Goal: Task Accomplishment & Management: Complete application form

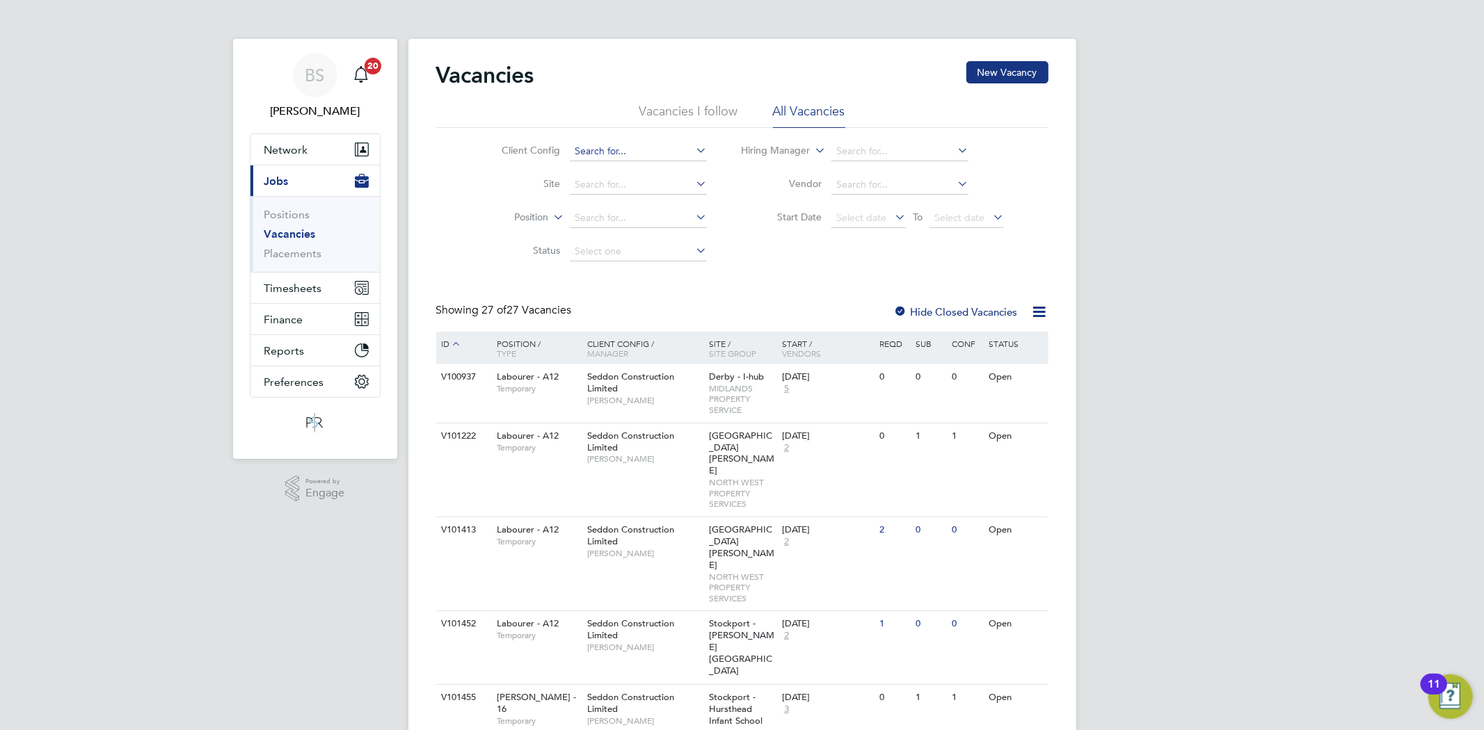
click at [637, 156] on input at bounding box center [638, 151] width 137 height 19
click at [636, 175] on li "Country side Properties UK Ltd" at bounding box center [642, 170] width 147 height 19
type input "Countryside Properties UK Ltd"
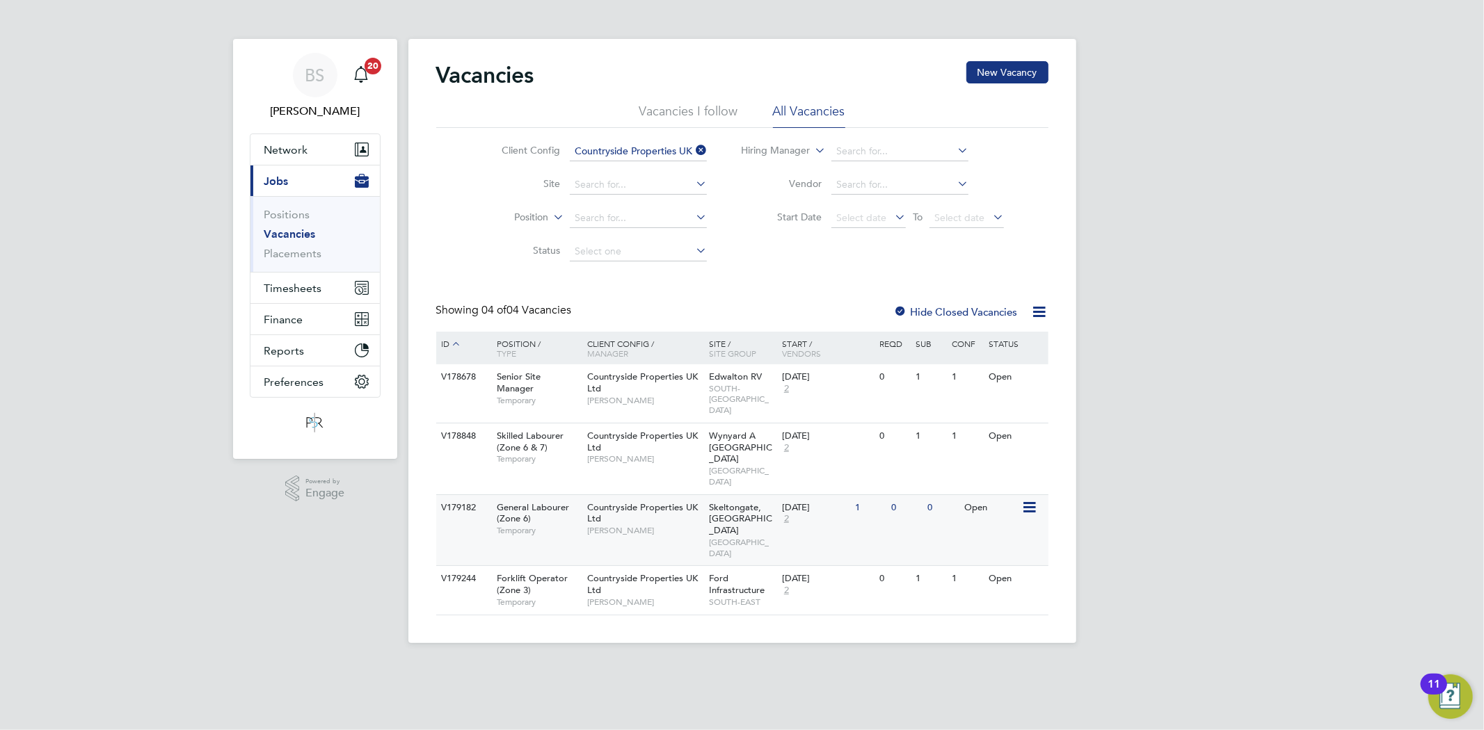
click at [671, 525] on span "[PERSON_NAME]" at bounding box center [644, 530] width 115 height 11
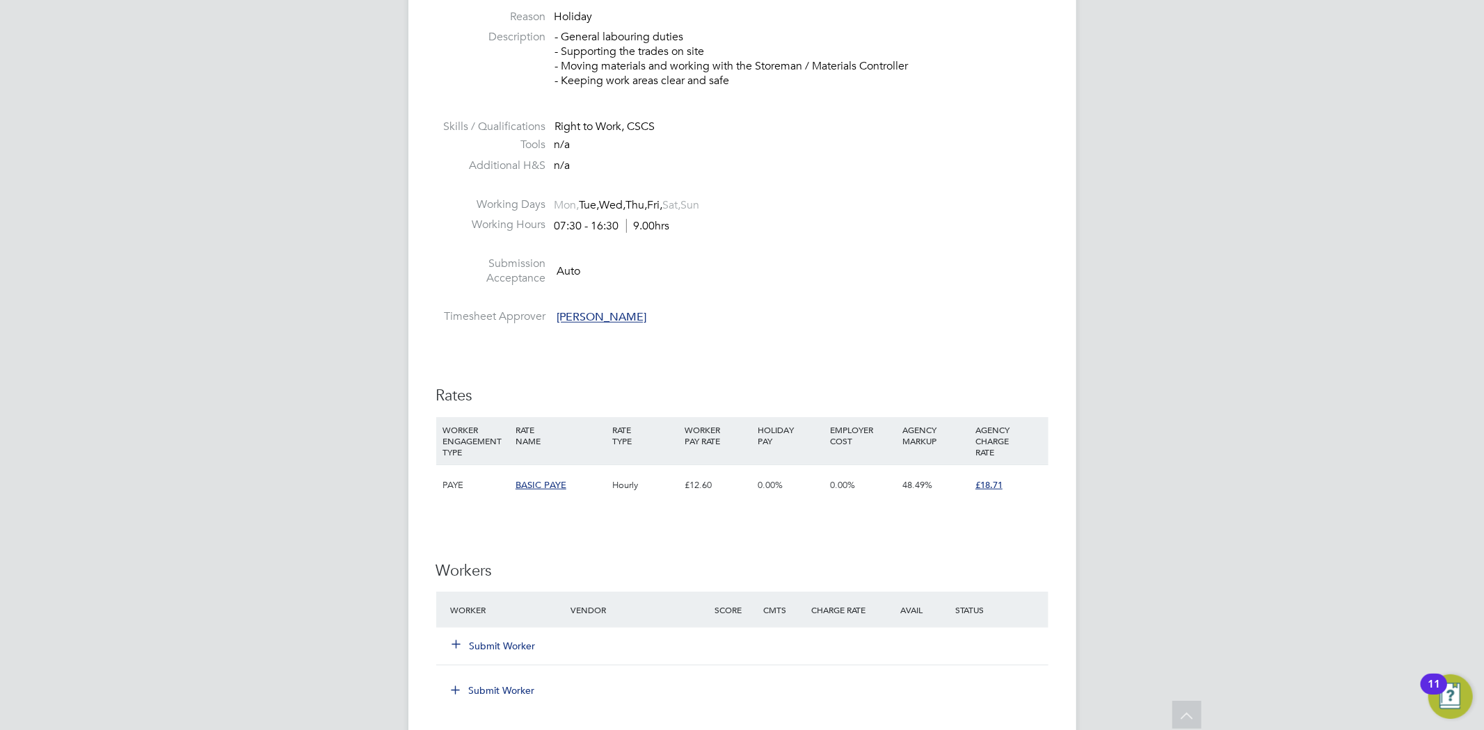
scroll to position [773, 0]
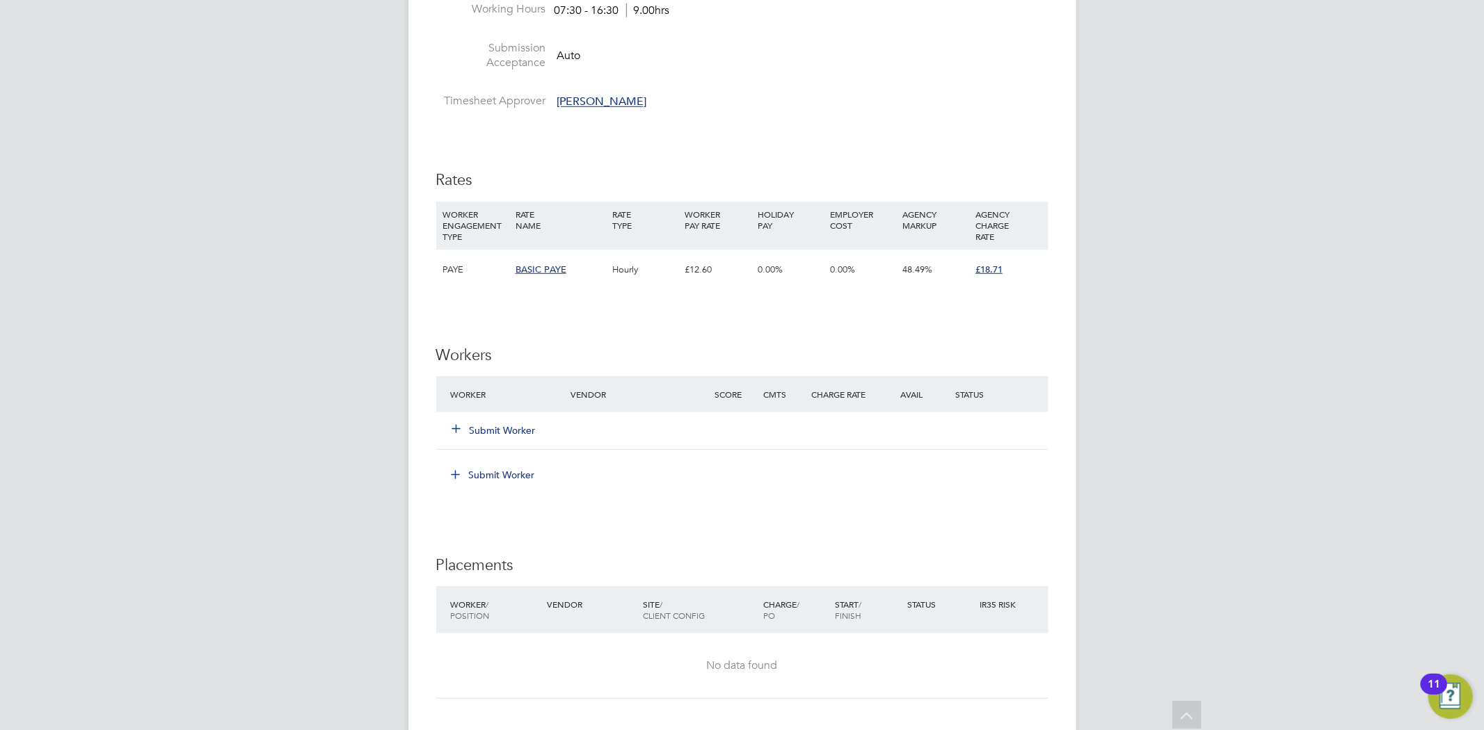
drag, startPoint x: 466, startPoint y: 431, endPoint x: 460, endPoint y: 386, distance: 45.6
click at [466, 431] on button "Submit Worker" at bounding box center [494, 431] width 83 height 14
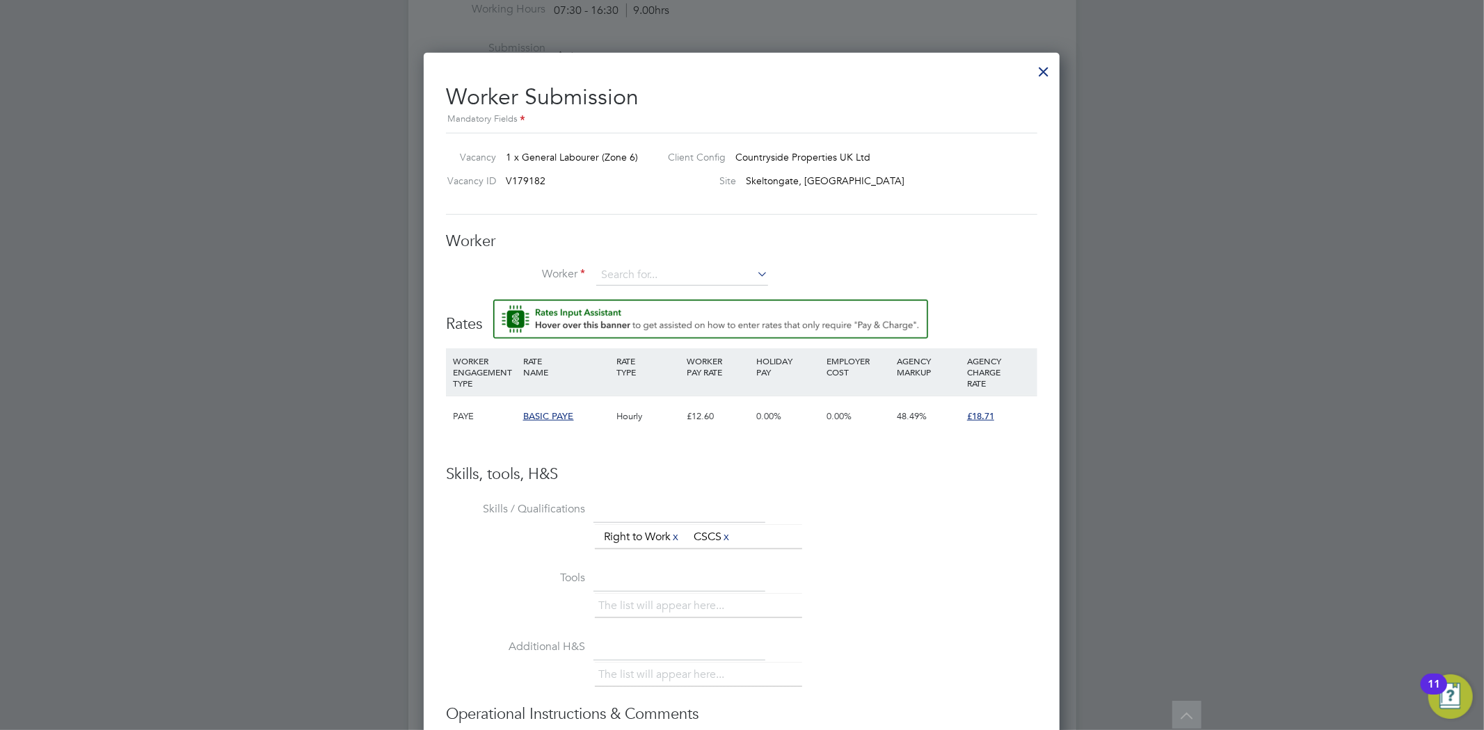
scroll to position [859, 636]
click at [640, 310] on li "+ Add new" at bounding box center [681, 313] width 173 height 19
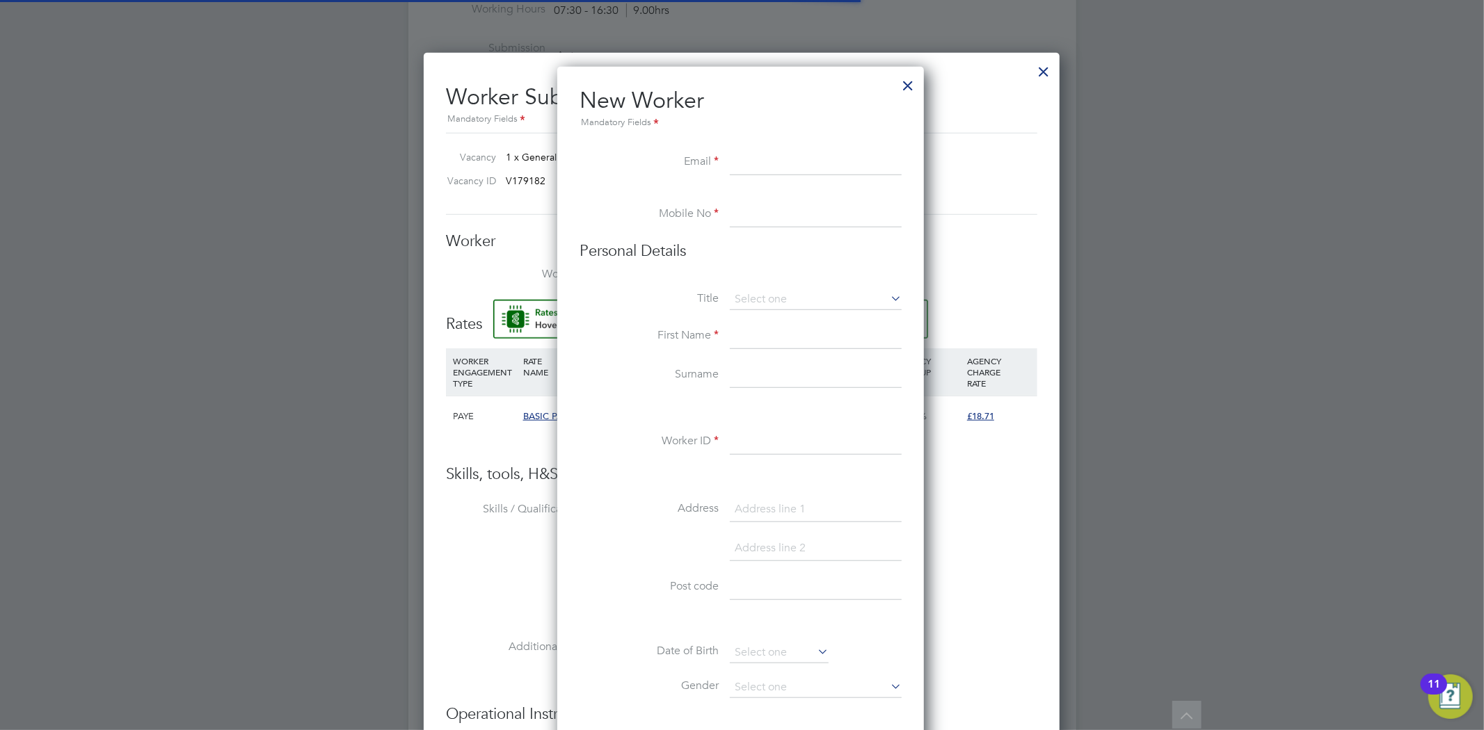
scroll to position [1182, 369]
paste input "simondanielleeds89@yahoo.com"
click at [785, 221] on input at bounding box center [816, 215] width 172 height 25
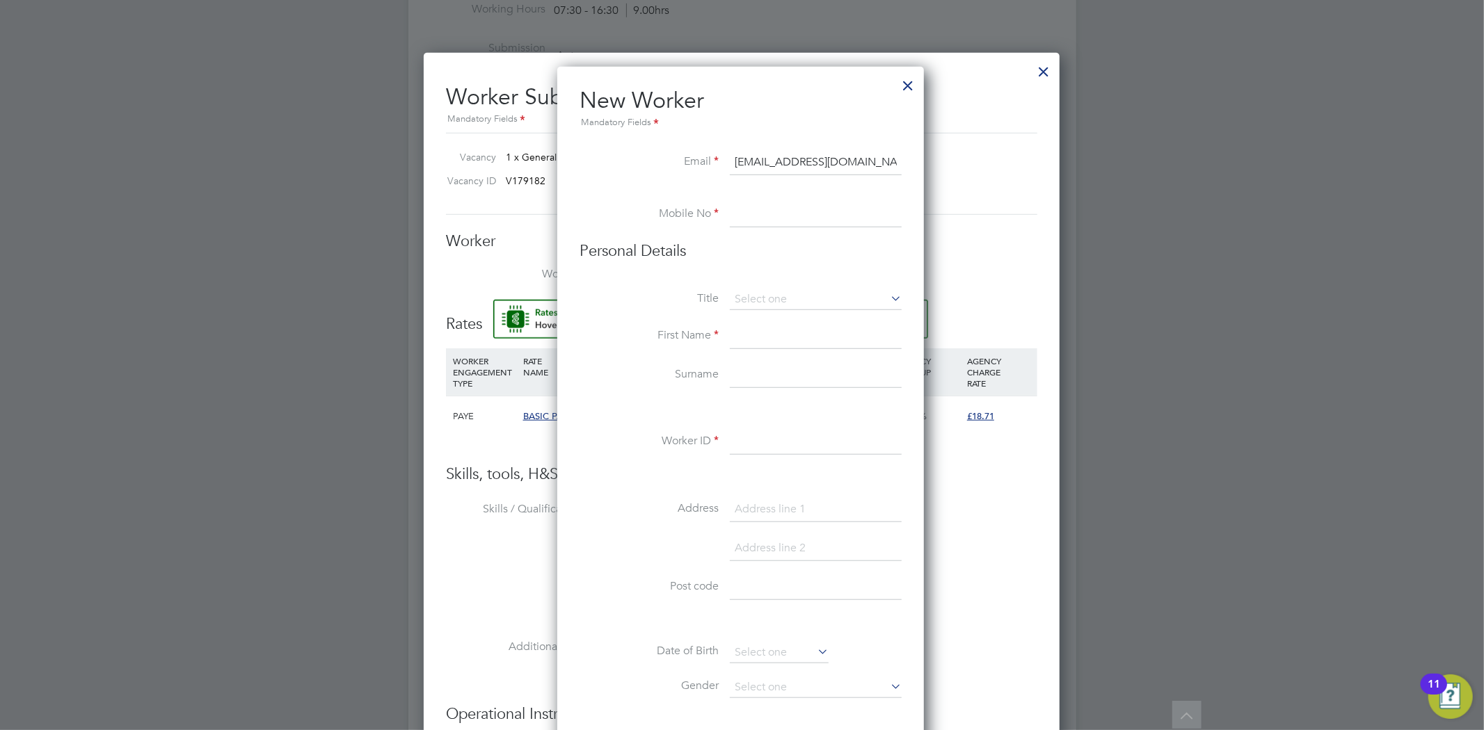
drag, startPoint x: 755, startPoint y: 212, endPoint x: 754, endPoint y: 202, distance: 10.5
click at [755, 212] on input at bounding box center [816, 215] width 172 height 25
click at [757, 165] on input "simondanielleeds89@yahoo.com" at bounding box center [816, 162] width 172 height 25
click at [761, 227] on li "Mobile No" at bounding box center [740, 222] width 322 height 39
drag, startPoint x: 839, startPoint y: 254, endPoint x: 836, endPoint y: 235, distance: 19.0
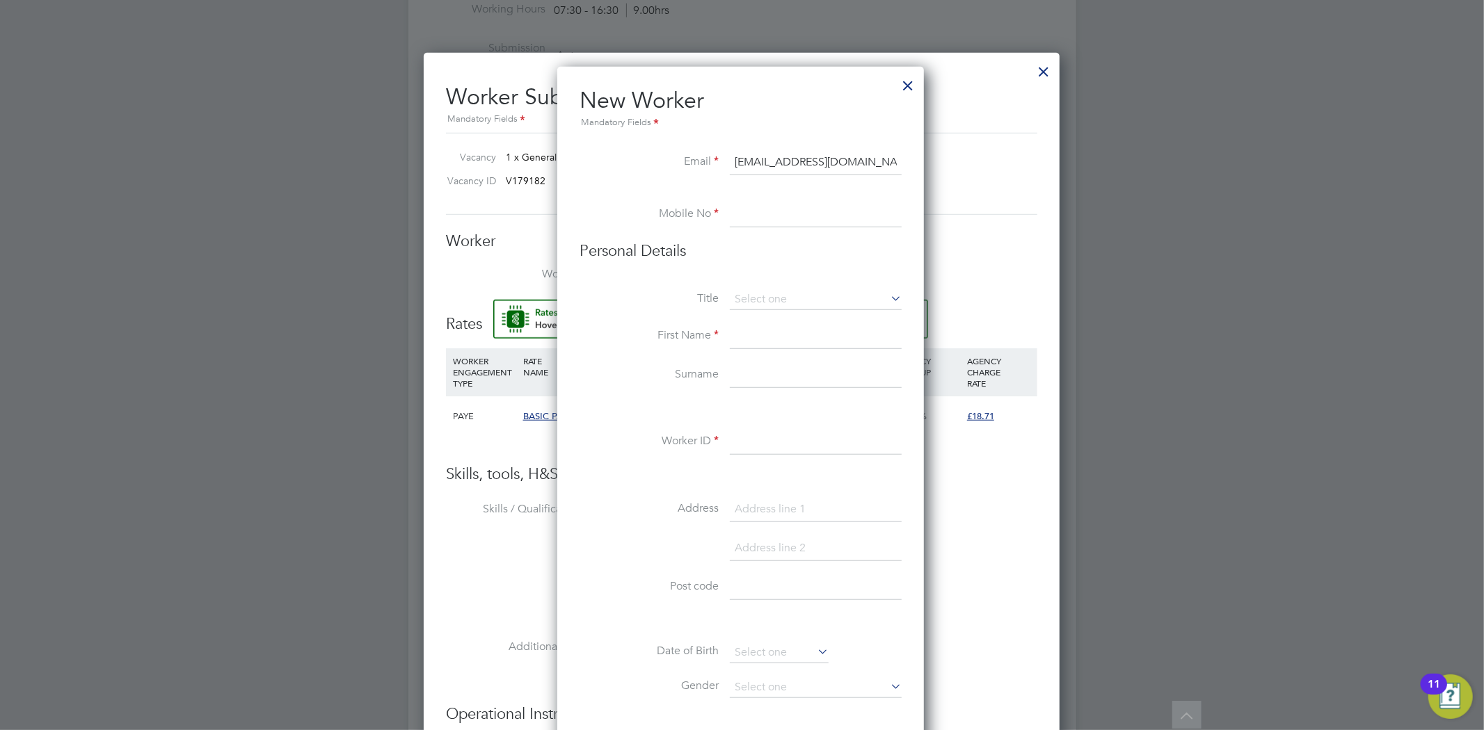
click at [839, 251] on h3 "Personal Details" at bounding box center [740, 251] width 322 height 20
click at [795, 151] on input "simondanielleeds89@yahoo.com" at bounding box center [816, 162] width 172 height 25
paste input "89"
type input "simondaniel8989@yahoo.com"
click at [808, 219] on input at bounding box center [816, 215] width 172 height 25
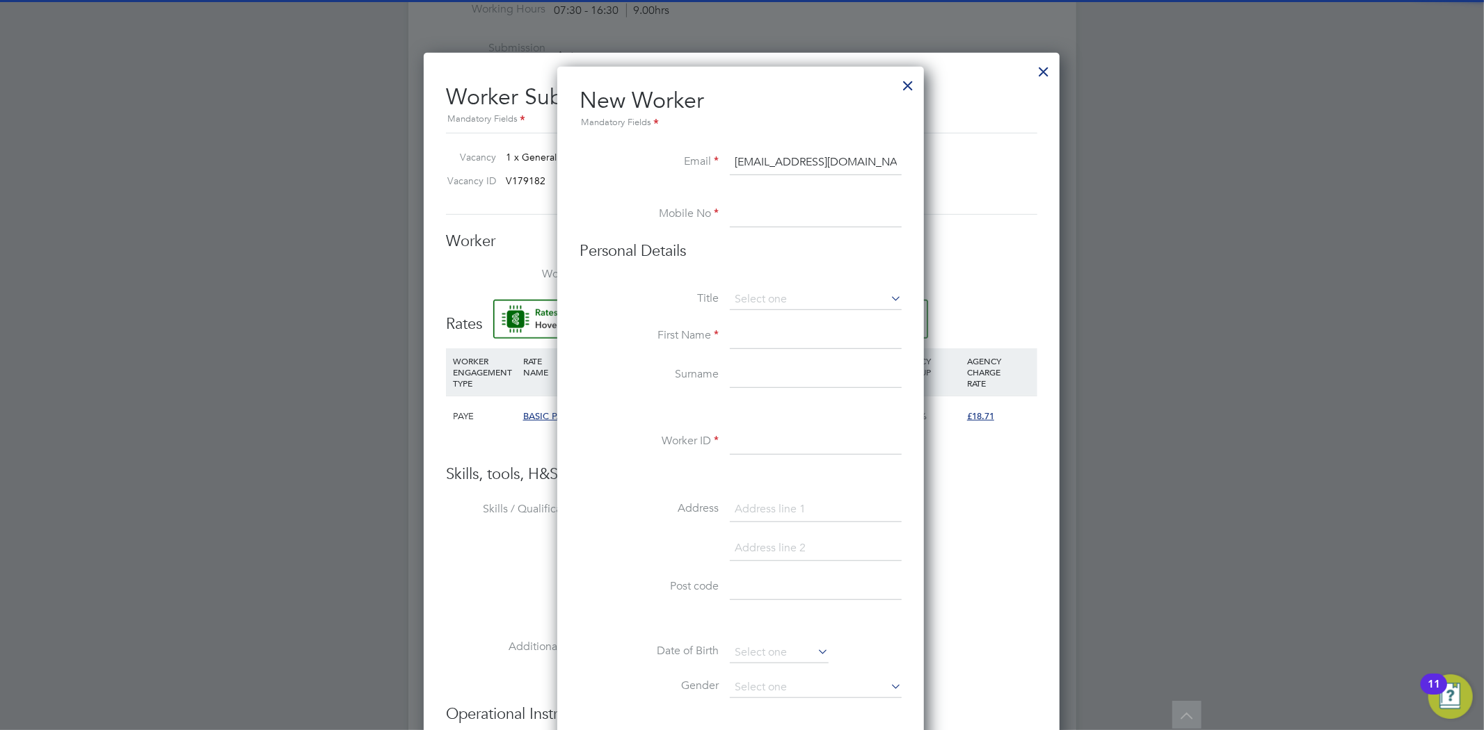
click at [794, 157] on input "simondaniel8989@yahoo.com" at bounding box center [816, 162] width 172 height 25
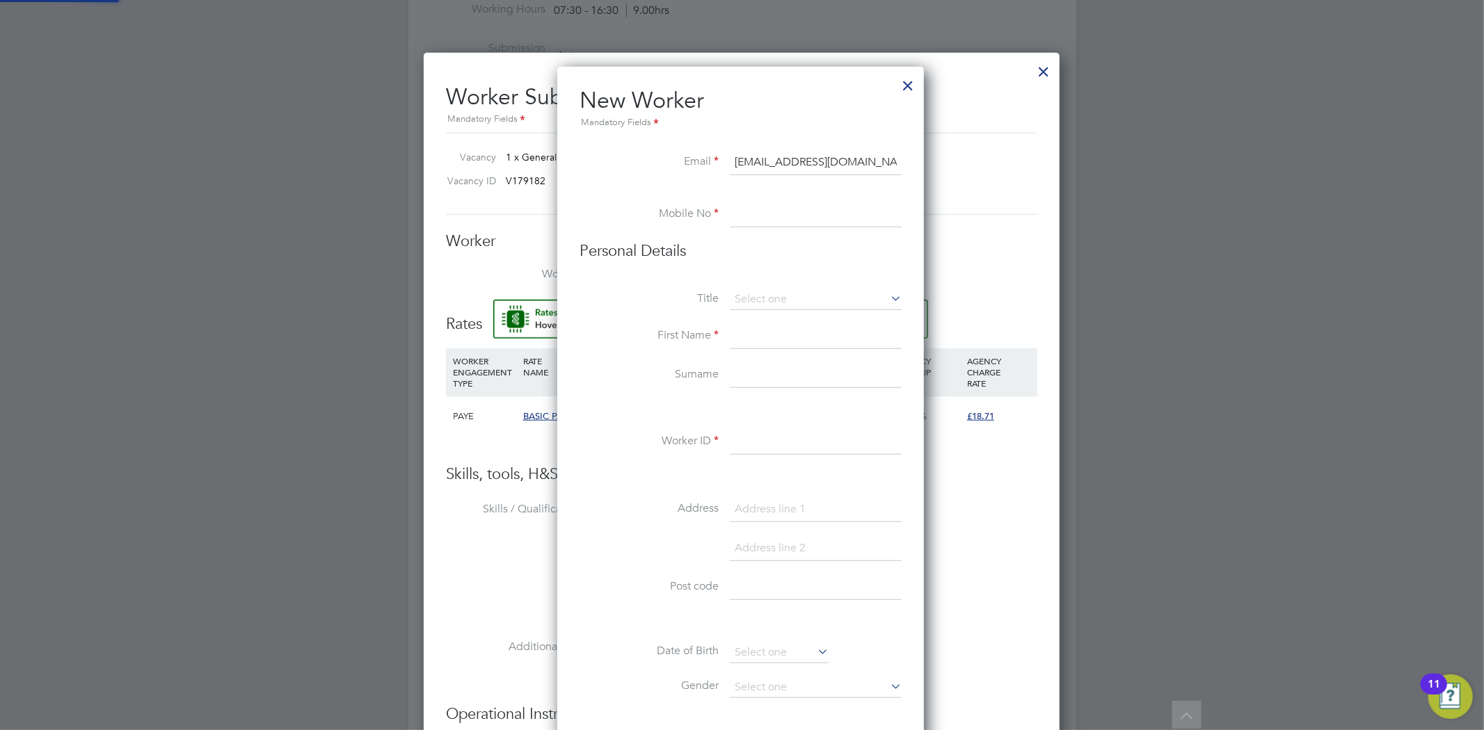
click at [778, 221] on input at bounding box center [816, 215] width 172 height 25
click at [755, 199] on li at bounding box center [740, 196] width 322 height 14
click at [779, 204] on input at bounding box center [816, 215] width 172 height 25
paste input "7886 190945"
type input "7886 190945"
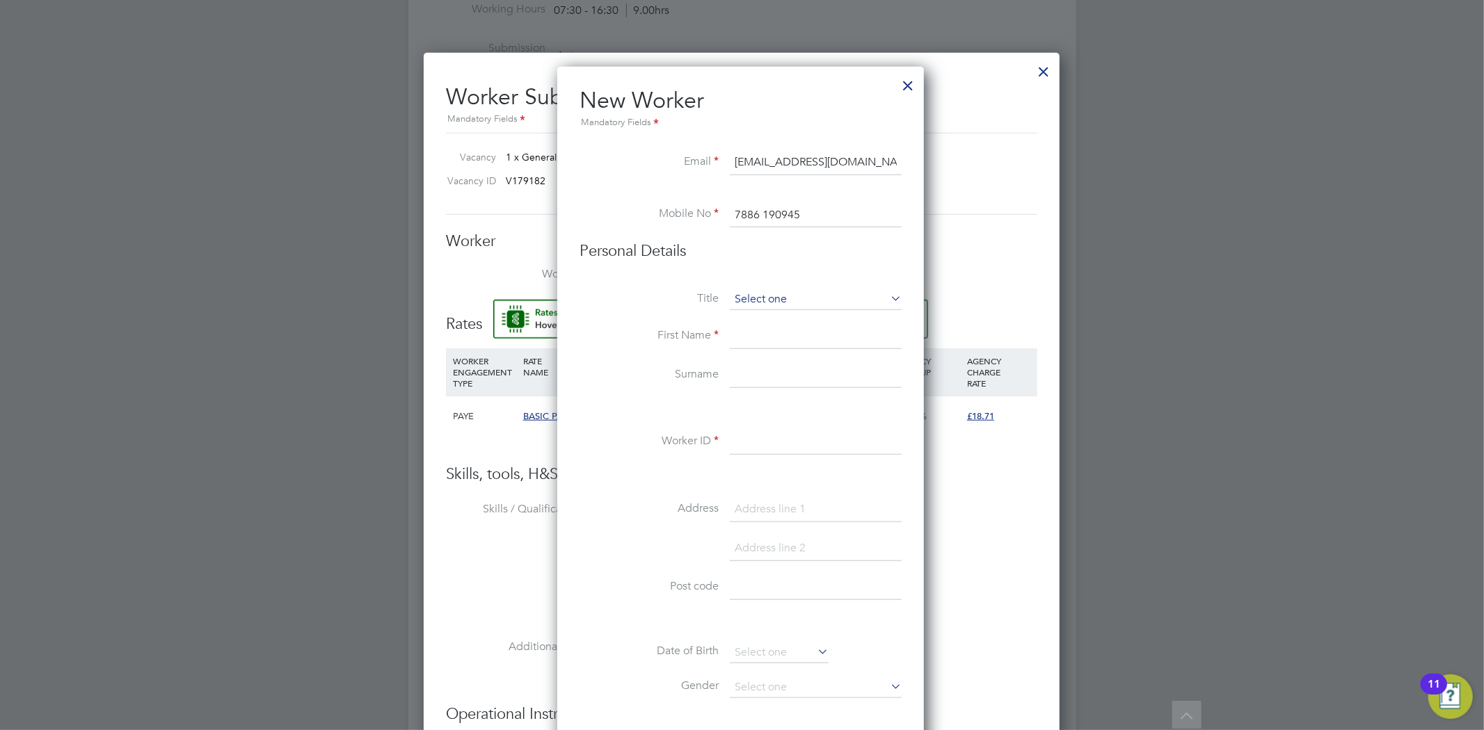
click at [789, 293] on input at bounding box center [816, 299] width 172 height 21
click at [786, 323] on li "Mr" at bounding box center [815, 319] width 173 height 18
type input "Mr"
click at [783, 337] on input at bounding box center [816, 336] width 172 height 25
type input "Simon"
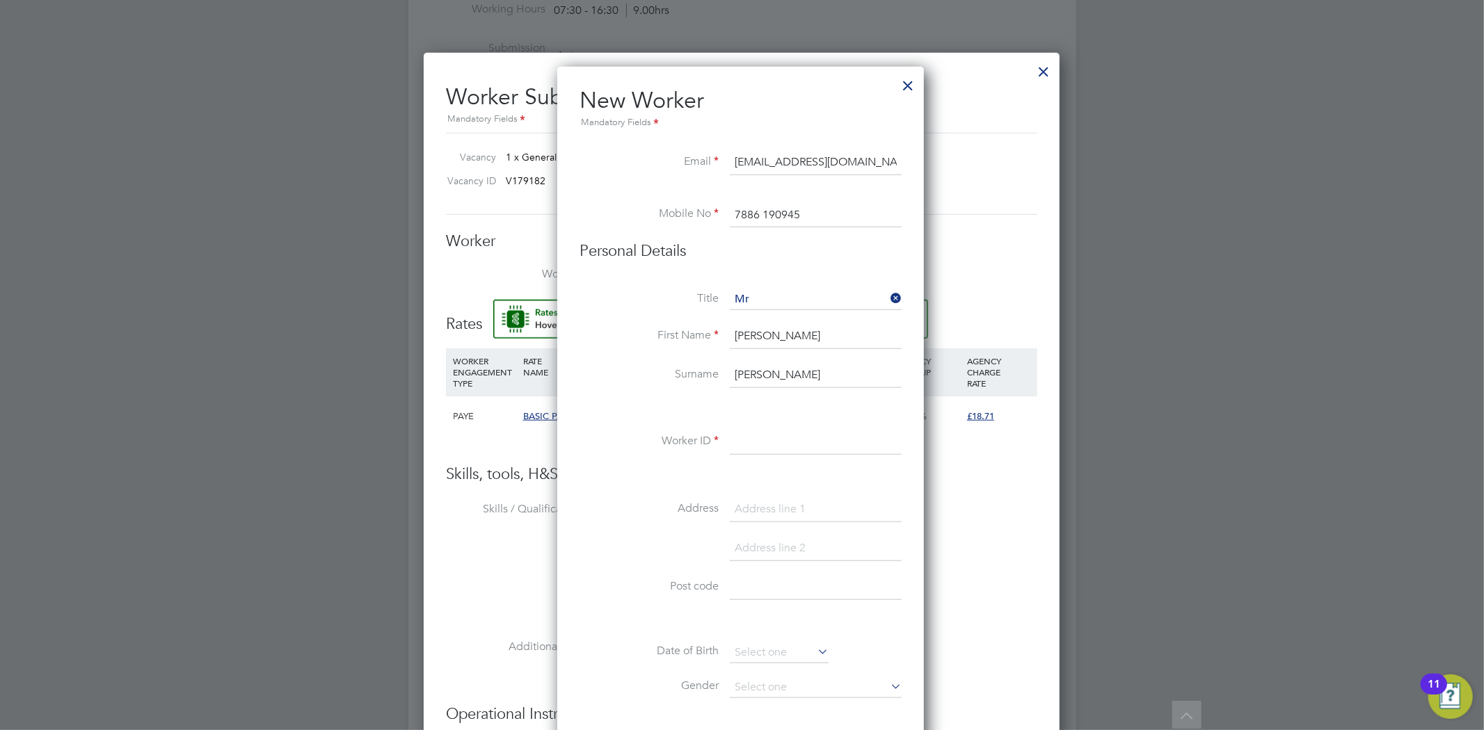
type input "Daniel"
click at [797, 435] on input at bounding box center [816, 443] width 172 height 25
paste input "785050"
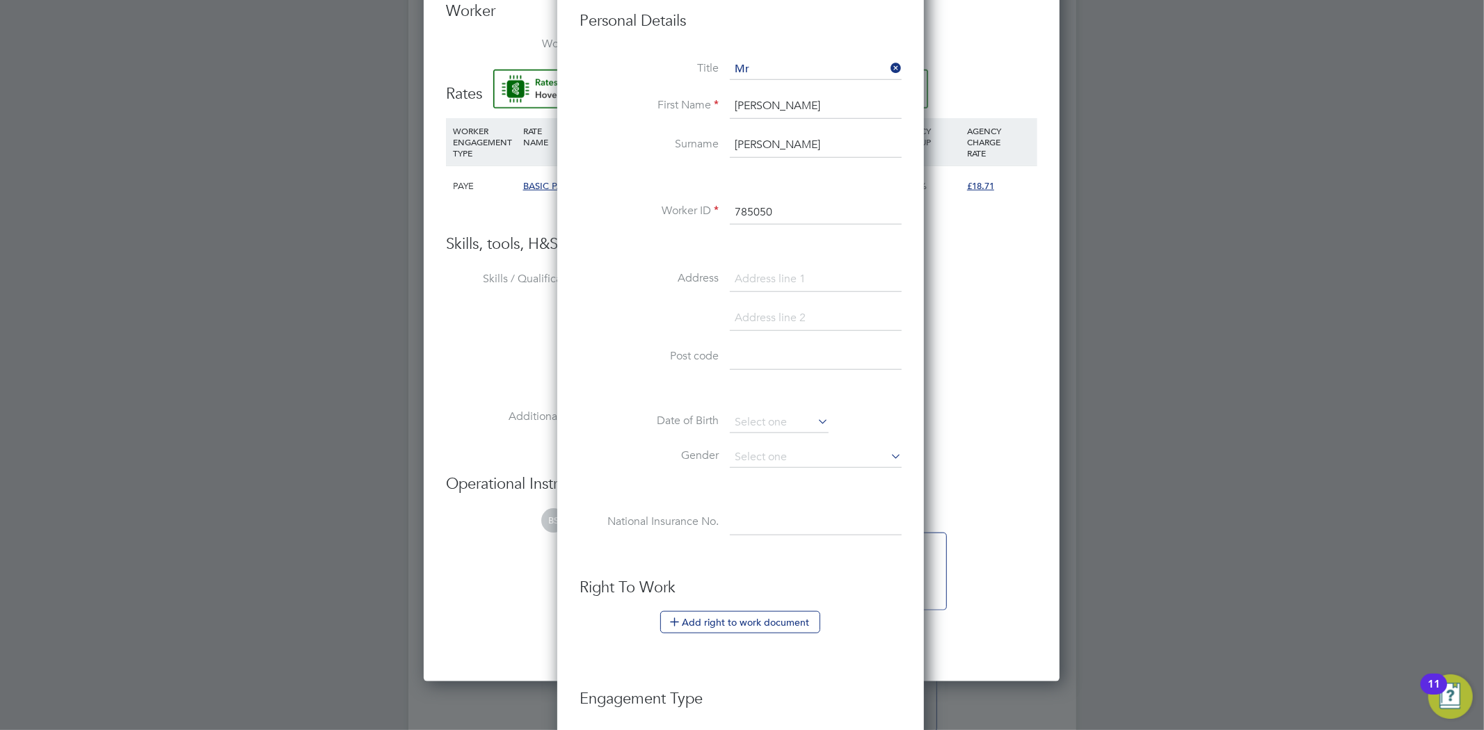
scroll to position [1004, 0]
type input "785050"
drag, startPoint x: 759, startPoint y: 355, endPoint x: 543, endPoint y: 143, distance: 302.0
click at [759, 355] on input at bounding box center [816, 356] width 172 height 25
click at [754, 350] on input at bounding box center [816, 356] width 172 height 25
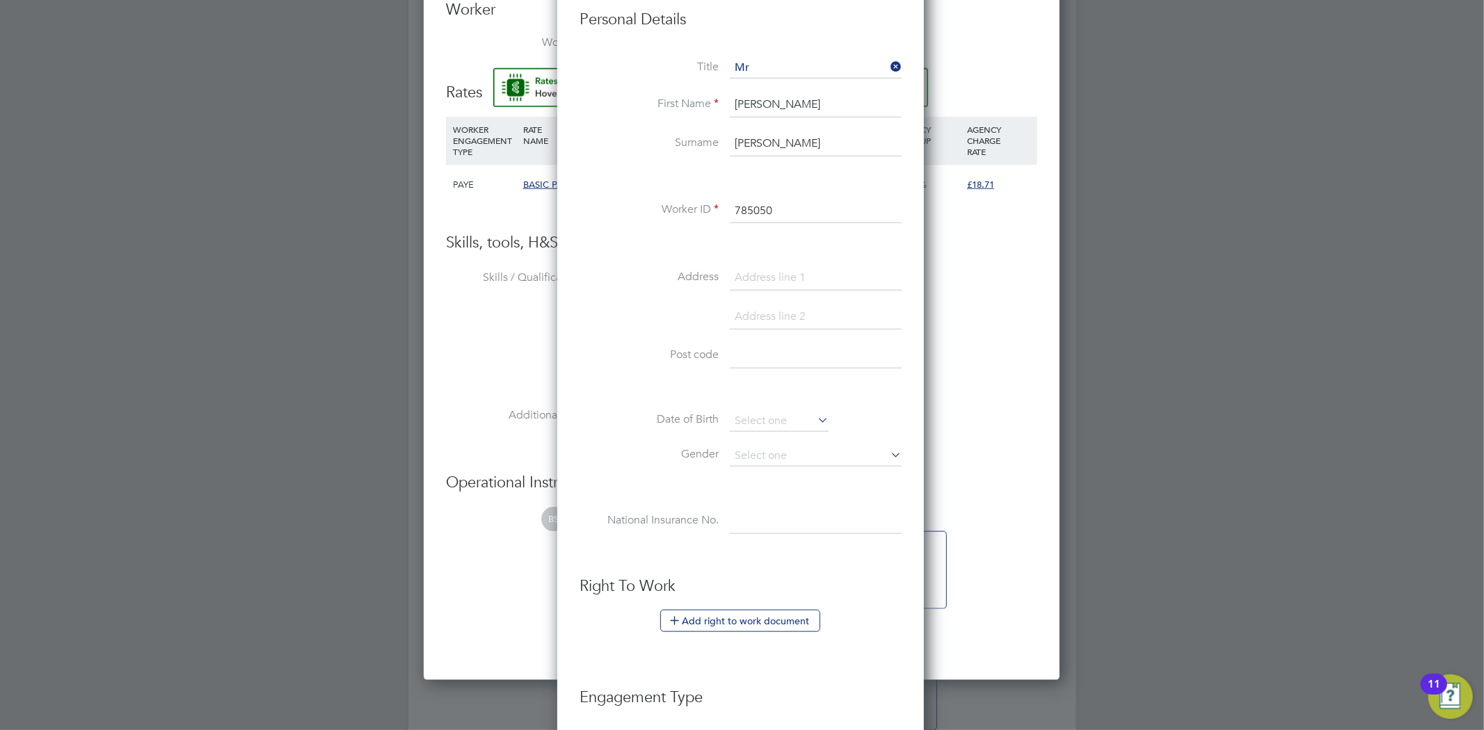
paste input "Leeds"
type input "Leeds"
drag, startPoint x: 760, startPoint y: 392, endPoint x: 753, endPoint y: 391, distance: 7.1
click at [761, 392] on li at bounding box center [740, 390] width 322 height 15
click at [760, 422] on input at bounding box center [779, 421] width 99 height 21
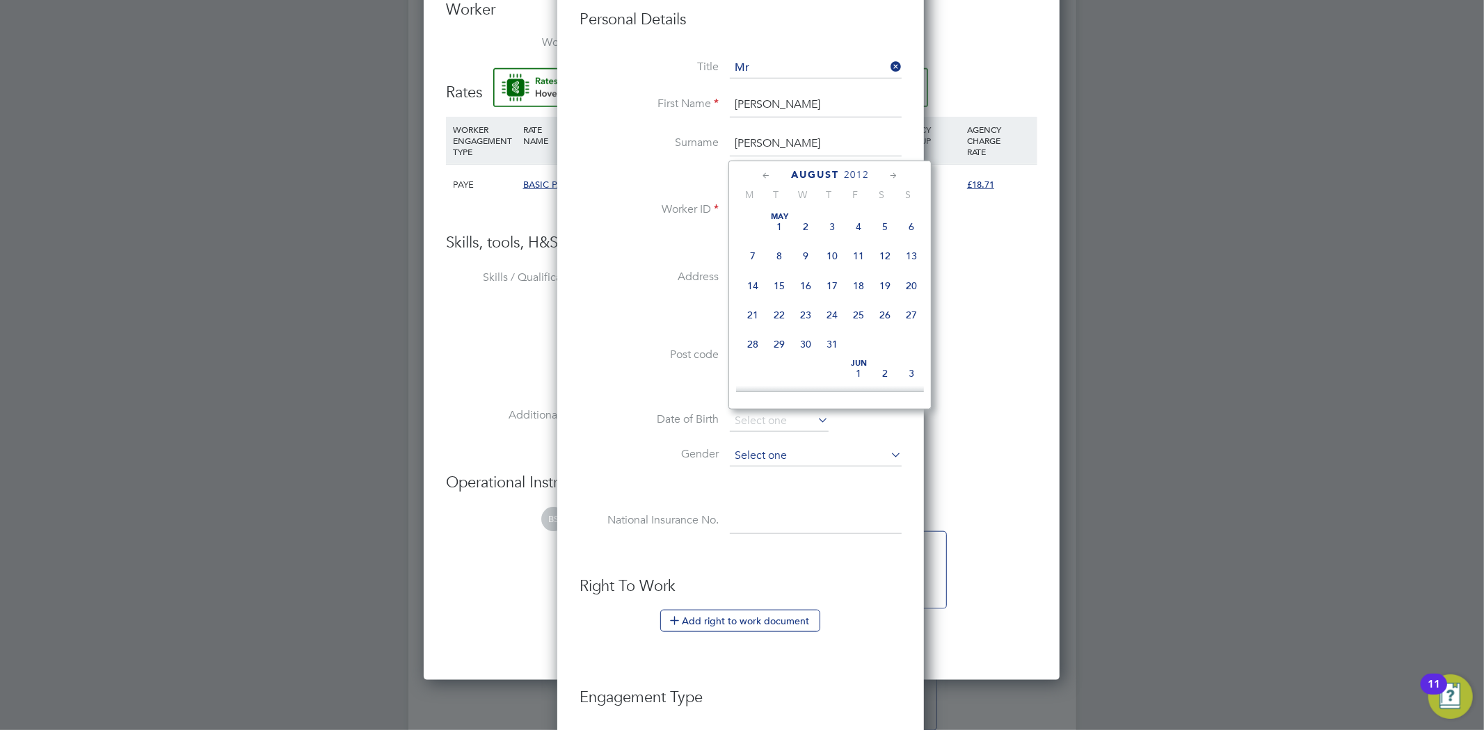
scroll to position [536, 0]
click at [863, 175] on span "2012" at bounding box center [856, 175] width 25 height 12
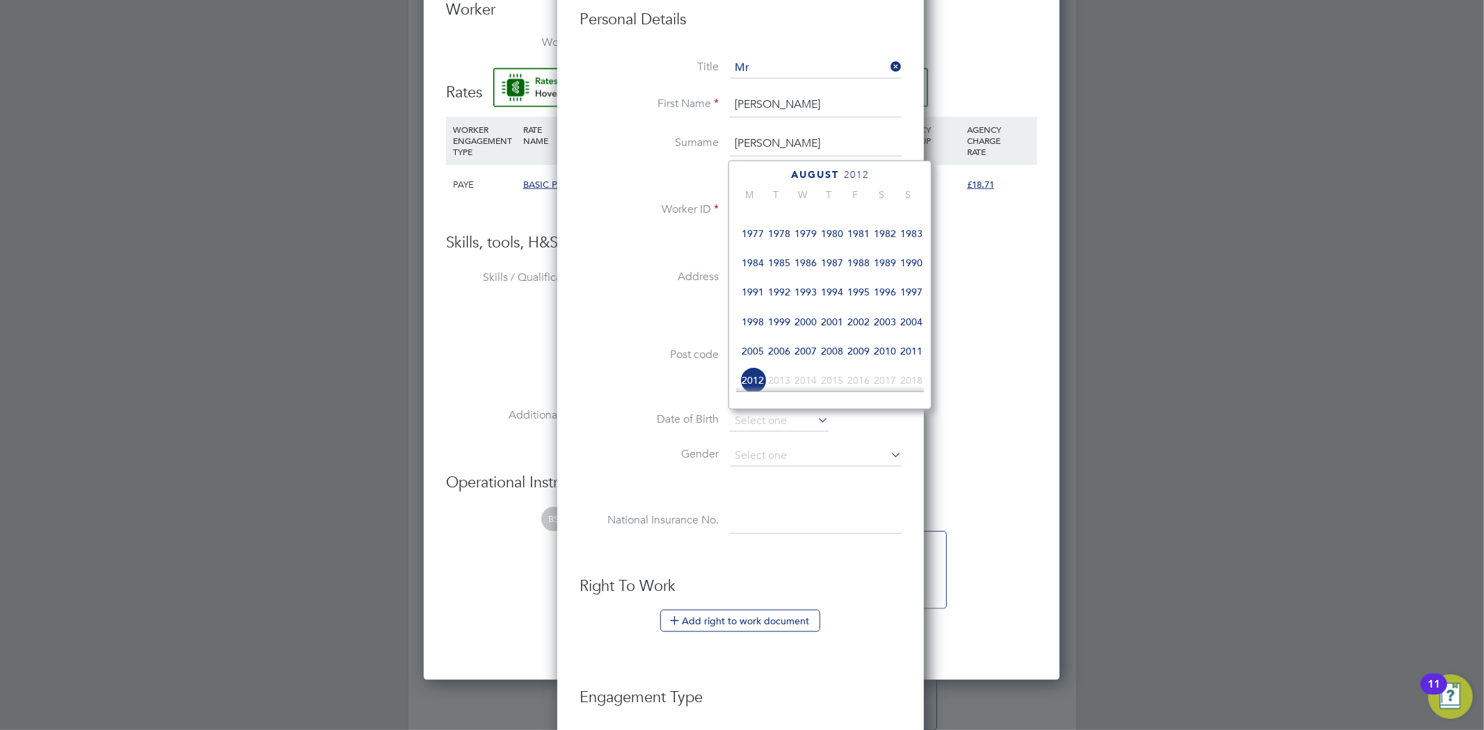
click at [885, 265] on span "1989" at bounding box center [885, 263] width 26 height 26
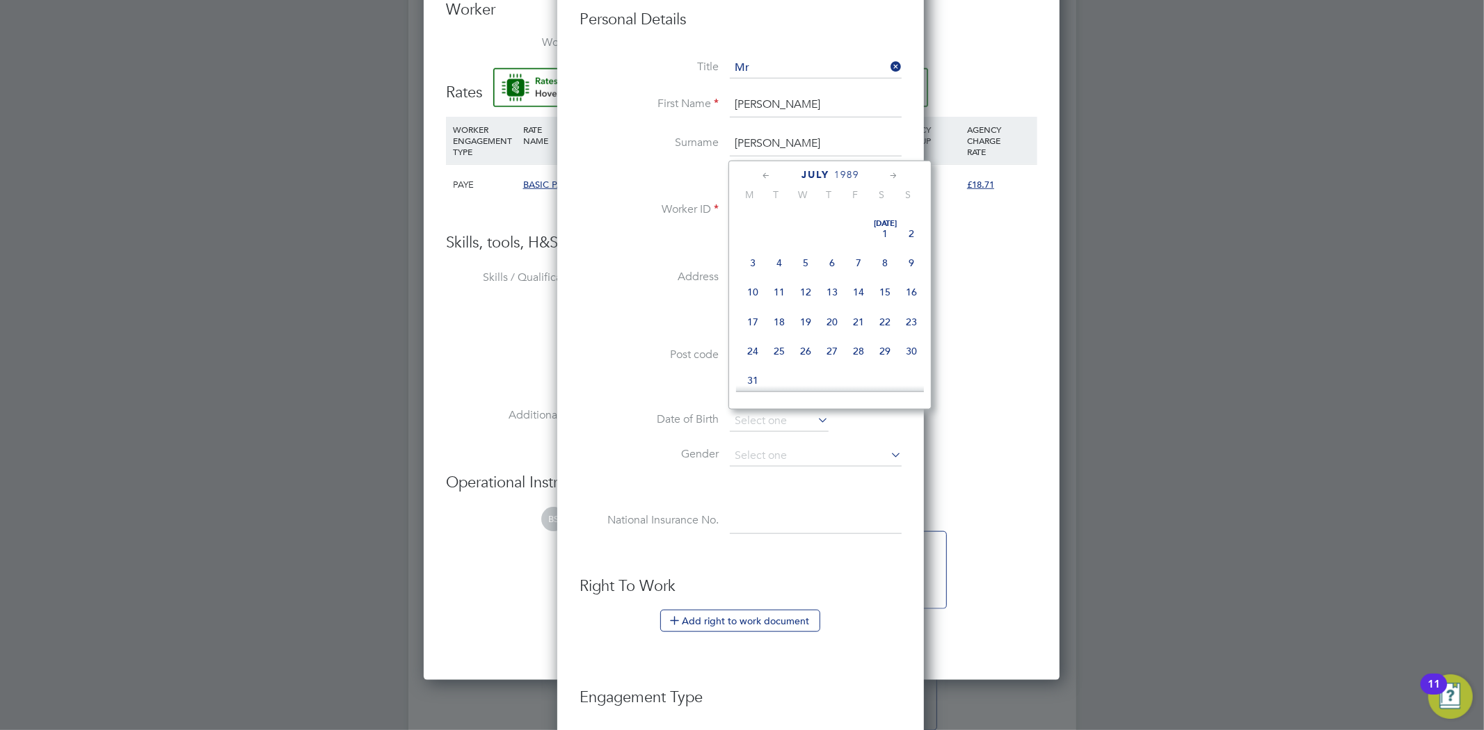
click at [770, 175] on icon at bounding box center [766, 175] width 13 height 15
click at [769, 175] on icon at bounding box center [766, 175] width 13 height 15
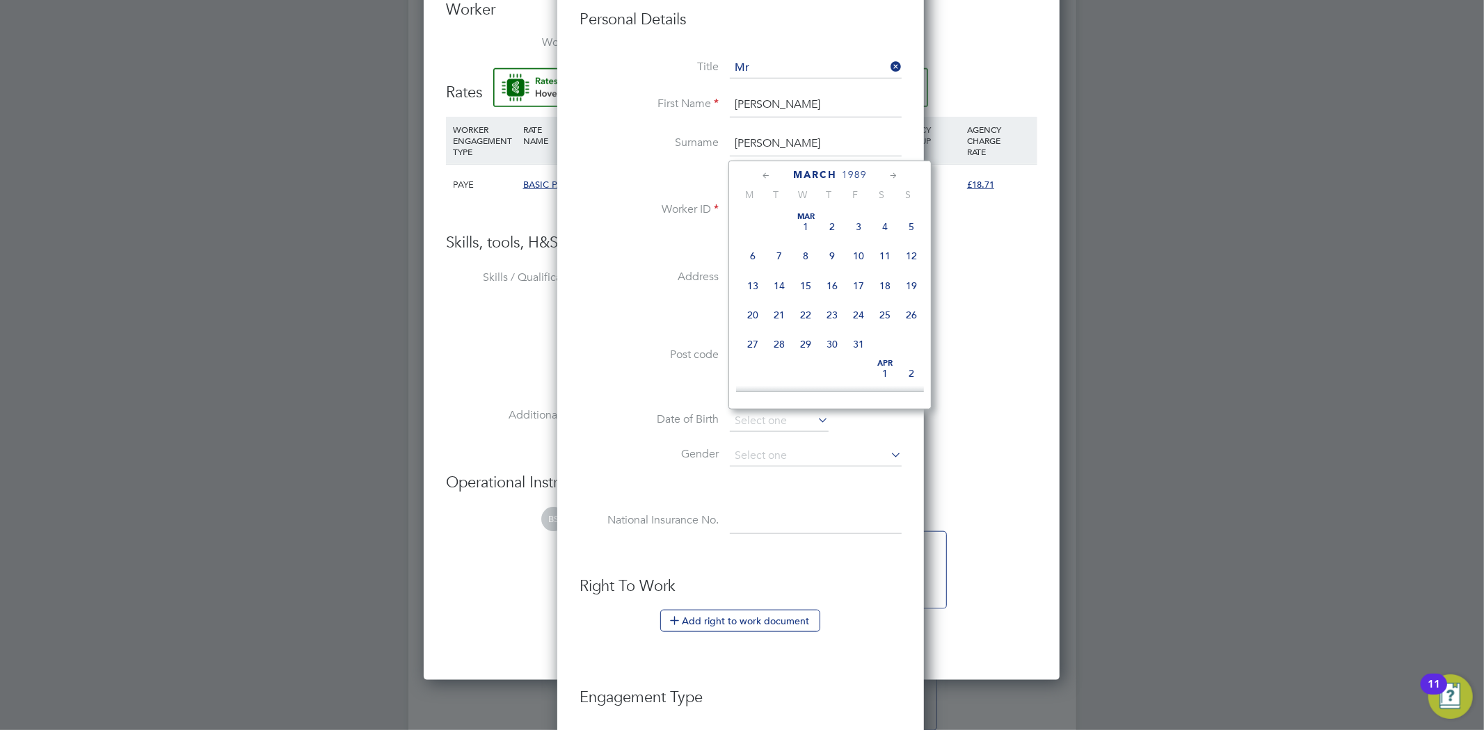
click at [780, 280] on span "14" at bounding box center [779, 286] width 26 height 26
type input "14 Mar 1989"
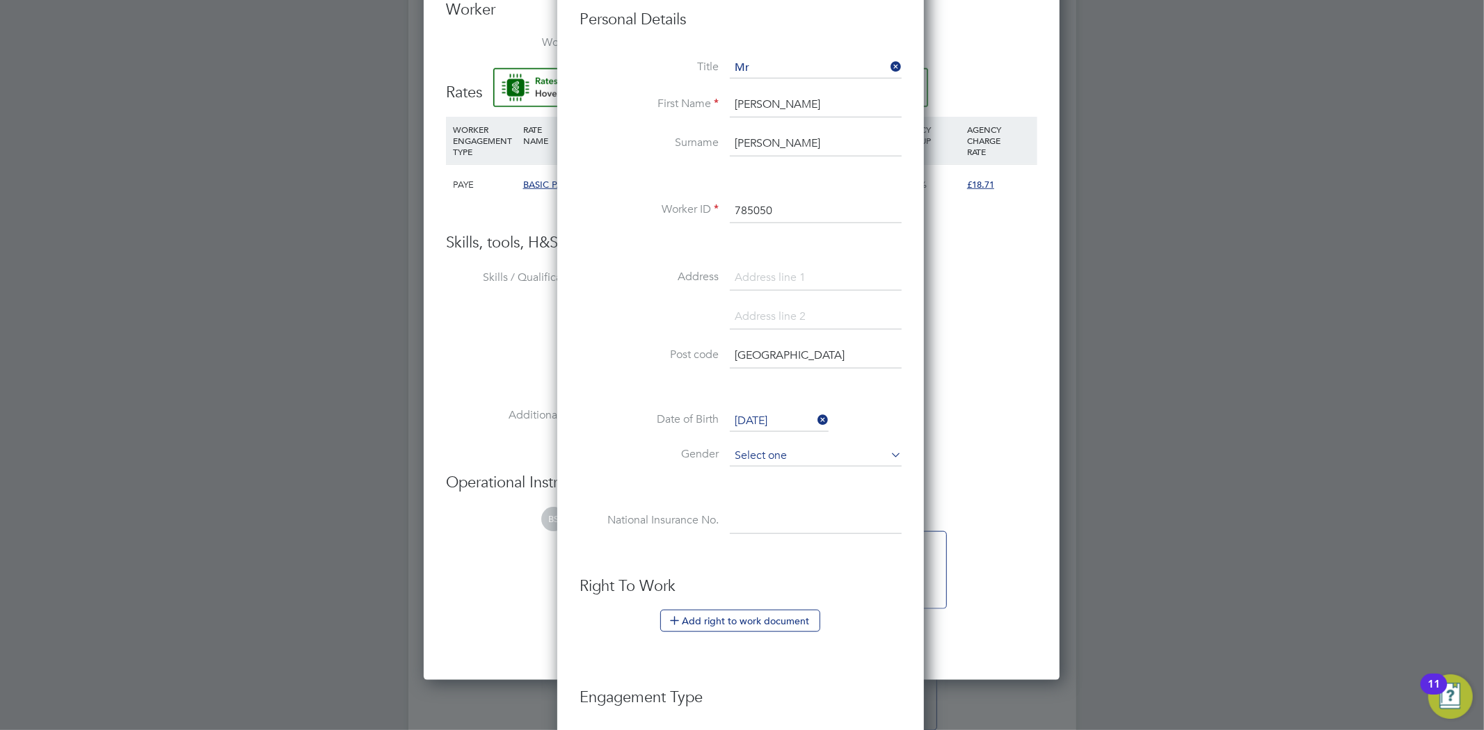
click at [753, 460] on input at bounding box center [816, 456] width 172 height 21
click at [770, 474] on li "Male" at bounding box center [815, 474] width 173 height 18
type input "Male"
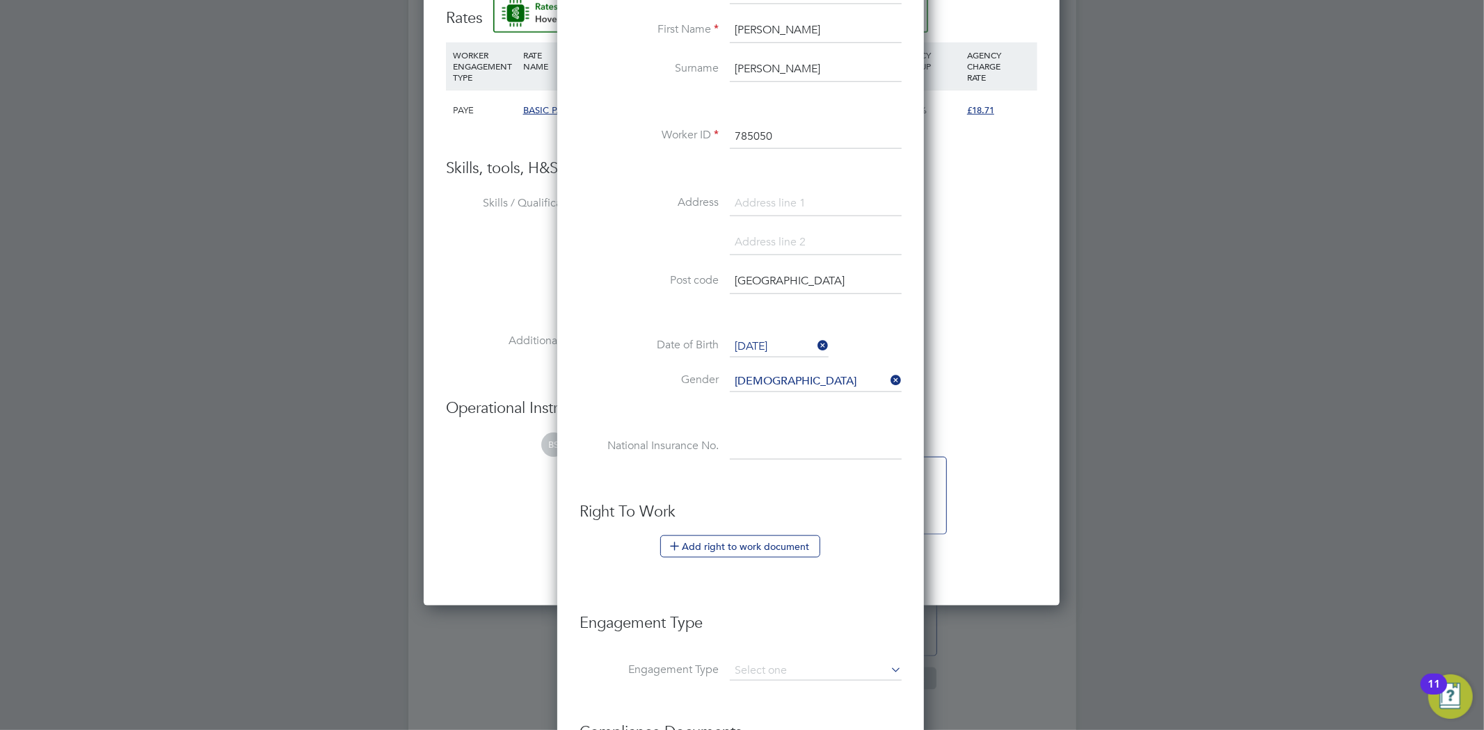
scroll to position [1159, 0]
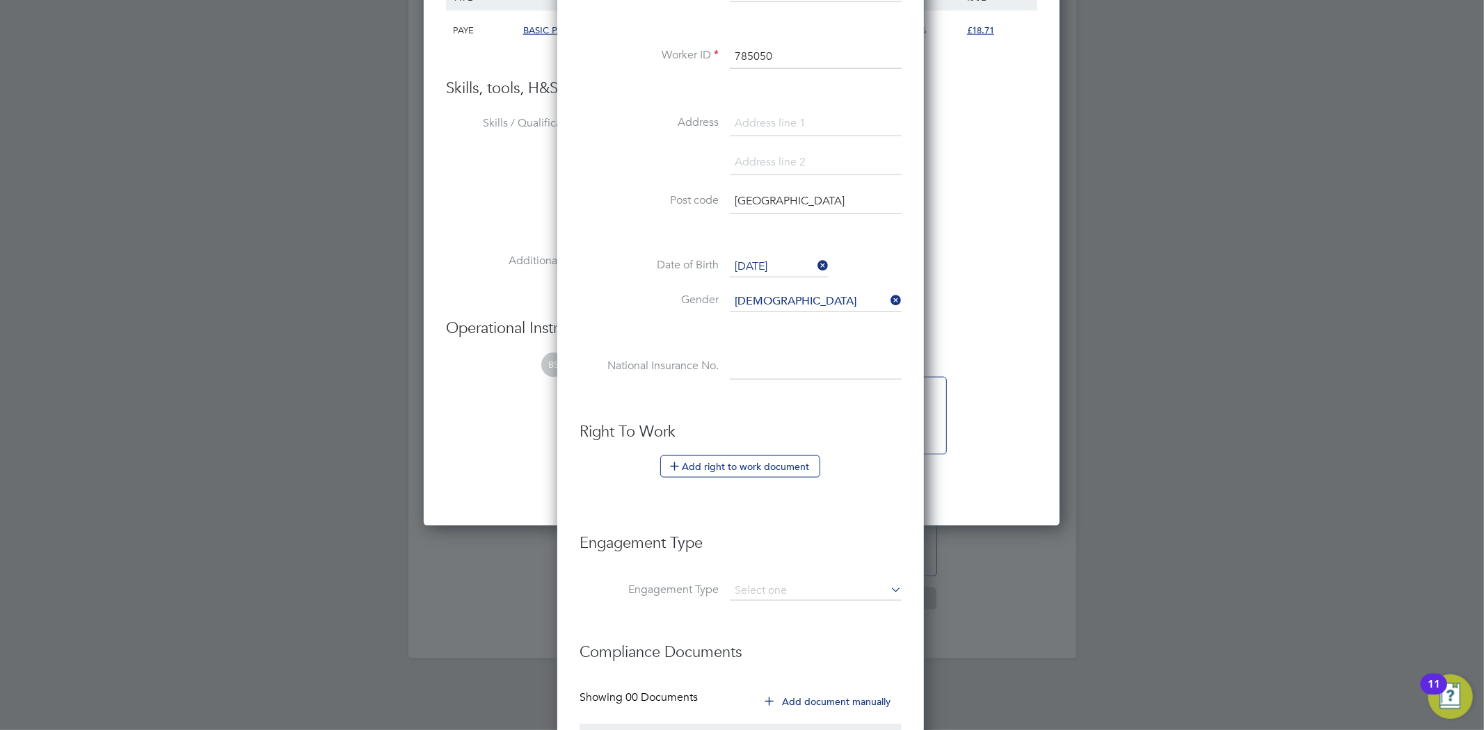
click at [769, 363] on input at bounding box center [816, 367] width 172 height 25
paste input "Jh325767d"
type input "JH 32 57 67 D"
click at [753, 417] on ul "New Worker Mandatory Fields Email simondaniel8989@yahoo.com Mobile No 7886 1909…" at bounding box center [740, 268] width 322 height 1136
click at [736, 466] on button "Add right to work document" at bounding box center [740, 467] width 160 height 22
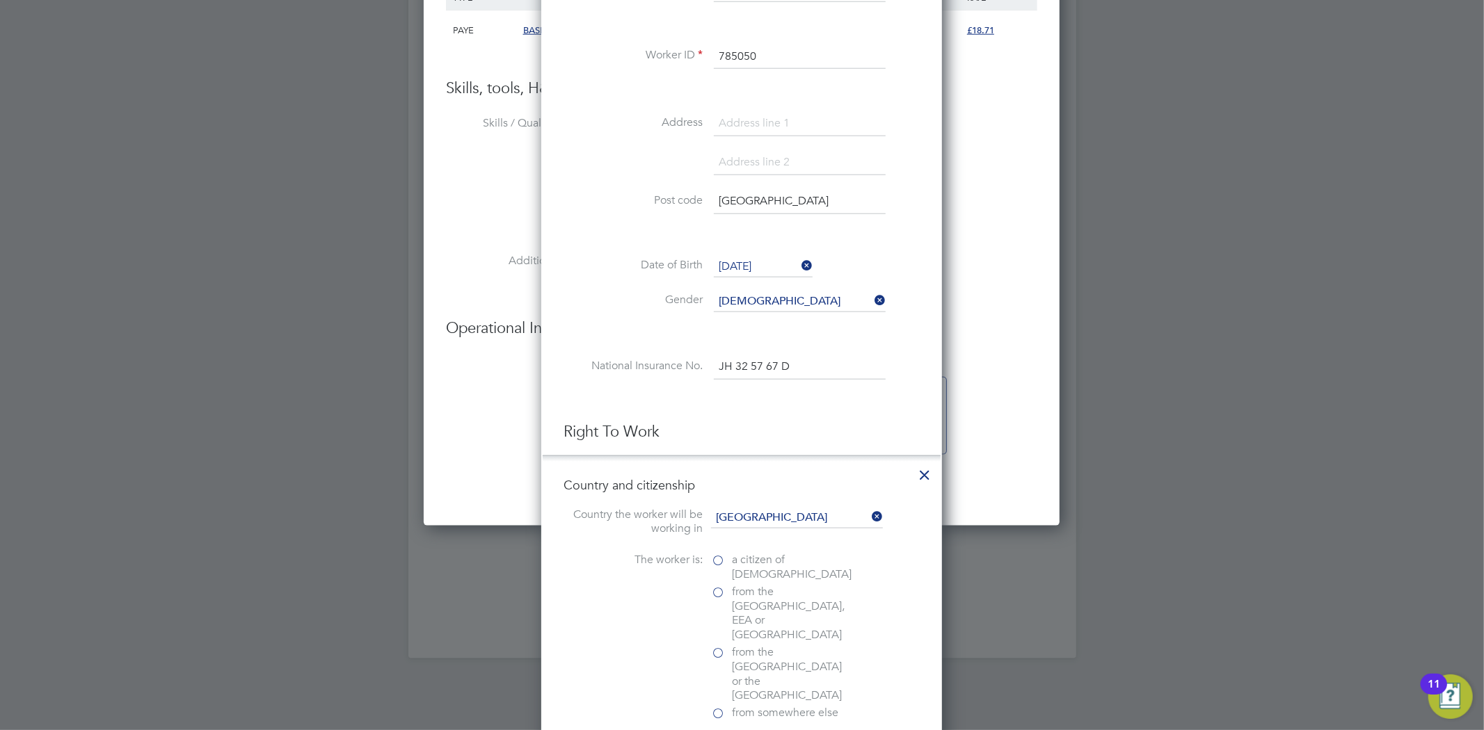
scroll to position [1393, 401]
click at [753, 561] on span "a citizen of United Kingdom" at bounding box center [792, 567] width 120 height 29
click at [0, 0] on input "a citizen of United Kingdom" at bounding box center [0, 0] width 0 height 0
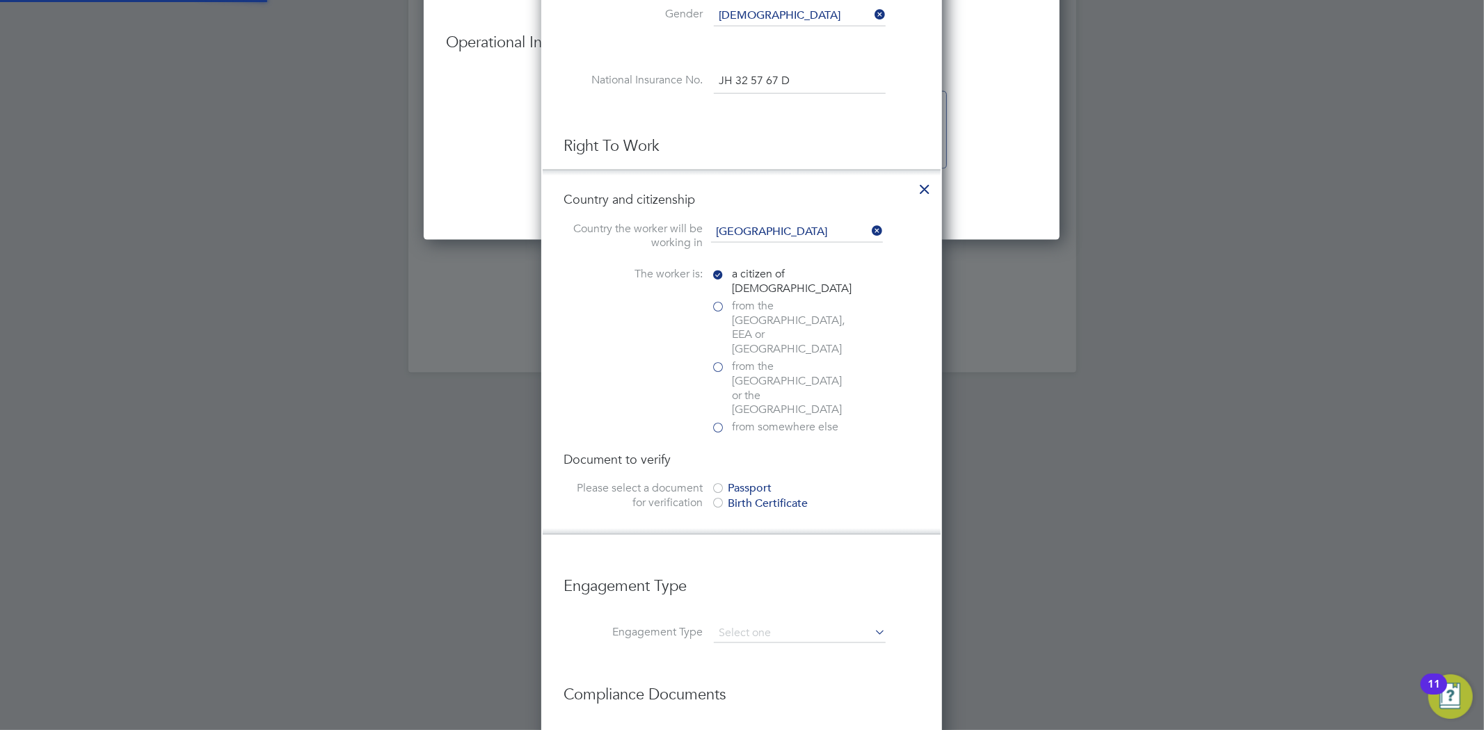
scroll to position [1546, 0]
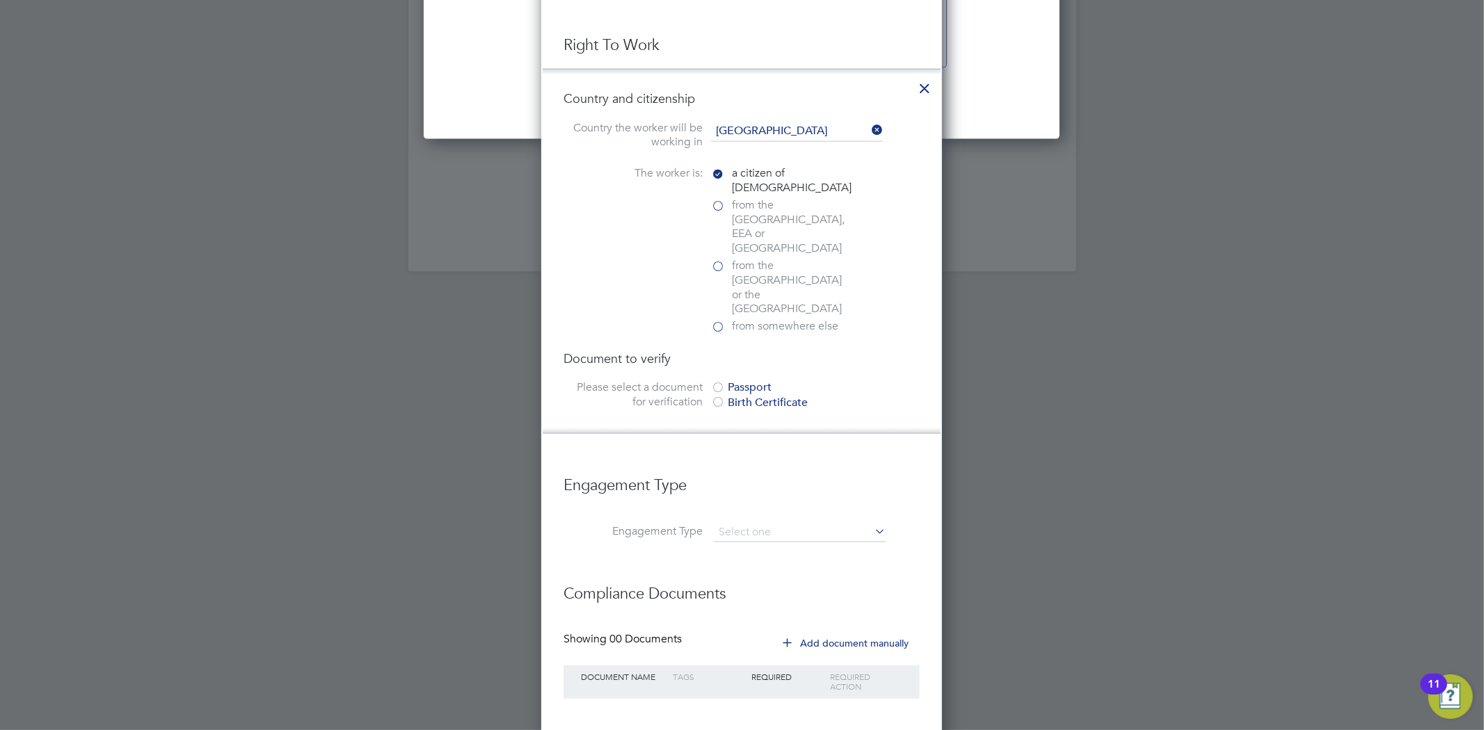
click at [748, 351] on div "Document to verify Please select a document for verification Passport Birth Cer…" at bounding box center [741, 382] width 356 height 62
click at [746, 351] on div "Document to verify Please select a document for verification Passport Birth Cer…" at bounding box center [741, 382] width 356 height 62
click at [744, 380] on div "Passport" at bounding box center [815, 387] width 209 height 15
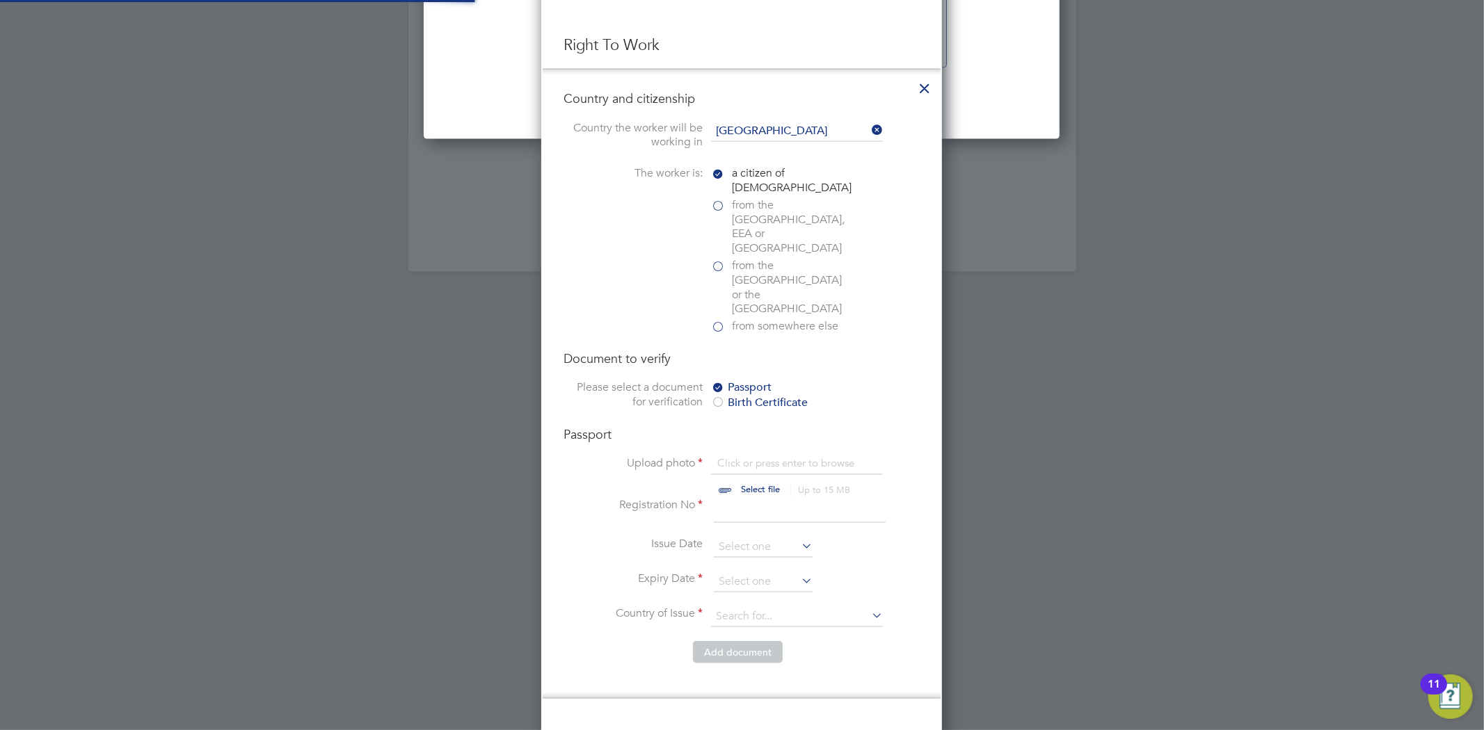
scroll to position [18, 172]
click at [747, 456] on input "file" at bounding box center [773, 477] width 218 height 42
type input "C:\fakepath\Signed-RTW-Template---Simon-Daniel-.pdf"
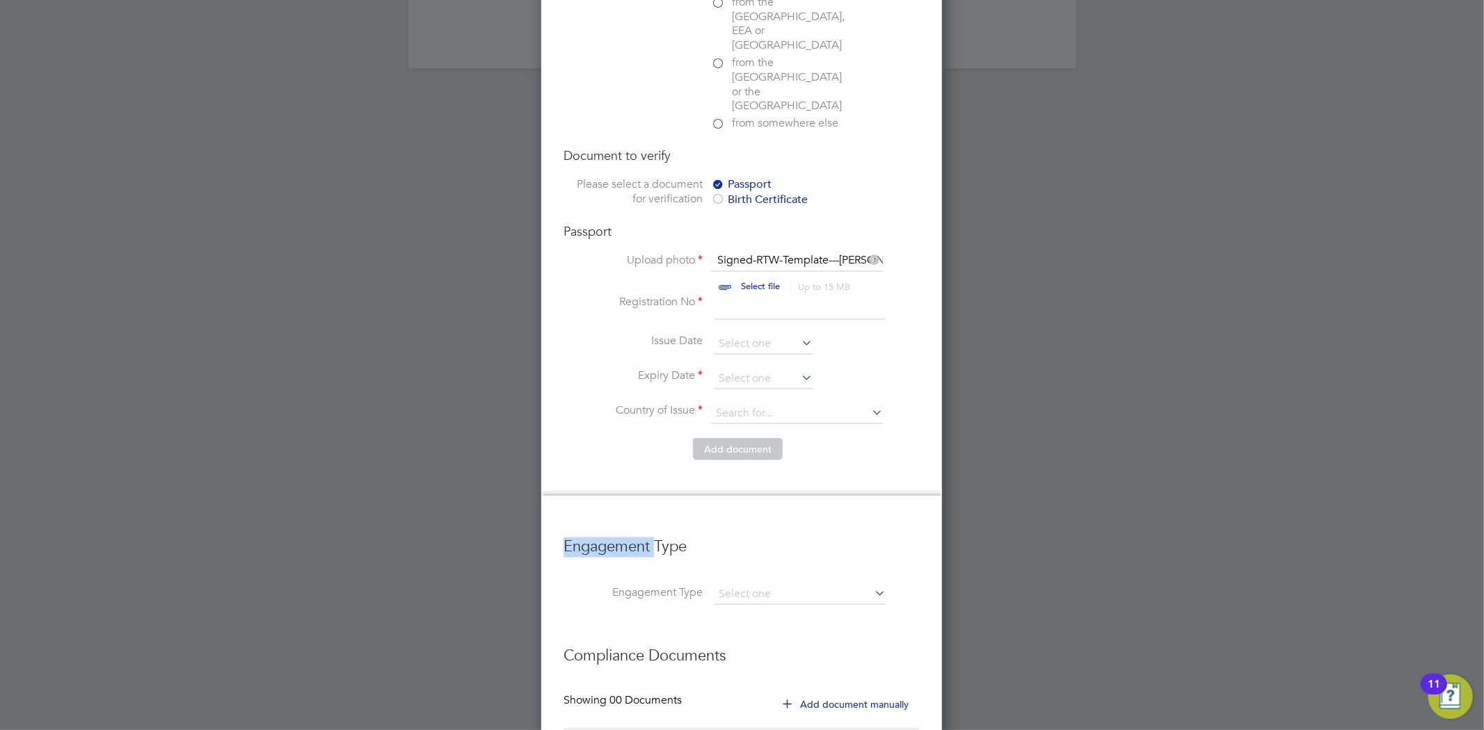
scroll to position [1777, 0]
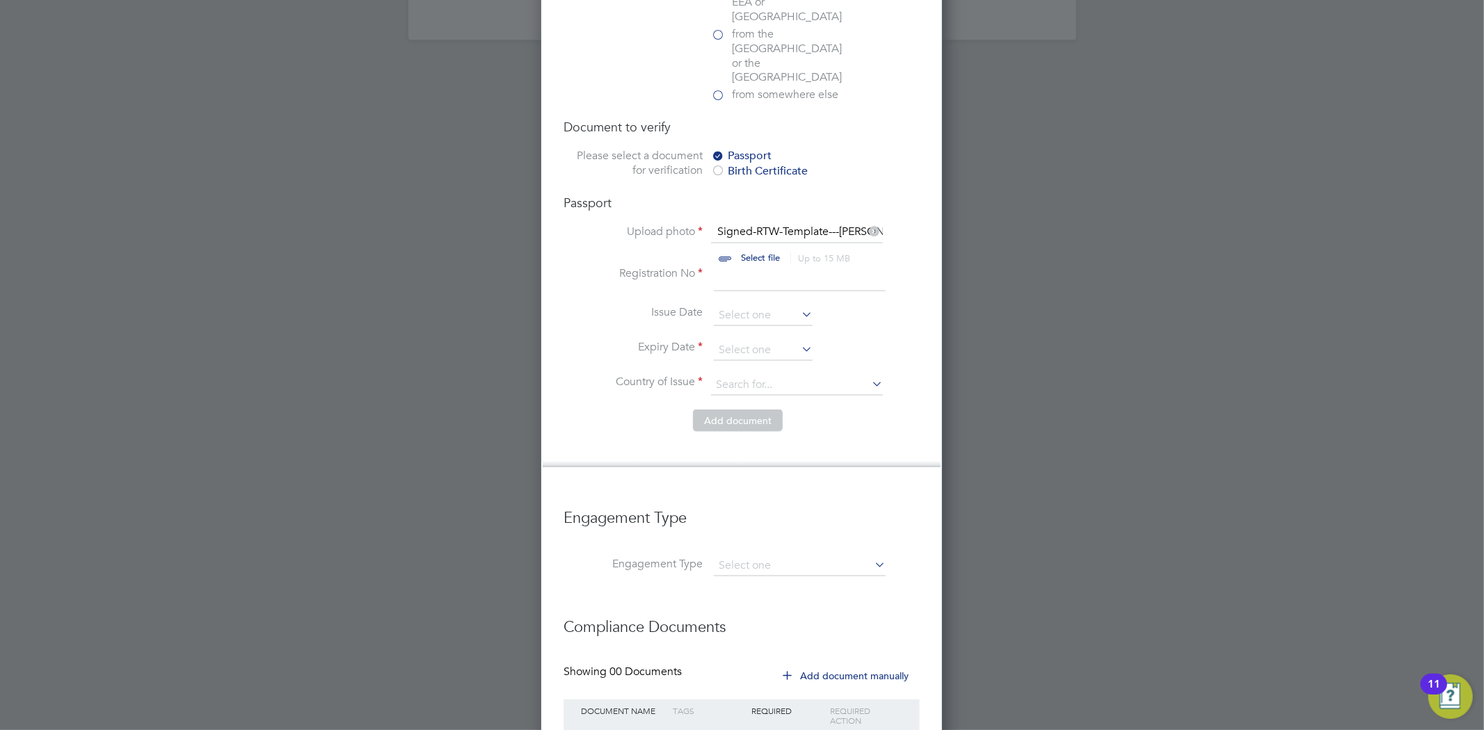
click at [752, 266] on input at bounding box center [800, 278] width 172 height 25
type input "146532535"
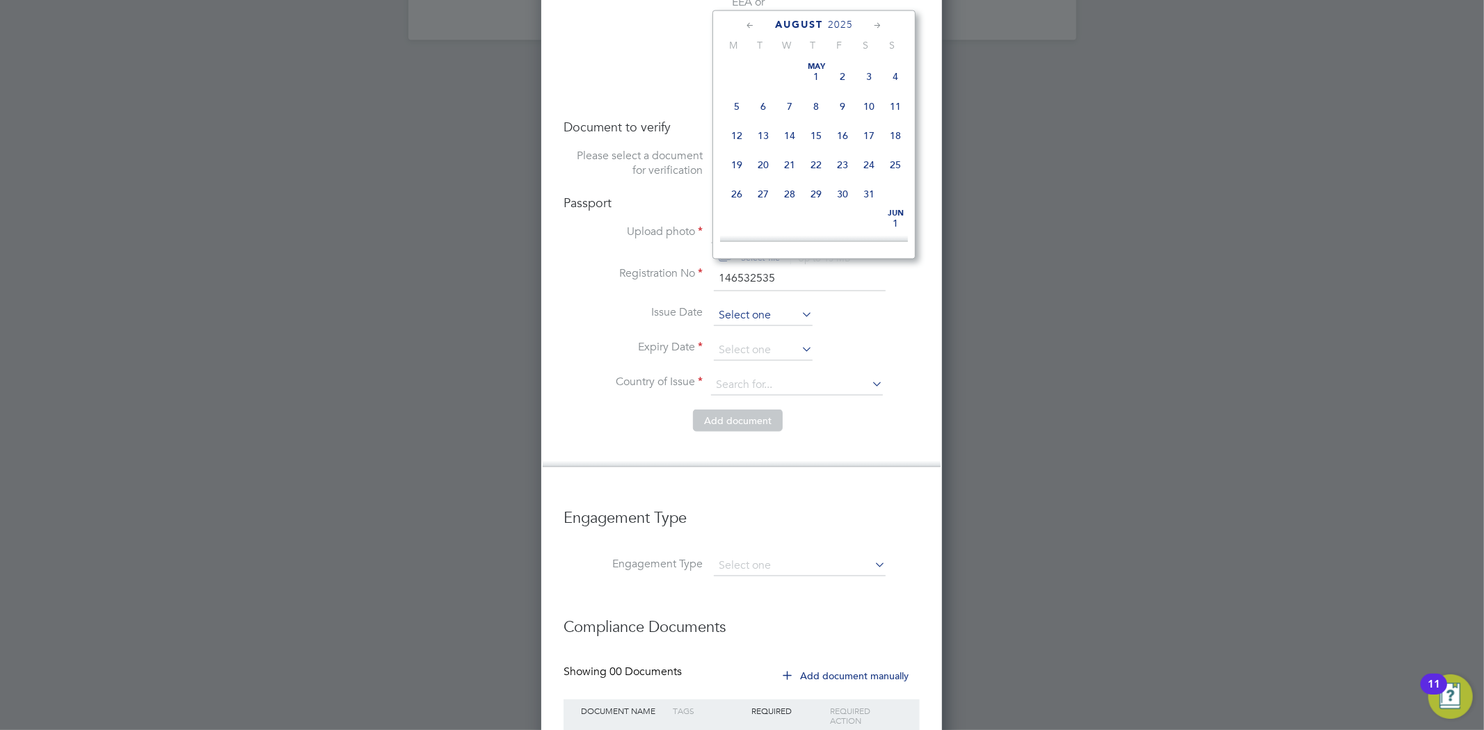
click at [733, 305] on input at bounding box center [763, 315] width 99 height 21
click at [787, 138] on span "27" at bounding box center [789, 127] width 26 height 26
type input "27 Aug 2025"
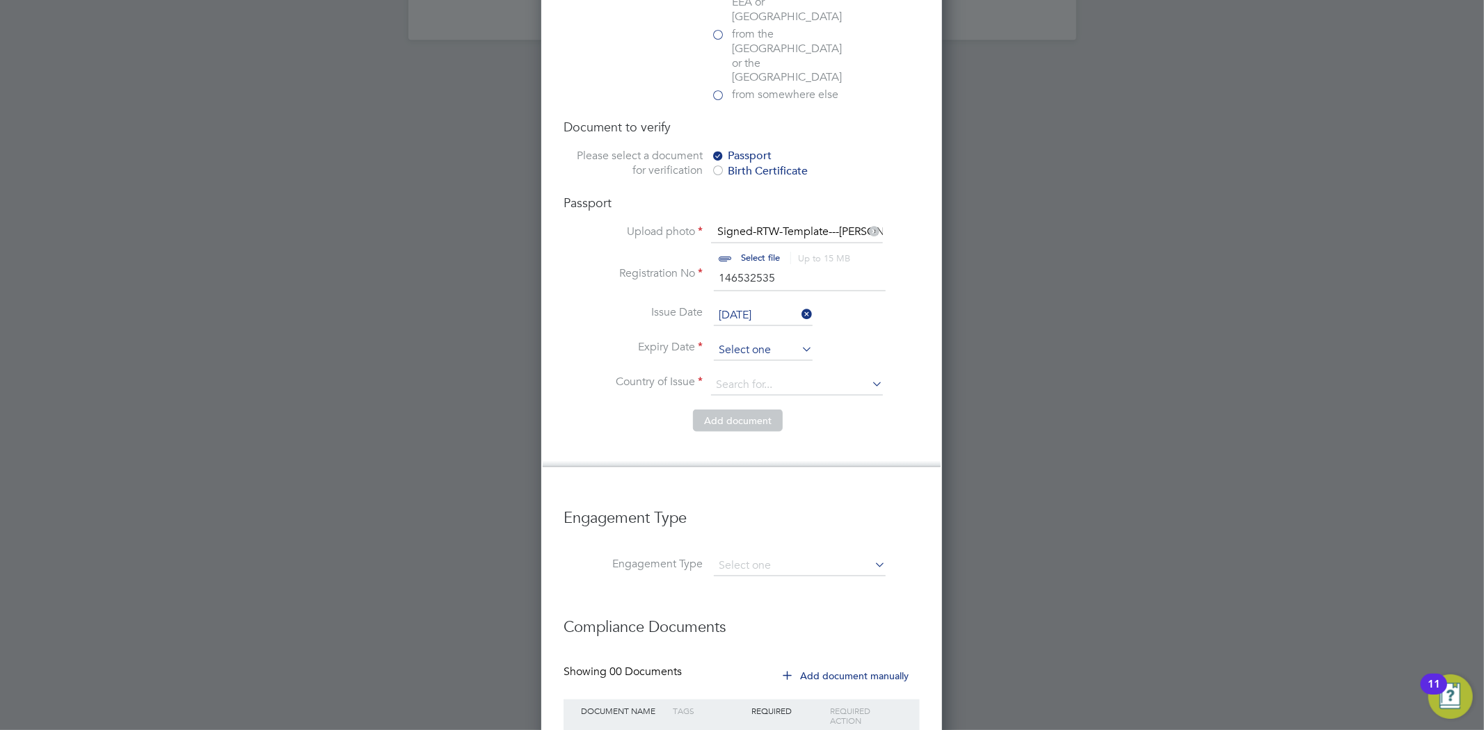
click at [767, 340] on input at bounding box center [763, 350] width 99 height 21
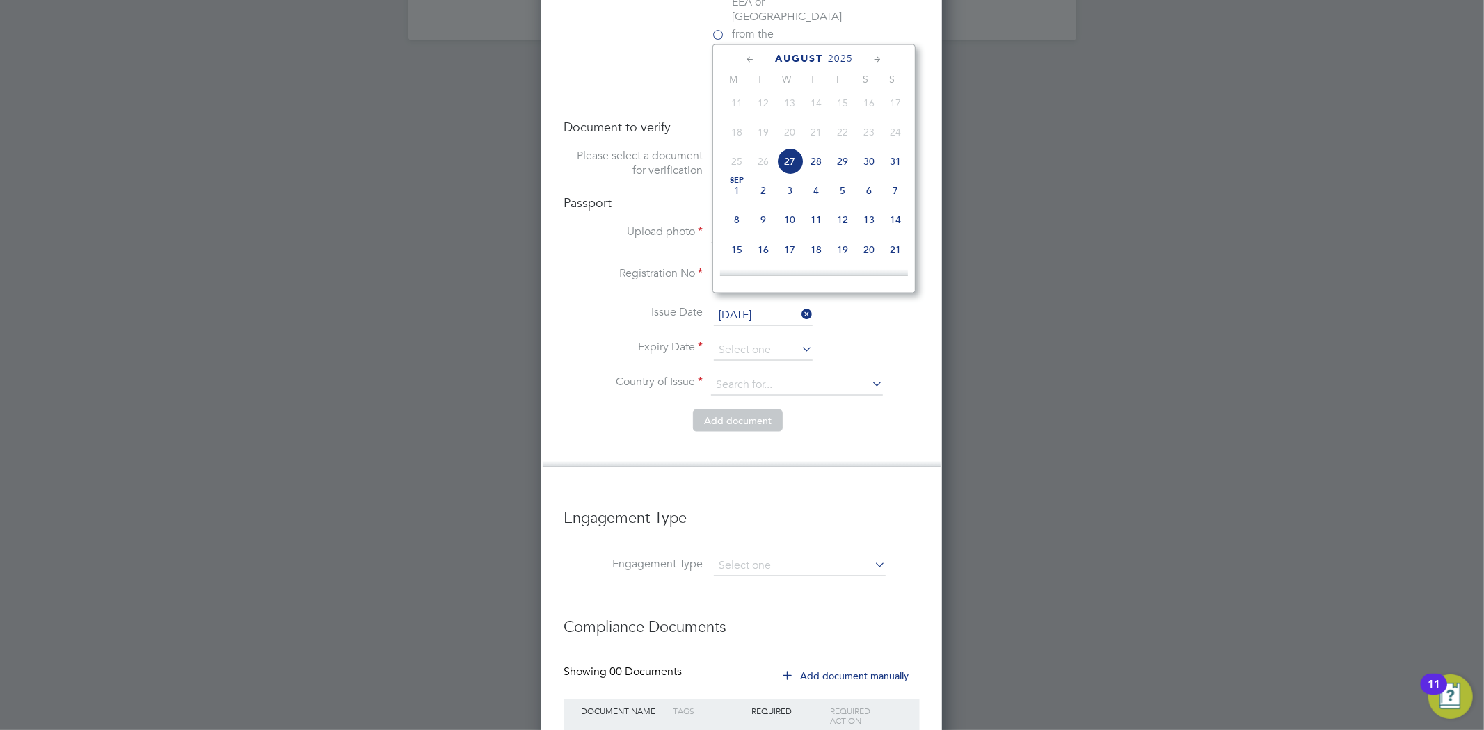
click at [892, 259] on span "21" at bounding box center [895, 249] width 26 height 26
type input "21 Sep 2025"
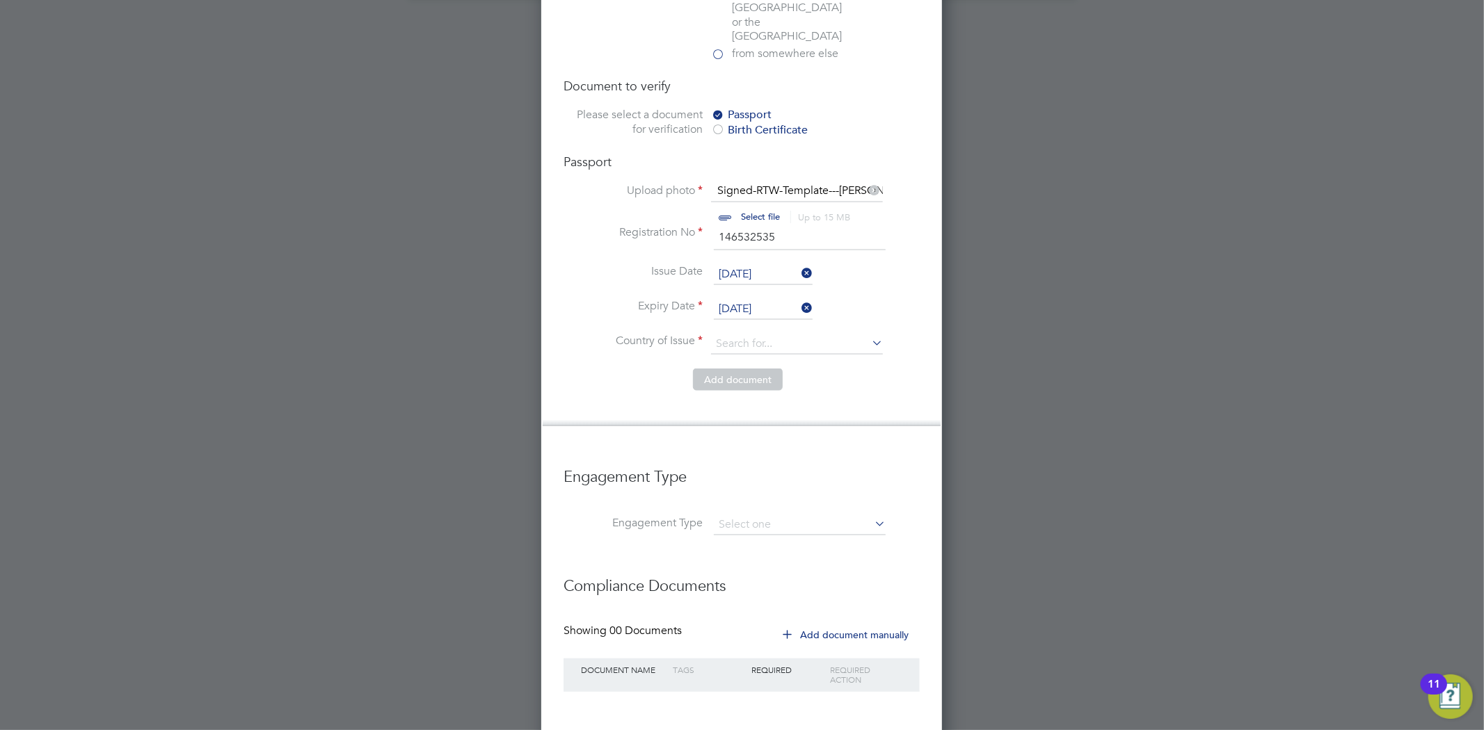
scroll to position [1840, 0]
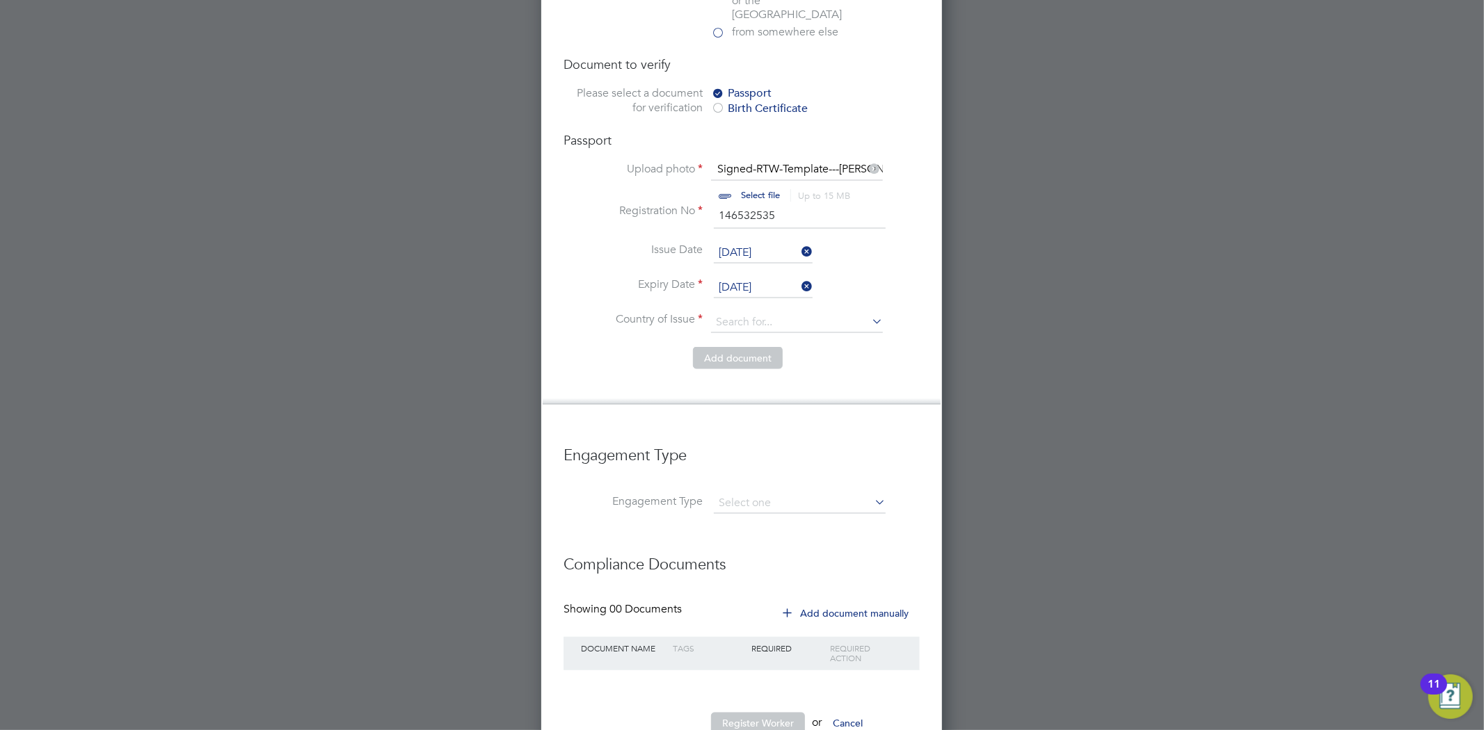
click at [801, 312] on li "Country of Issue" at bounding box center [741, 329] width 356 height 35
click at [794, 312] on input at bounding box center [797, 322] width 172 height 21
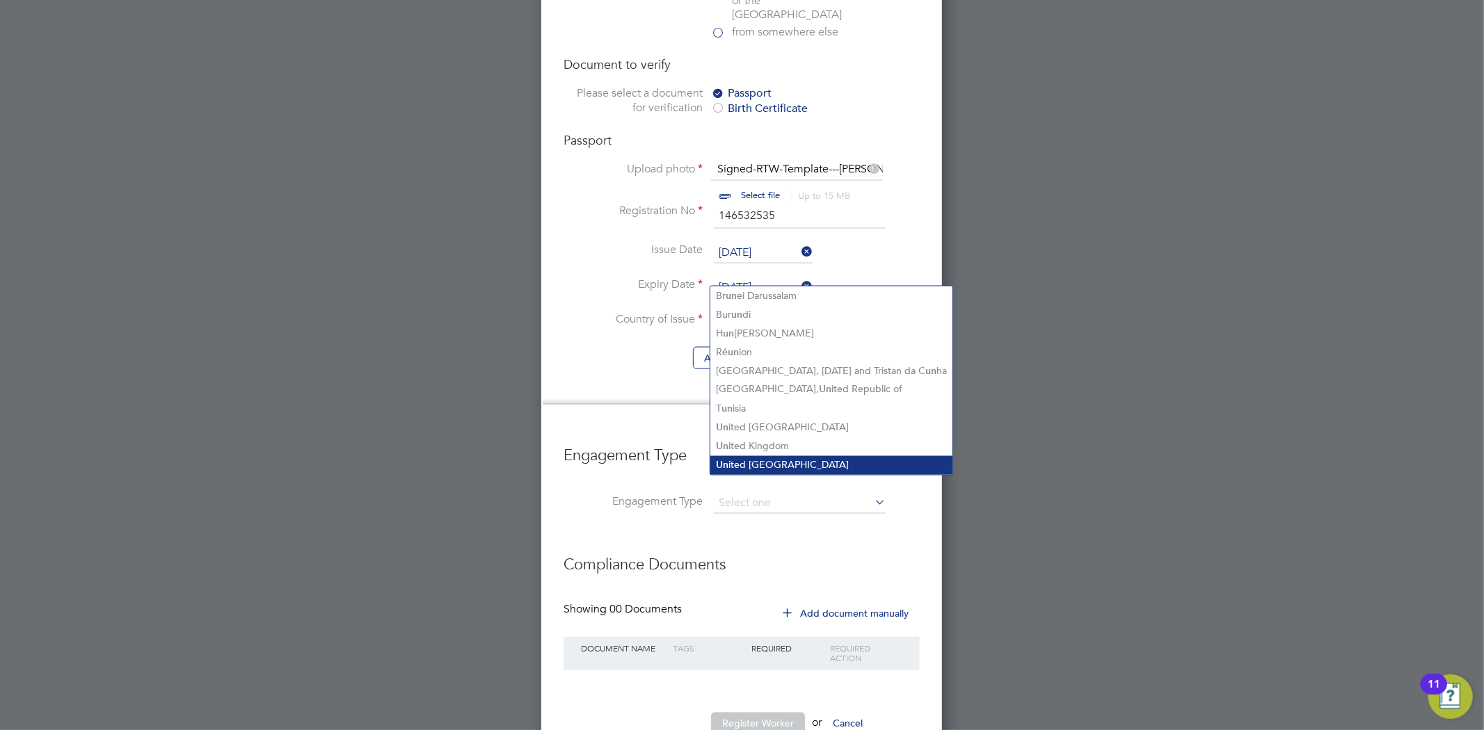
click at [788, 456] on li "Un ited States of America" at bounding box center [831, 465] width 242 height 19
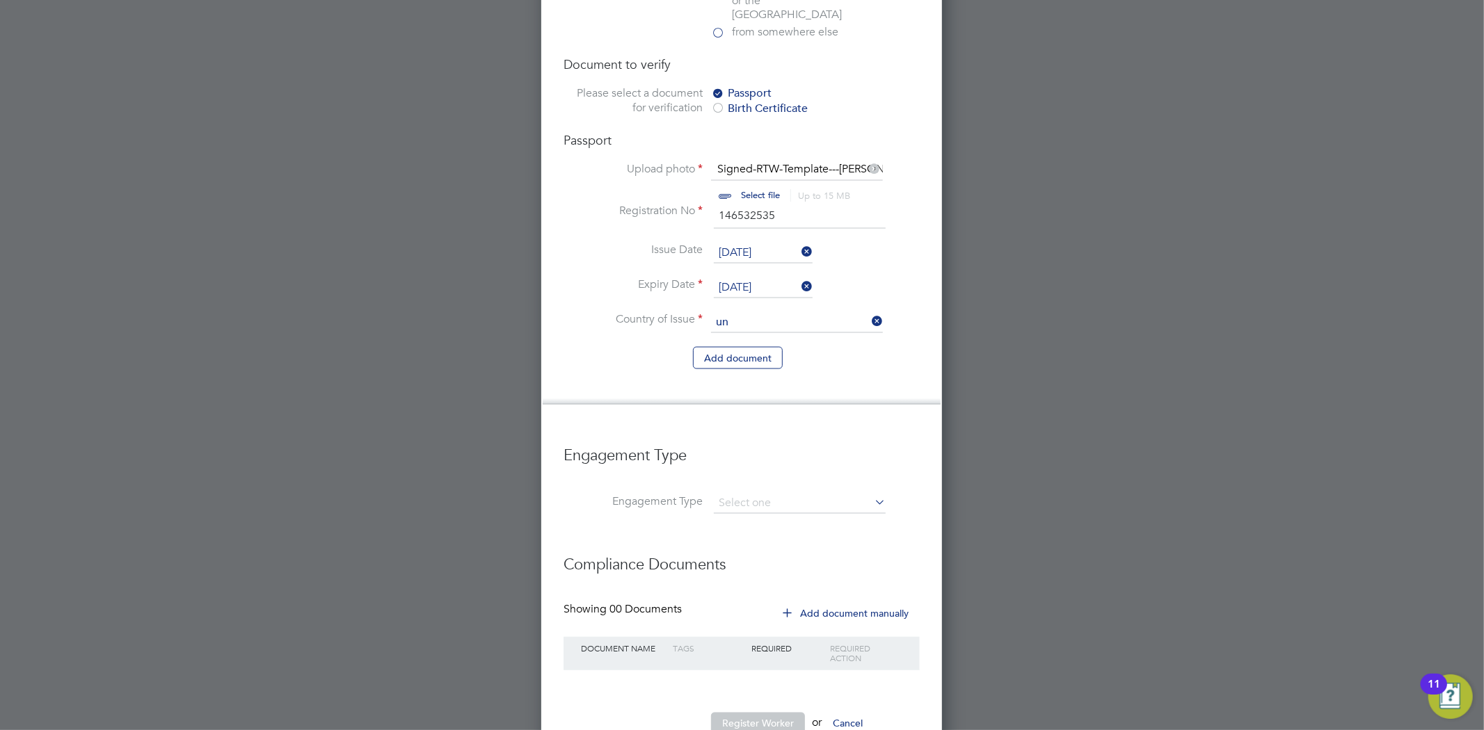
type input "United States of America"
click at [758, 312] on input at bounding box center [797, 322] width 172 height 21
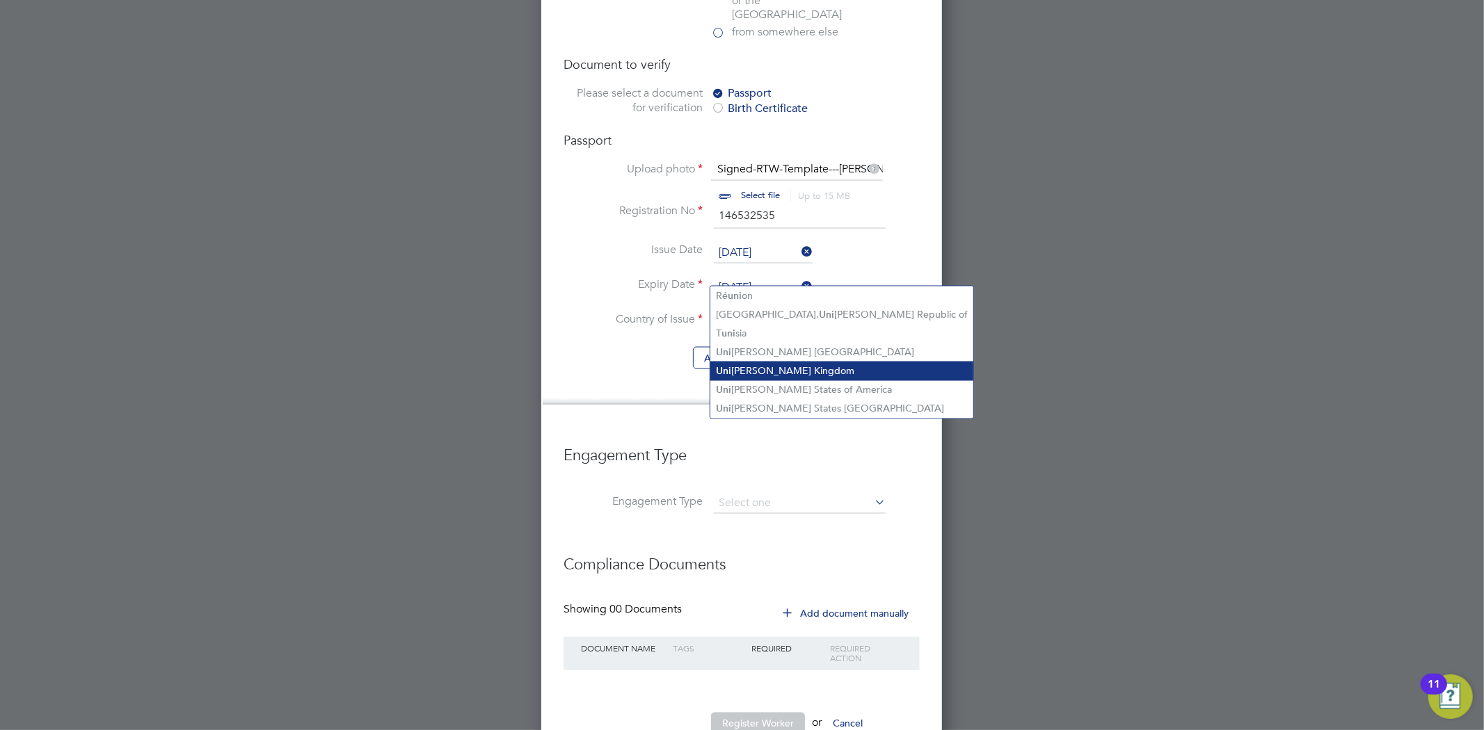
click at [794, 371] on li "Uni ted Kingdom" at bounding box center [841, 371] width 263 height 19
type input "United Kingdom"
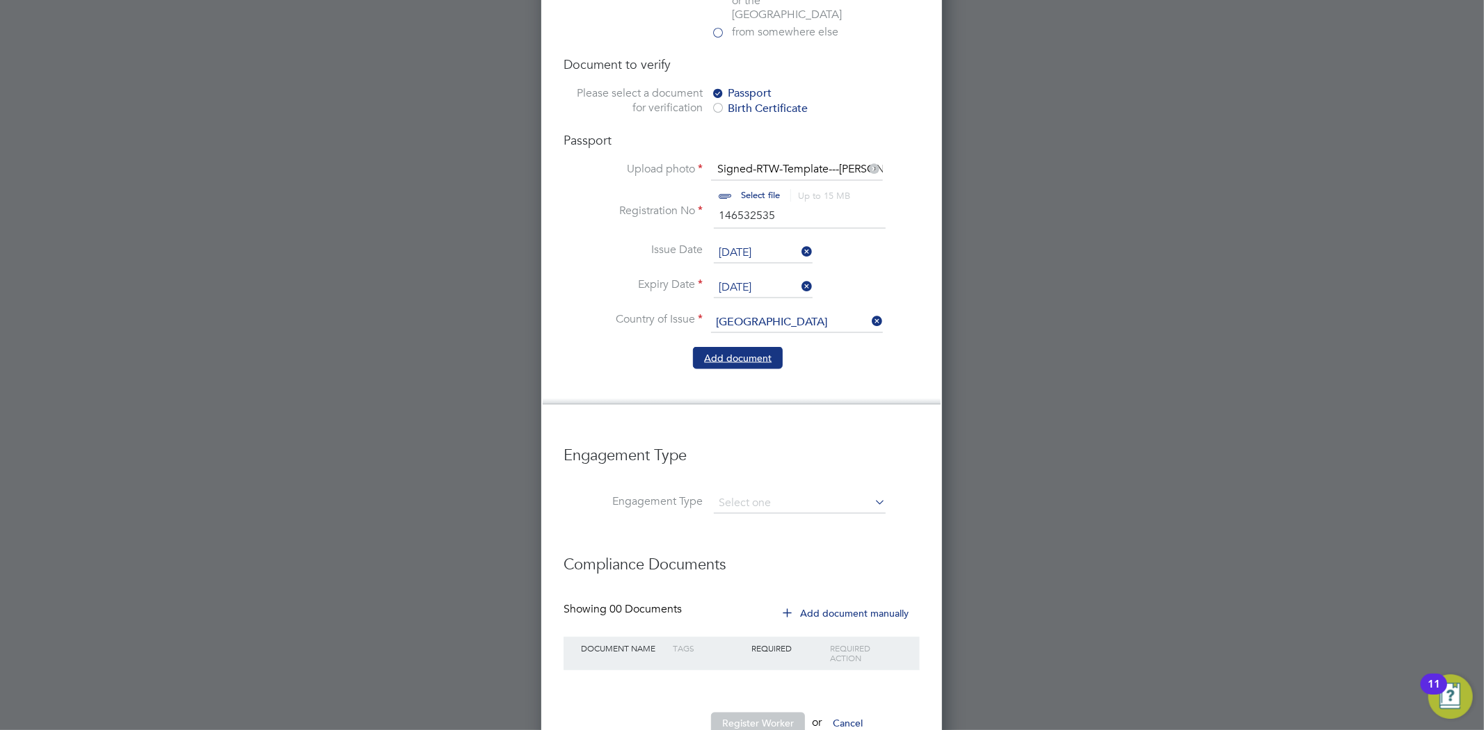
click at [748, 347] on button "Add document" at bounding box center [738, 358] width 90 height 22
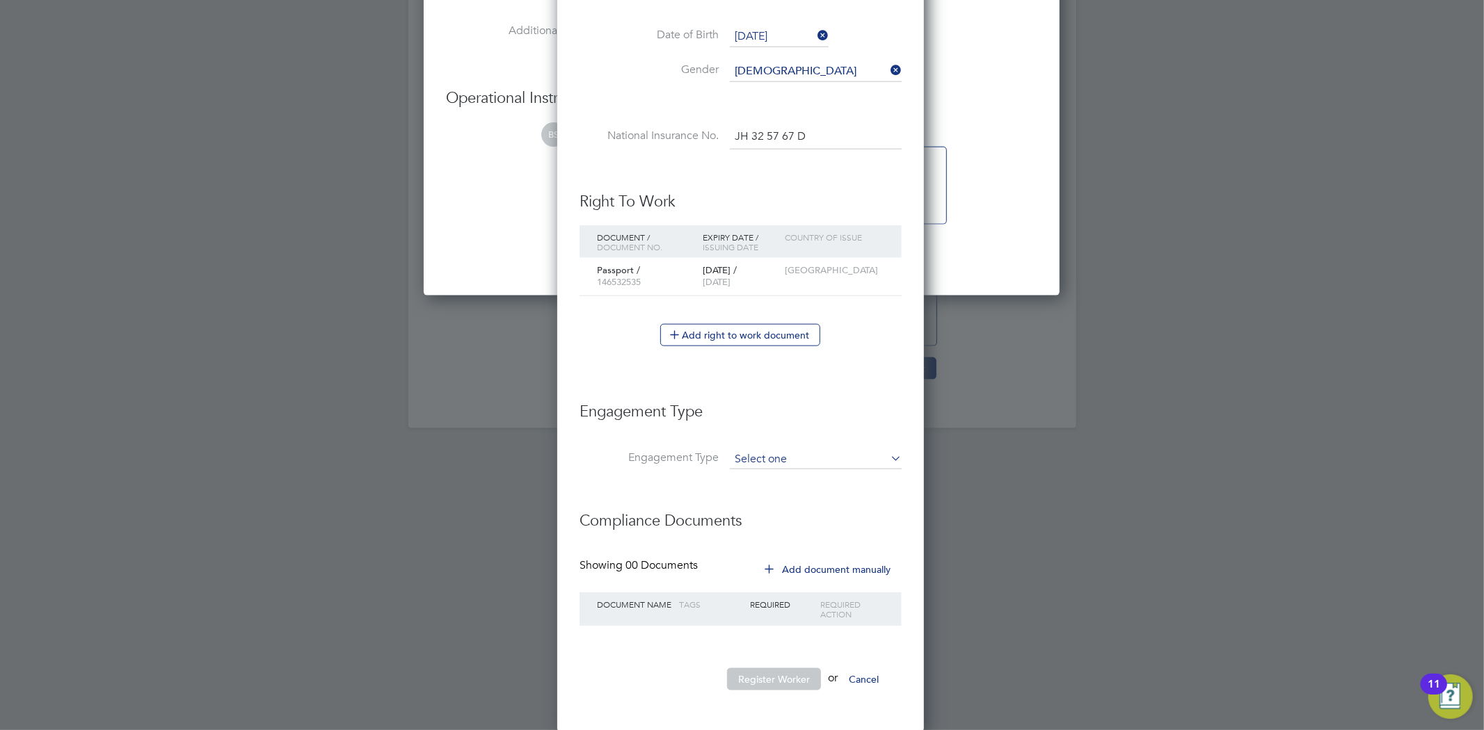
click at [765, 450] on input at bounding box center [816, 459] width 172 height 19
click at [751, 533] on li "Umbrella" at bounding box center [815, 538] width 173 height 20
type input "Umbrella"
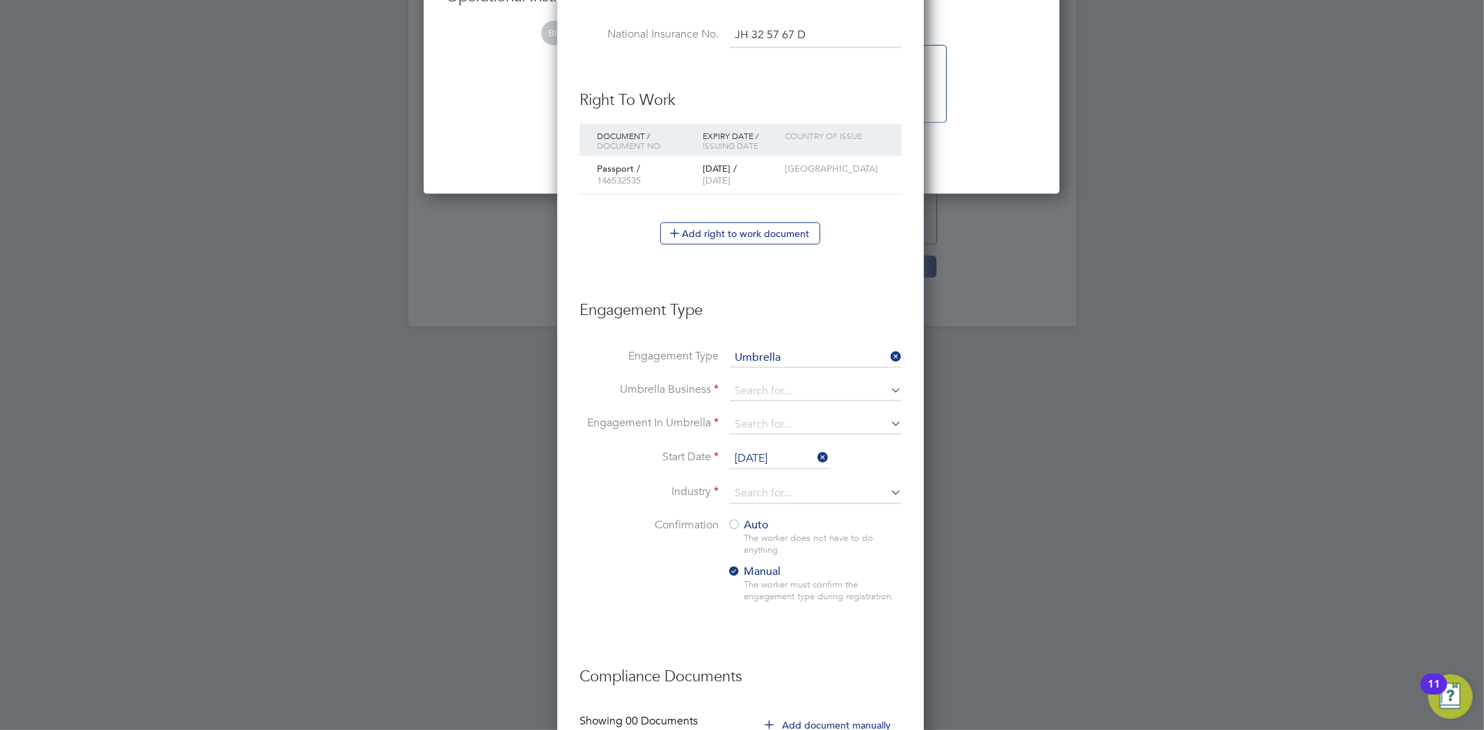
scroll to position [1621, 0]
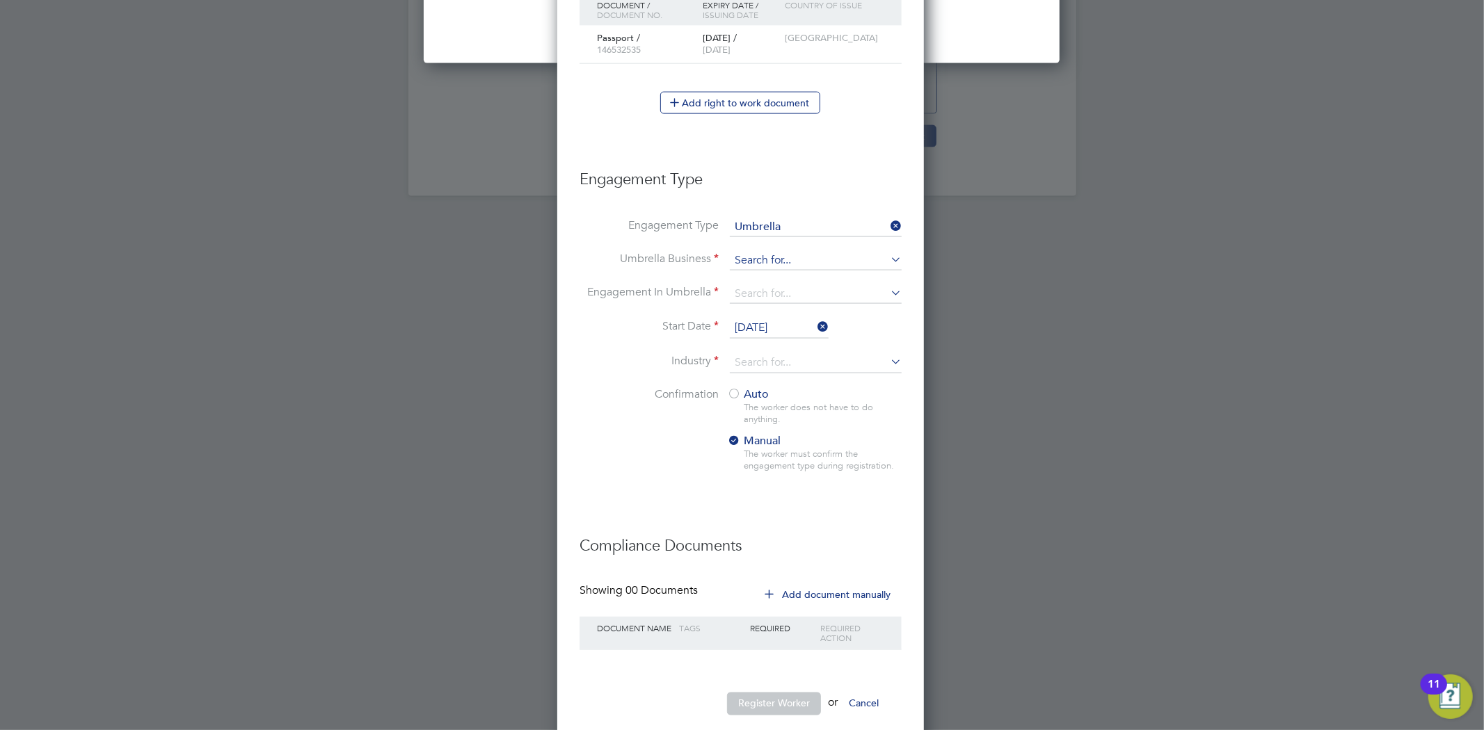
click at [810, 251] on input at bounding box center [816, 260] width 172 height 19
click at [823, 281] on li "Crest Plus Operations Limited" at bounding box center [815, 279] width 173 height 20
type input "Crest Plus Operations Limited"
click at [803, 284] on input at bounding box center [816, 293] width 172 height 19
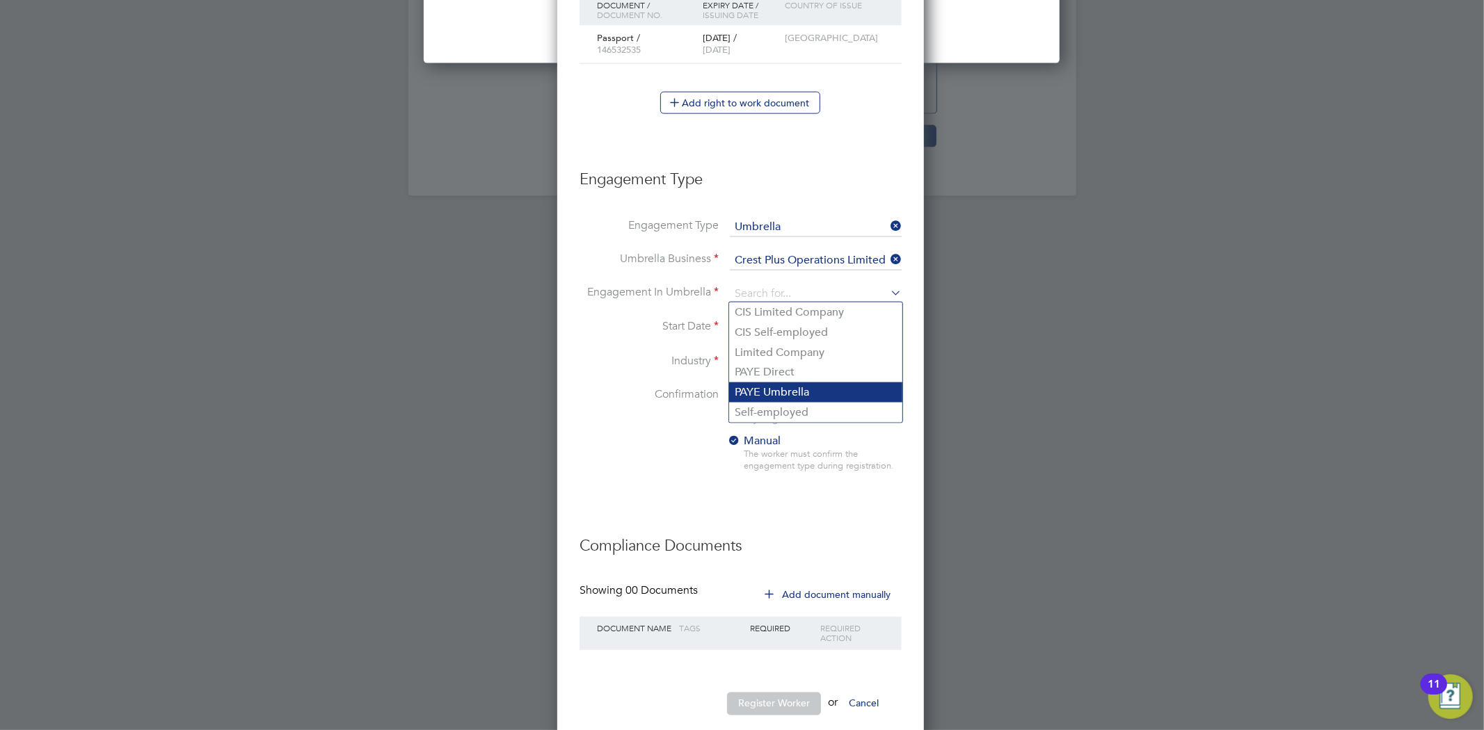
click at [781, 394] on li "PAYE Umbrella" at bounding box center [815, 393] width 173 height 20
type input "PAYE Umbrella"
click at [755, 323] on input "27 Aug 2025" at bounding box center [779, 328] width 99 height 21
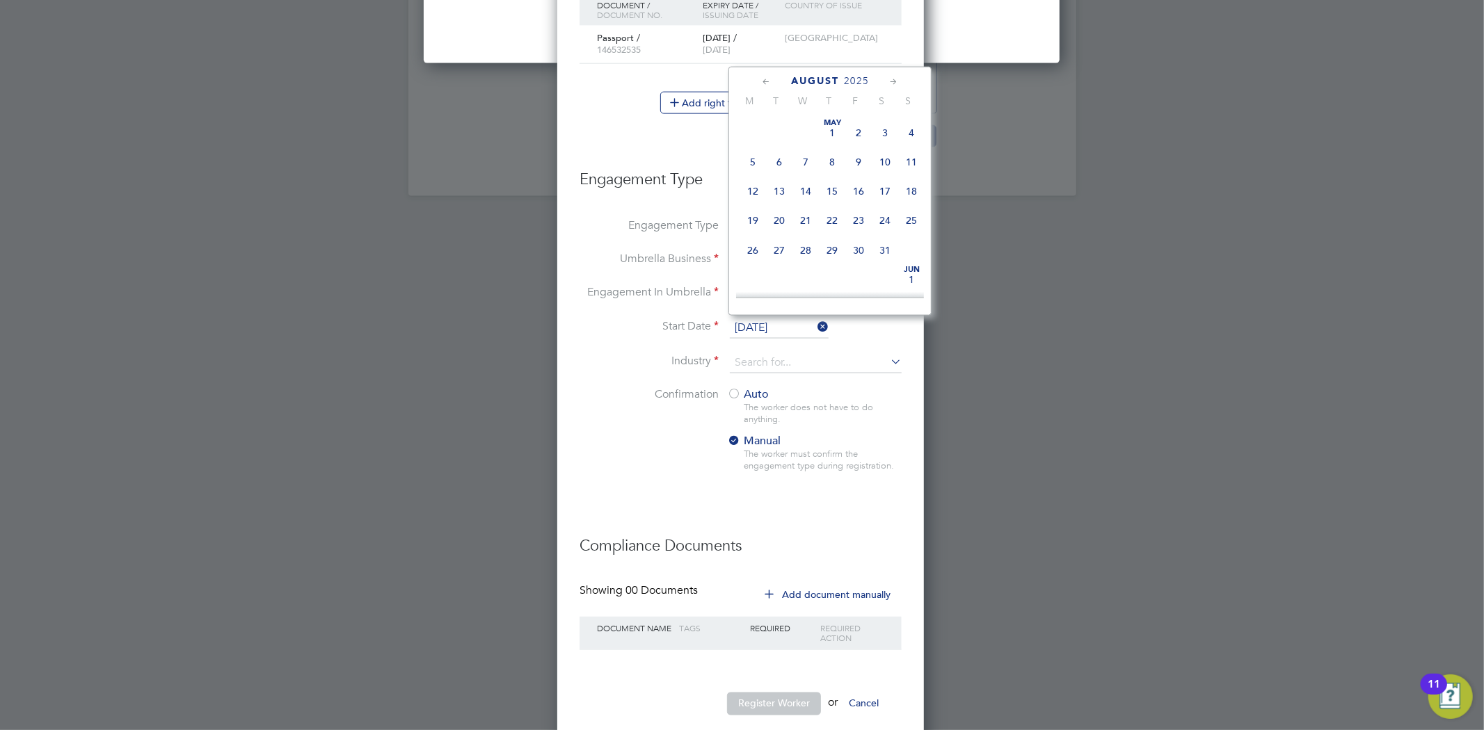
scroll to position [536, 0]
click at [781, 188] on span "26" at bounding box center [779, 183] width 26 height 26
type input "[DATE]"
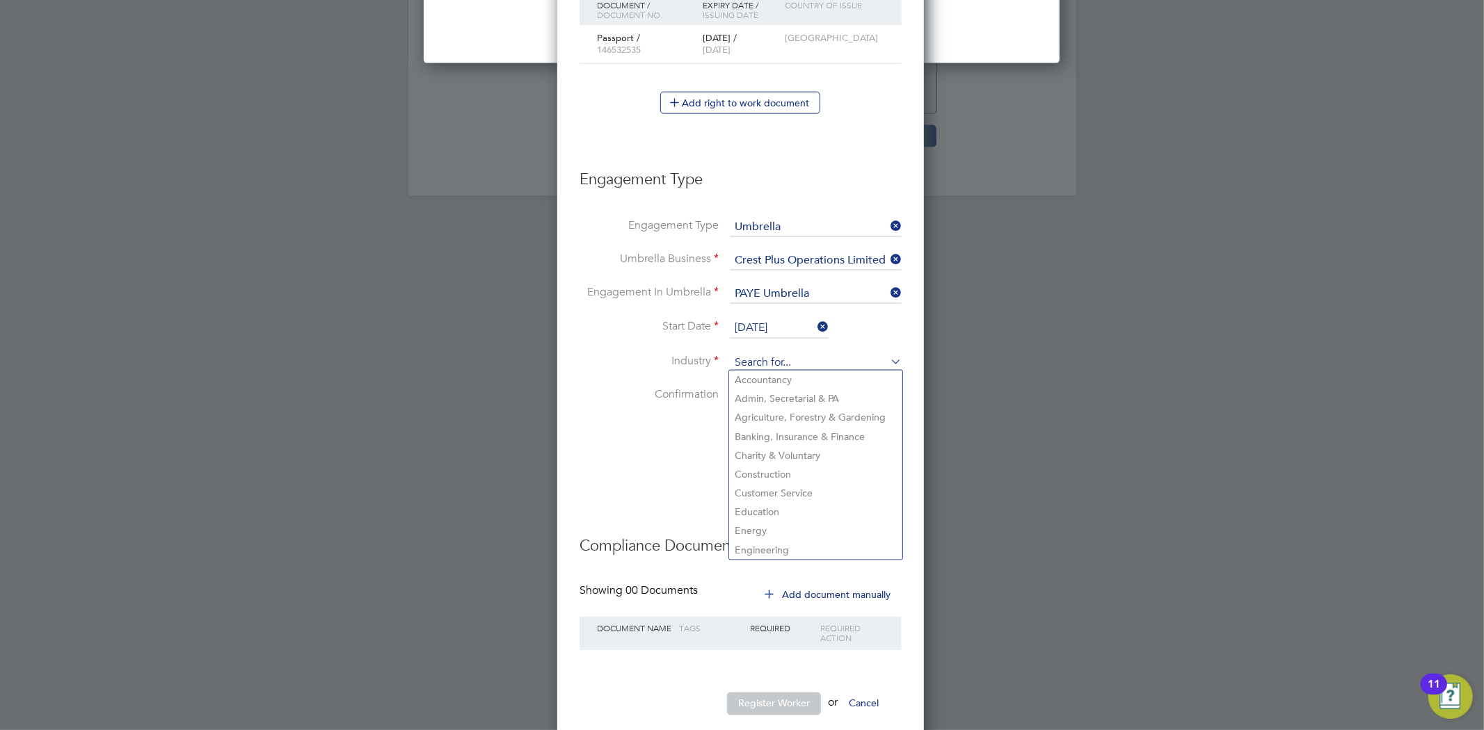
click at [771, 364] on input at bounding box center [816, 363] width 172 height 21
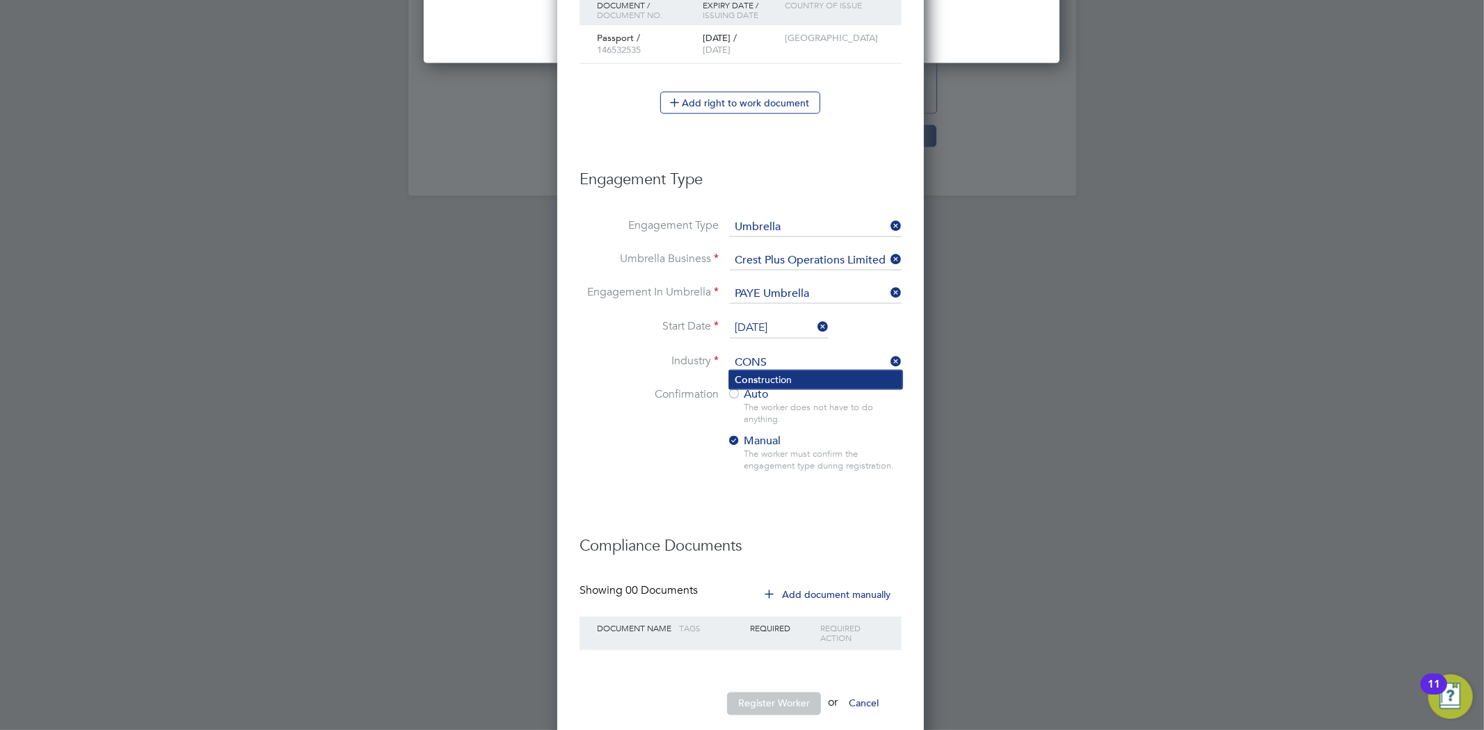
click at [770, 376] on li "Cons truction" at bounding box center [815, 380] width 173 height 19
type input "Construction"
click at [749, 390] on span "Auto" at bounding box center [748, 394] width 42 height 14
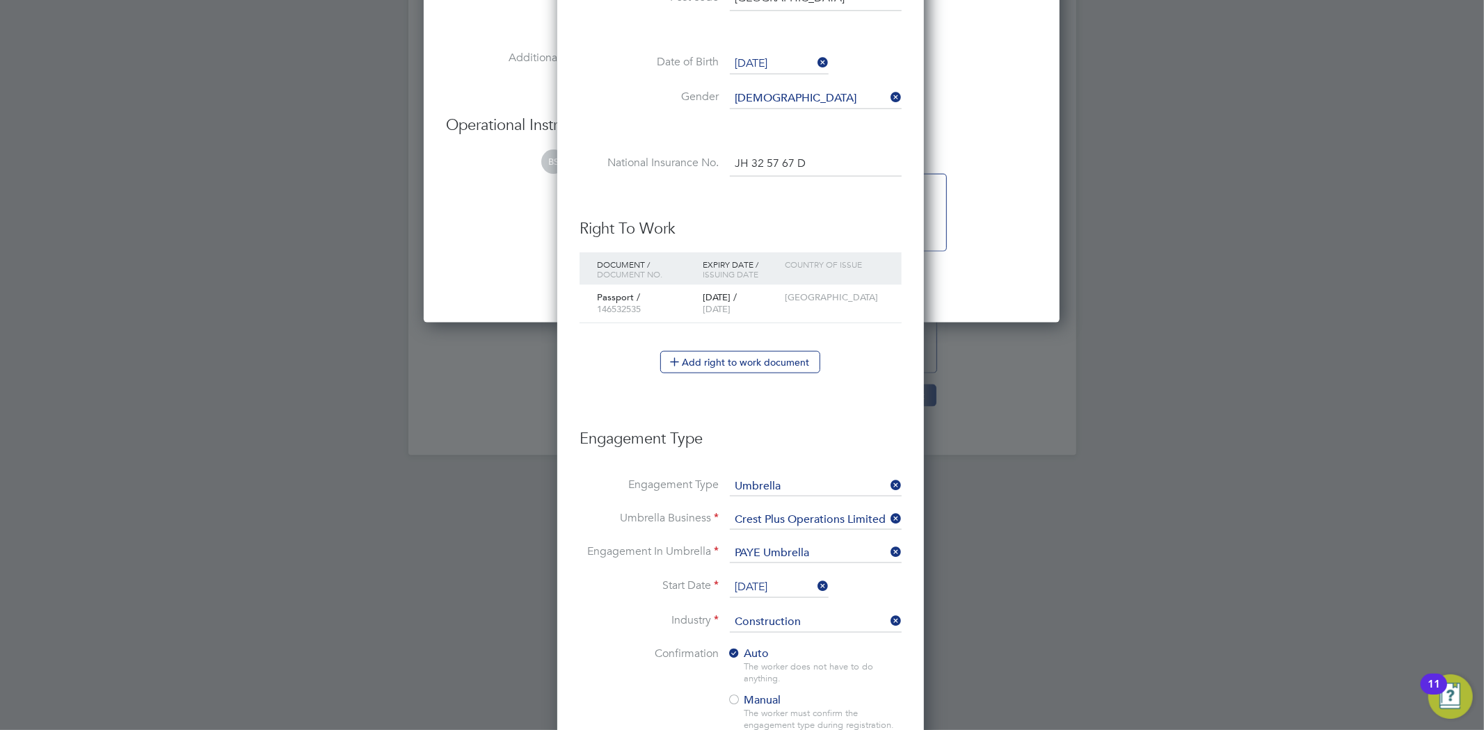
scroll to position [1645, 0]
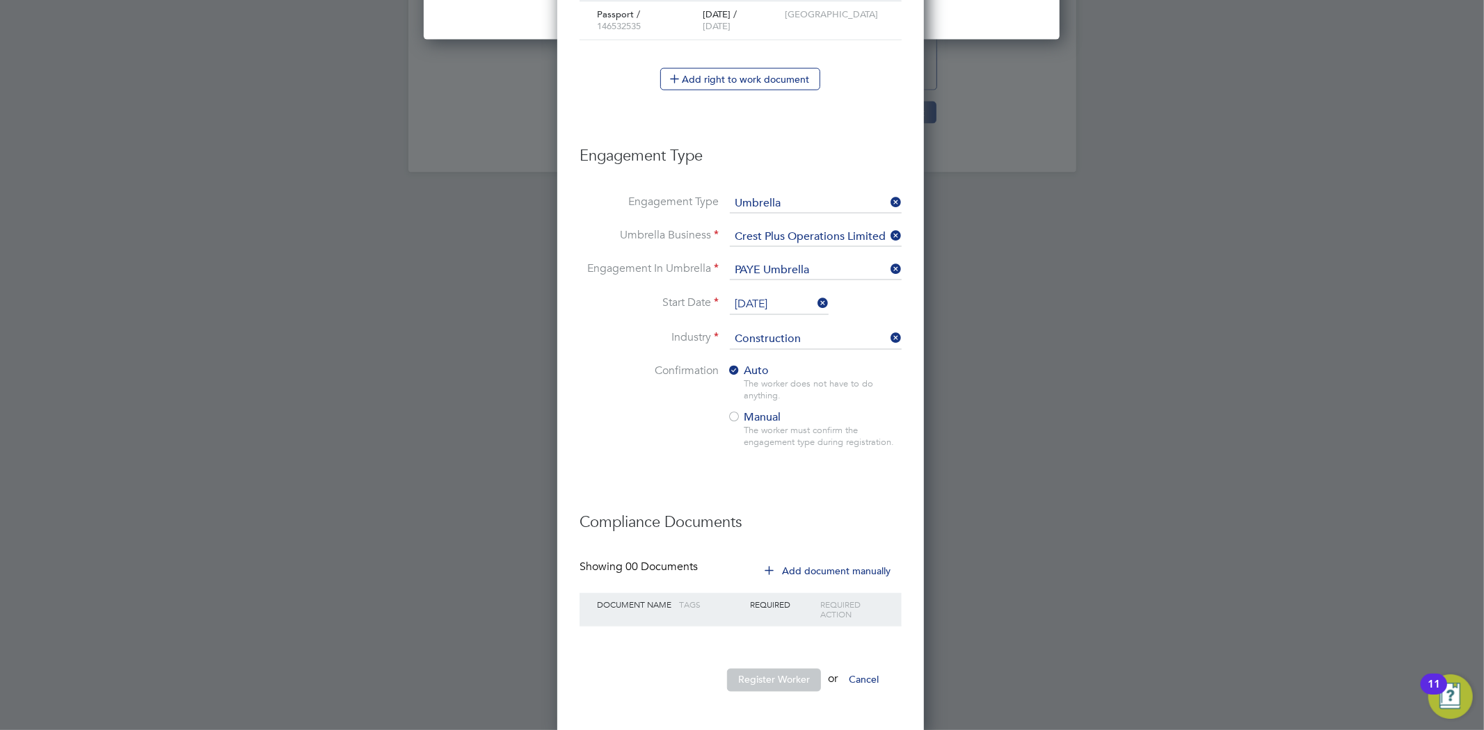
click at [772, 673] on button "Register Worker" at bounding box center [774, 680] width 94 height 22
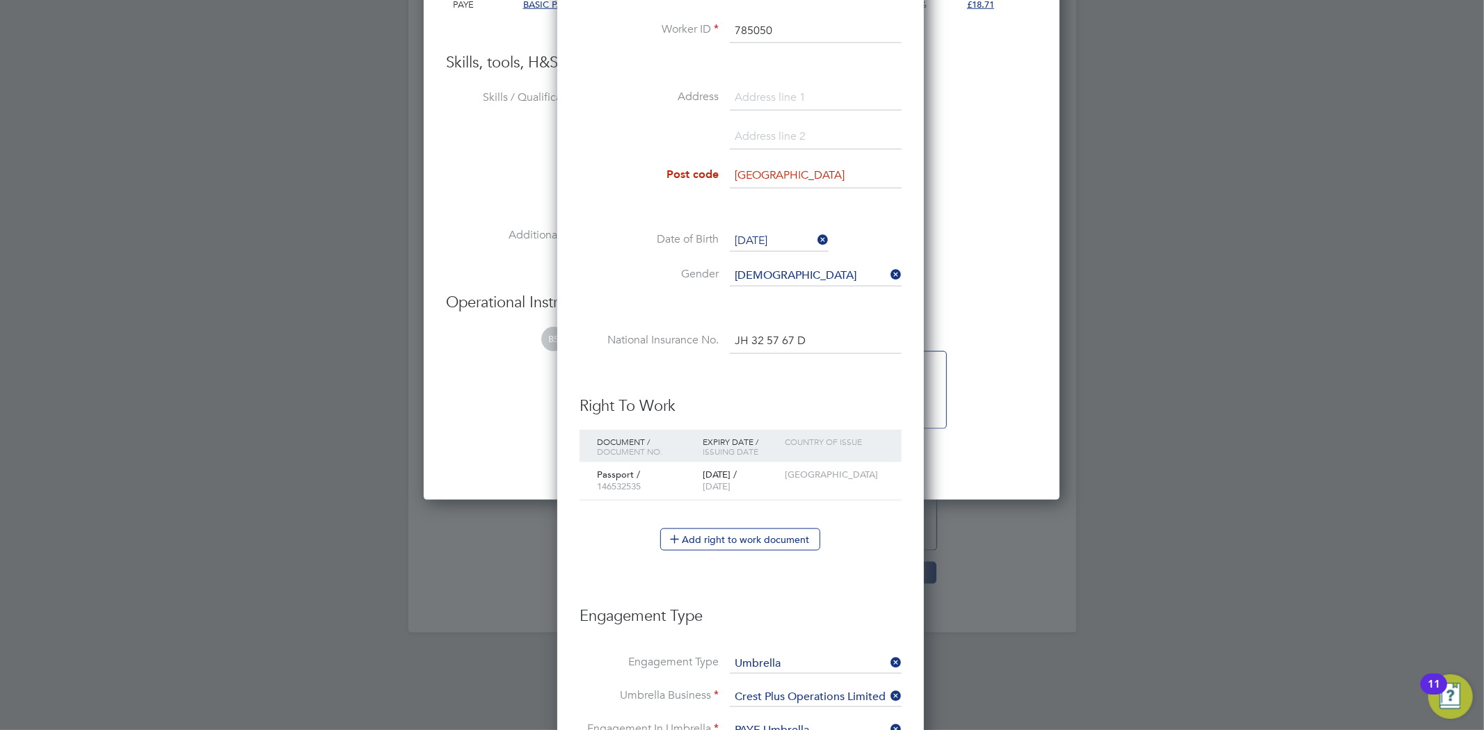
scroll to position [1181, 0]
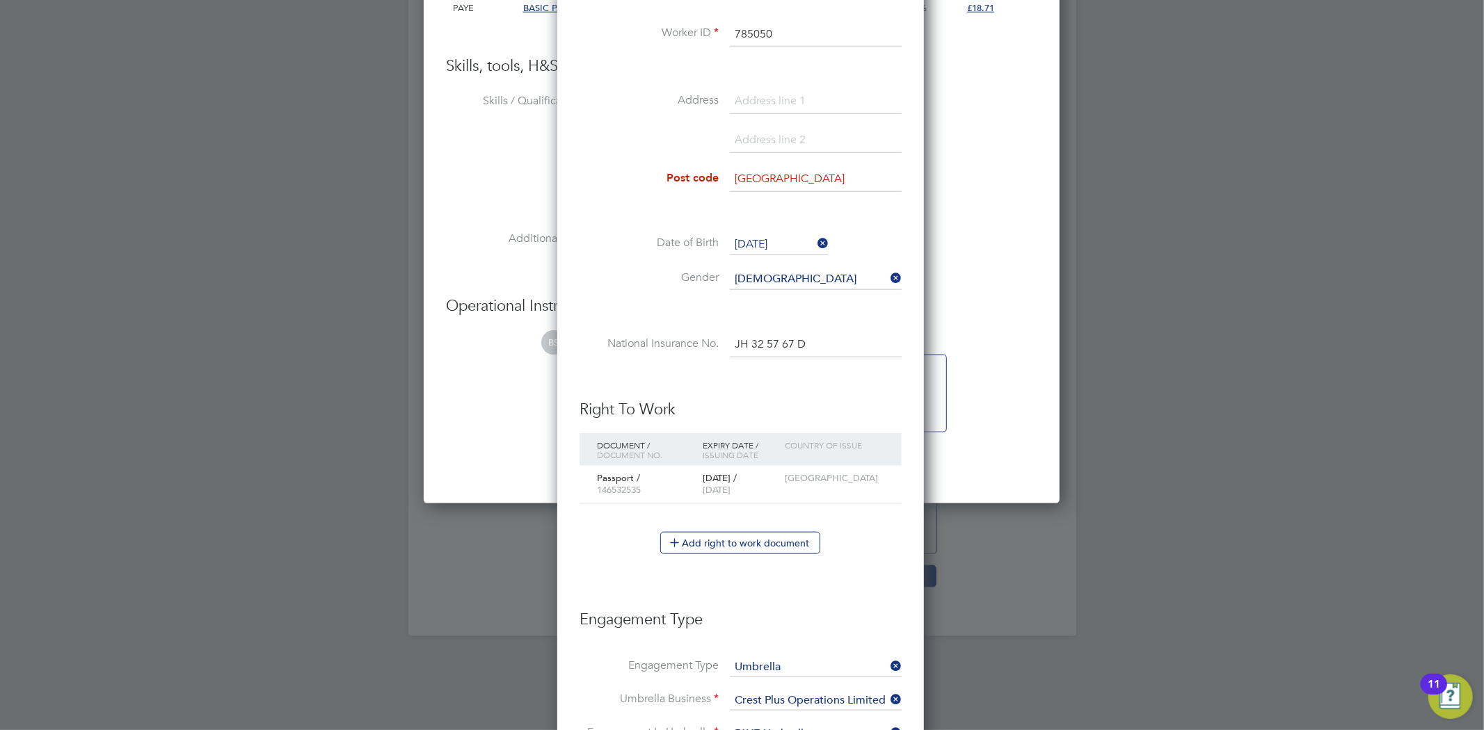
click at [804, 183] on input "Leeds" at bounding box center [816, 179] width 172 height 25
drag, startPoint x: 804, startPoint y: 183, endPoint x: 735, endPoint y: 183, distance: 68.9
click at [735, 183] on input "Leeds" at bounding box center [816, 179] width 172 height 25
click at [635, 258] on li "Date of Birth 14 Mar 1989" at bounding box center [740, 251] width 322 height 35
click at [641, 262] on li "Date of Birth 14 Mar 1989" at bounding box center [740, 251] width 322 height 35
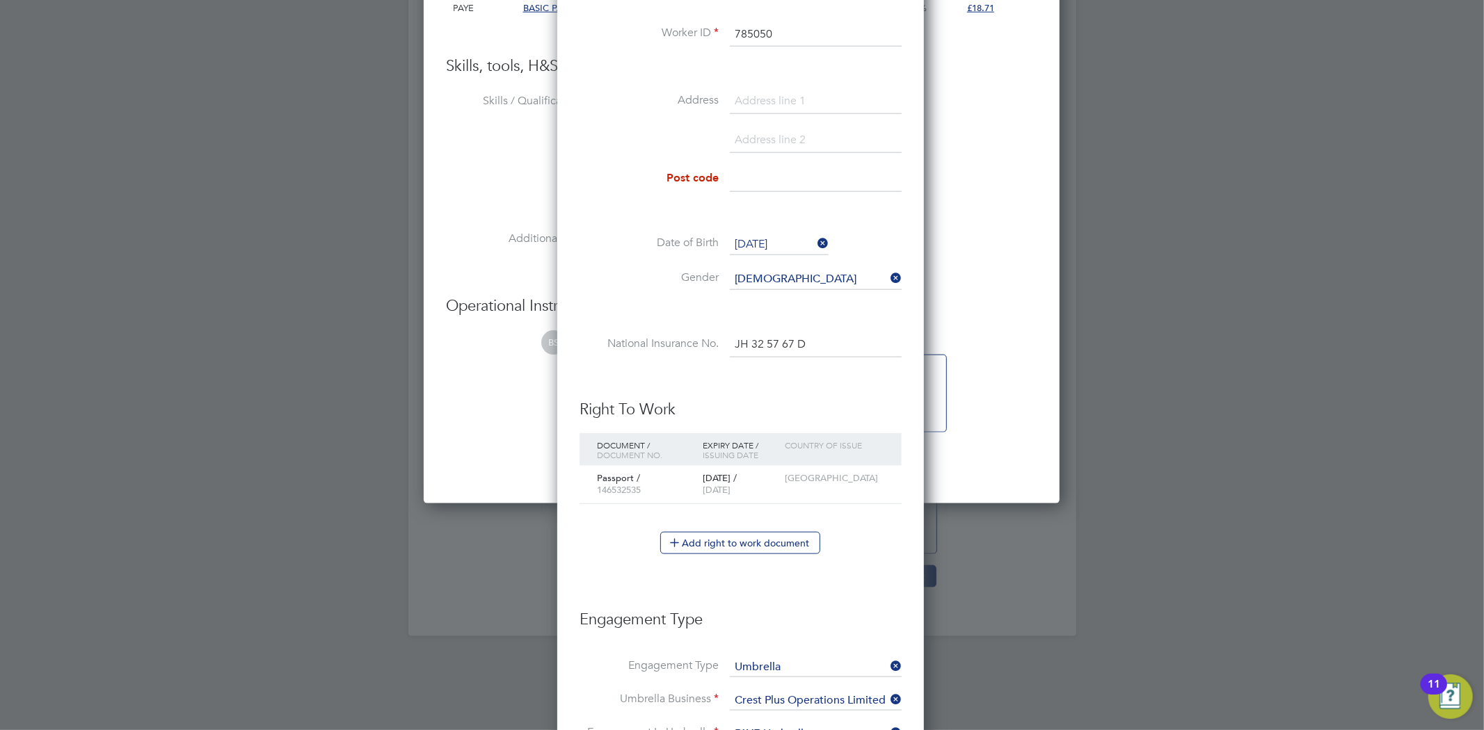
click at [698, 181] on label "Post code" at bounding box center [648, 178] width 139 height 15
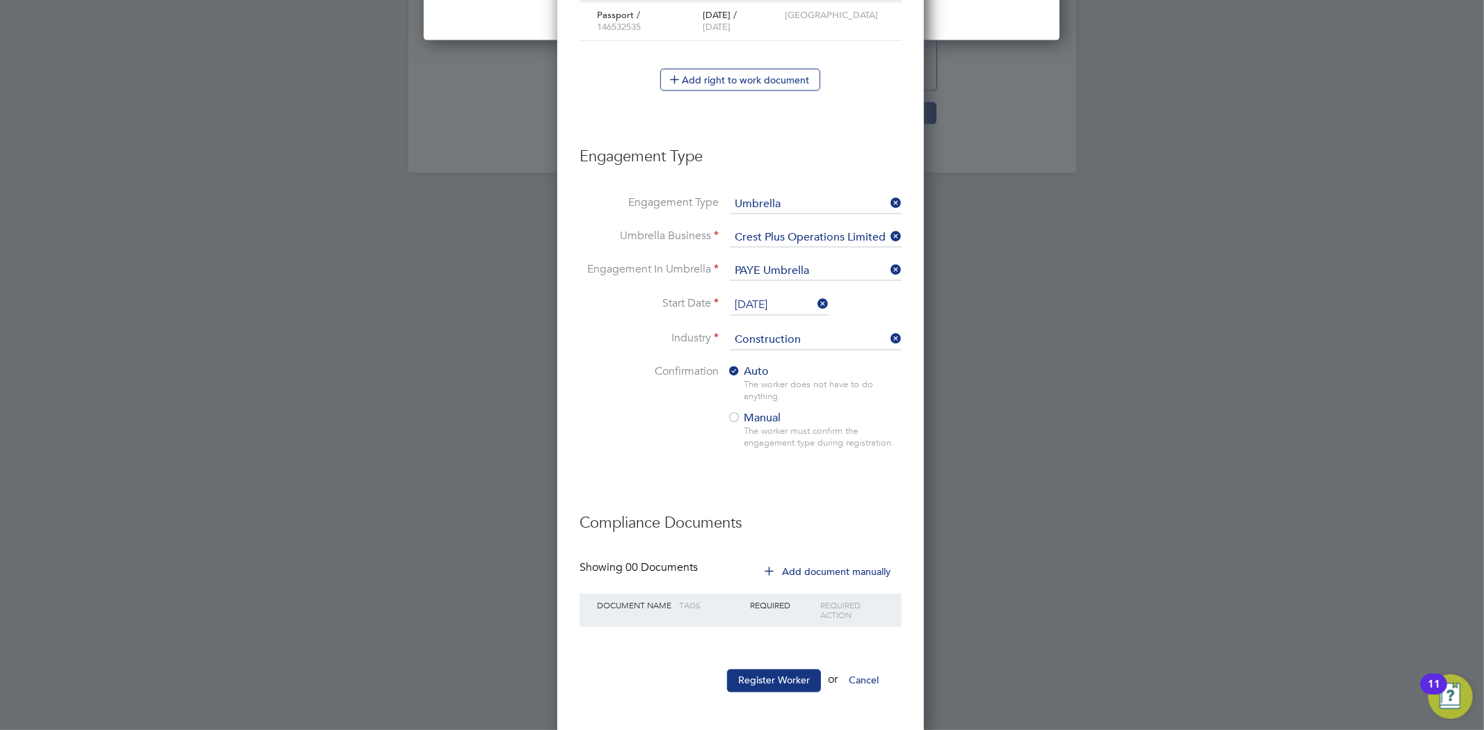
scroll to position [1645, 0]
click at [786, 671] on button "Register Worker" at bounding box center [774, 680] width 94 height 22
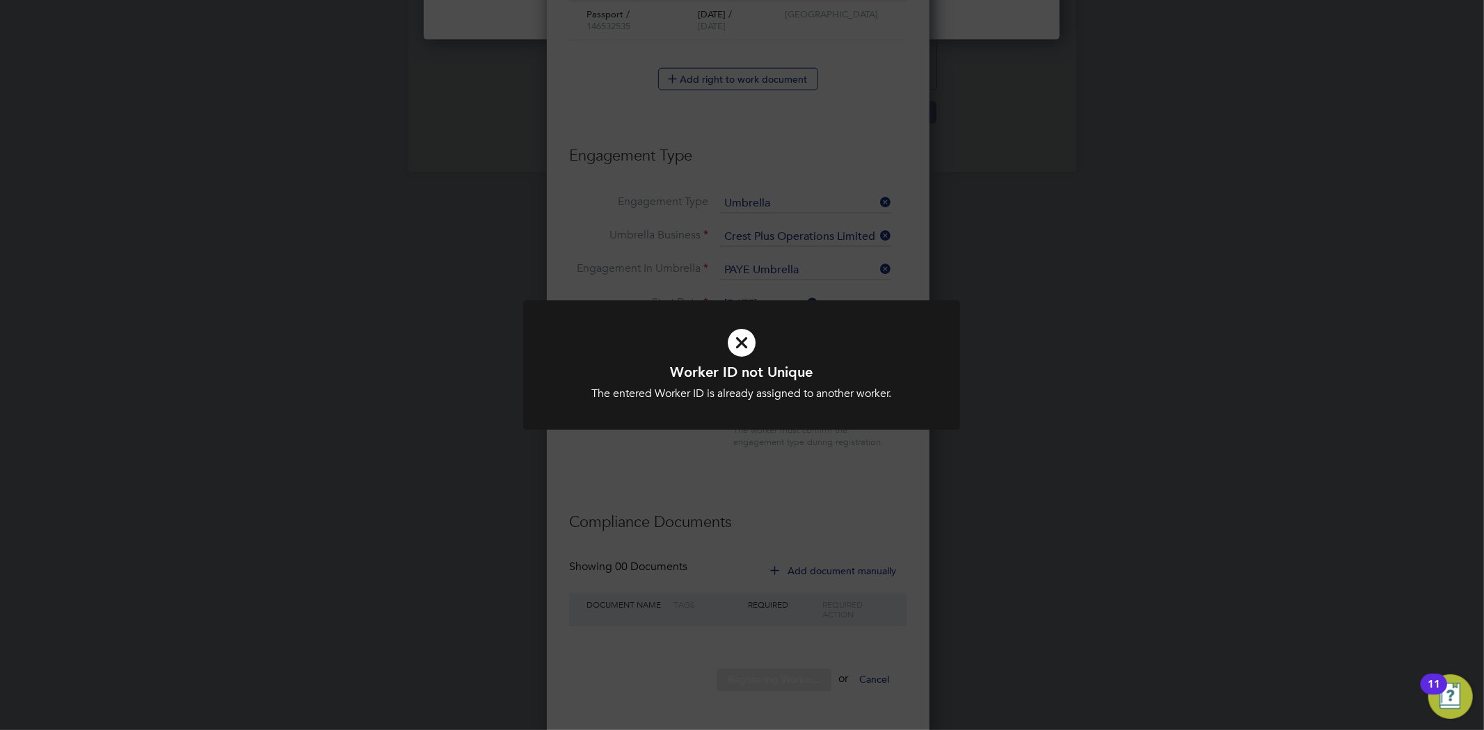
click at [753, 531] on div "Worker ID not Unique The entered Worker ID is already assigned to another worke…" at bounding box center [742, 365] width 1484 height 730
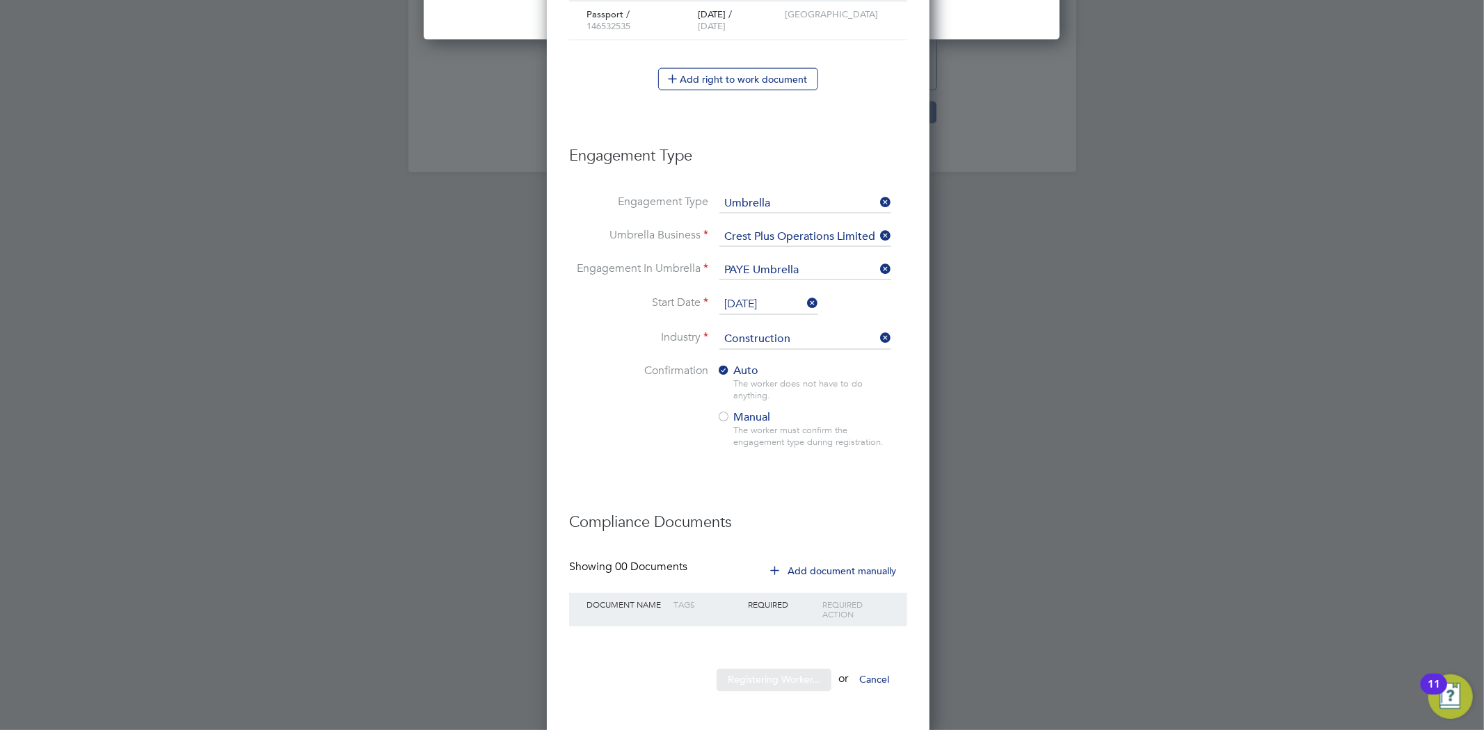
scroll to position [1537, 369]
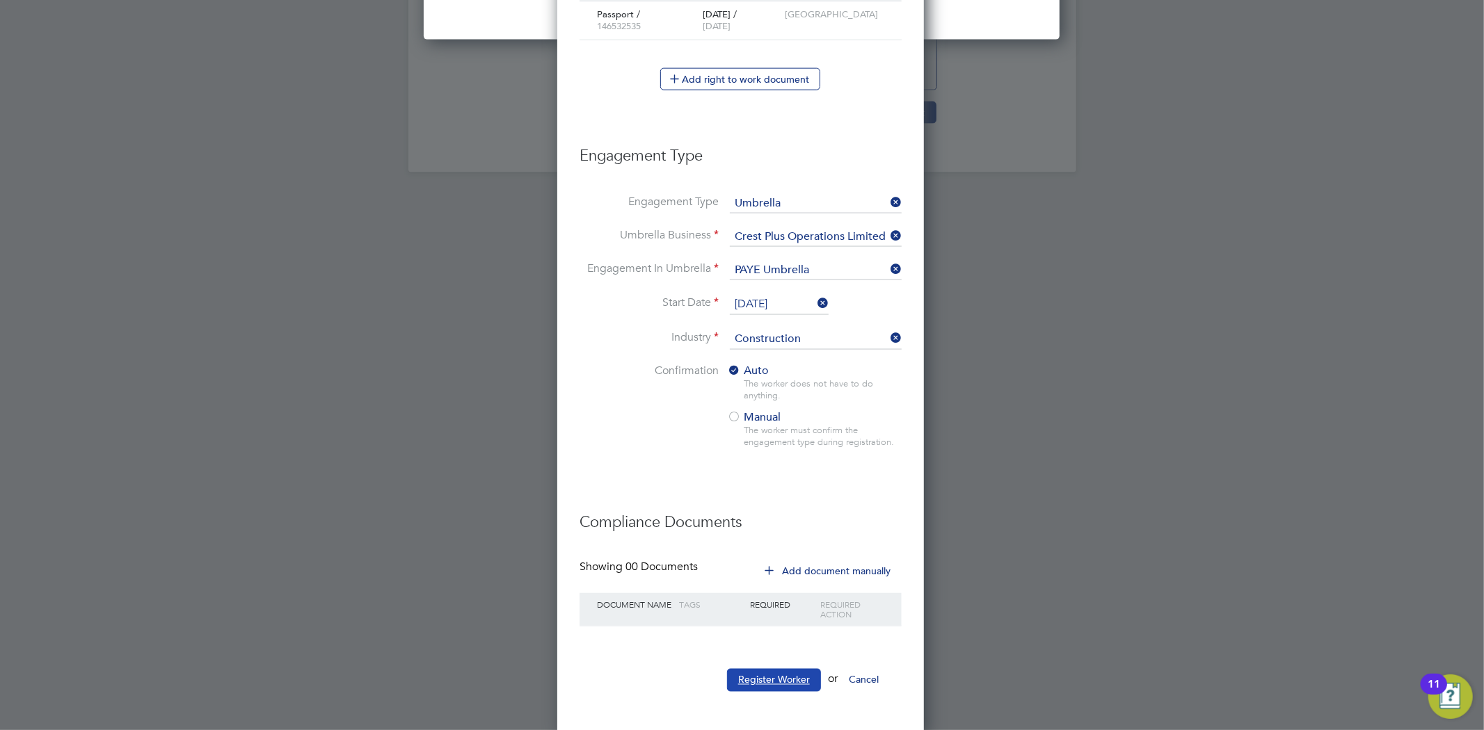
click at [783, 684] on button "Register Worker" at bounding box center [774, 680] width 94 height 22
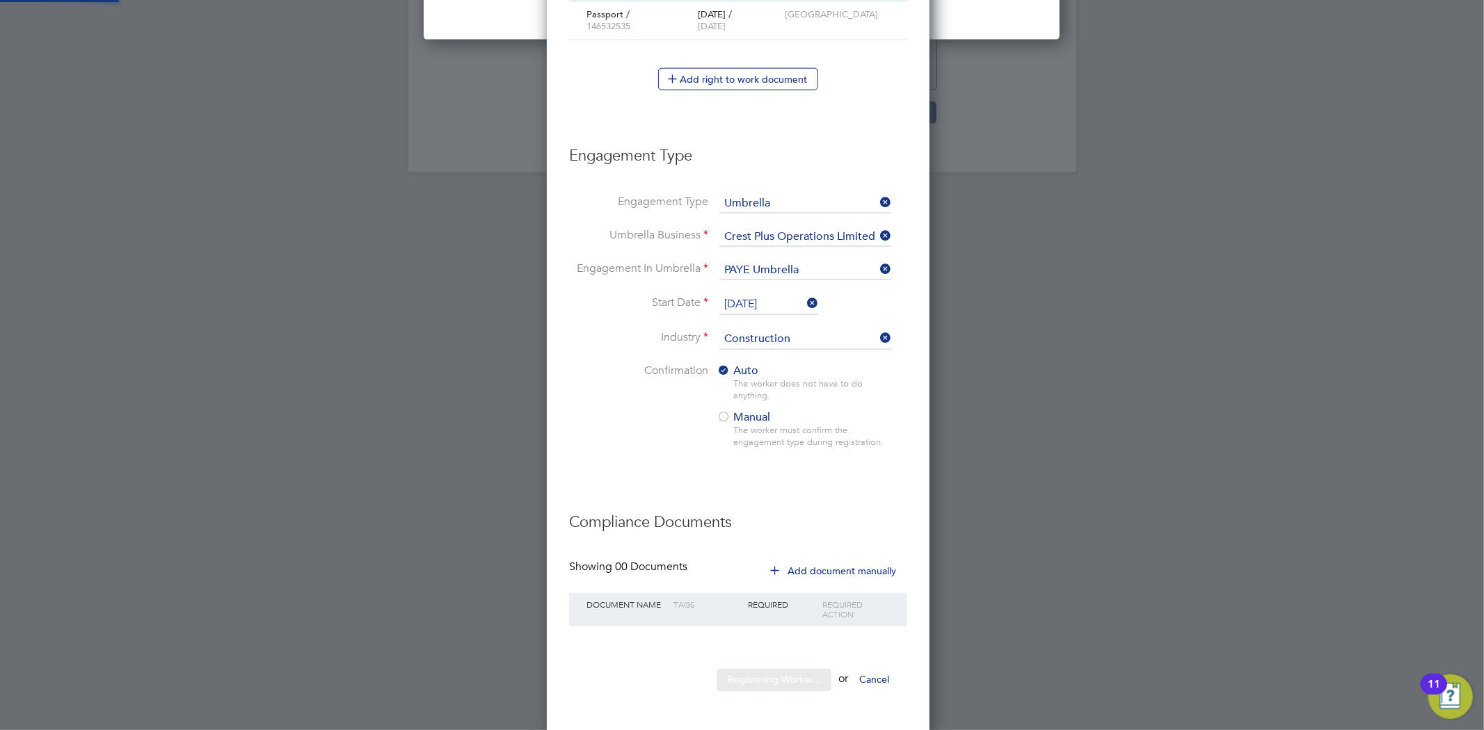
scroll to position [1537, 390]
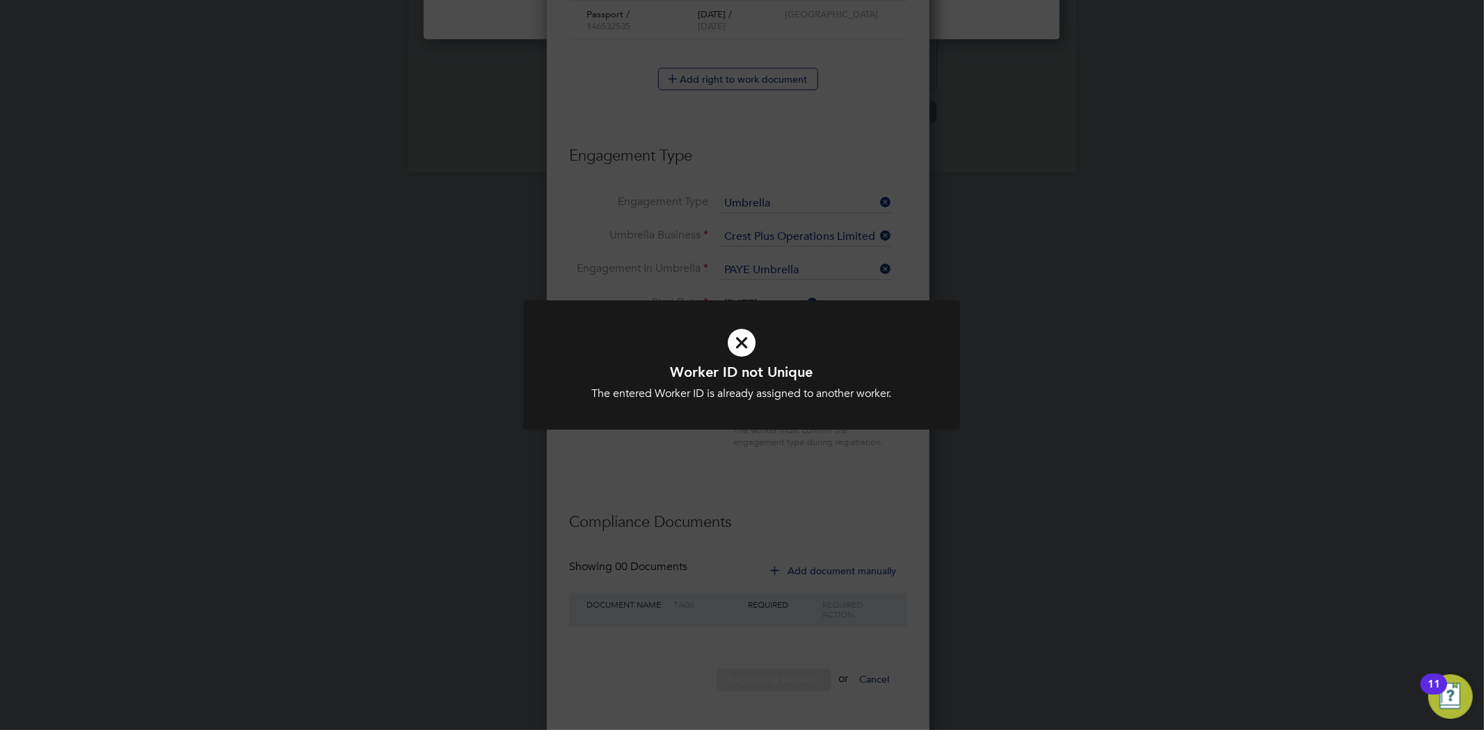
click at [733, 454] on div "Worker ID not Unique The entered Worker ID is already assigned to another worke…" at bounding box center [742, 365] width 1484 height 730
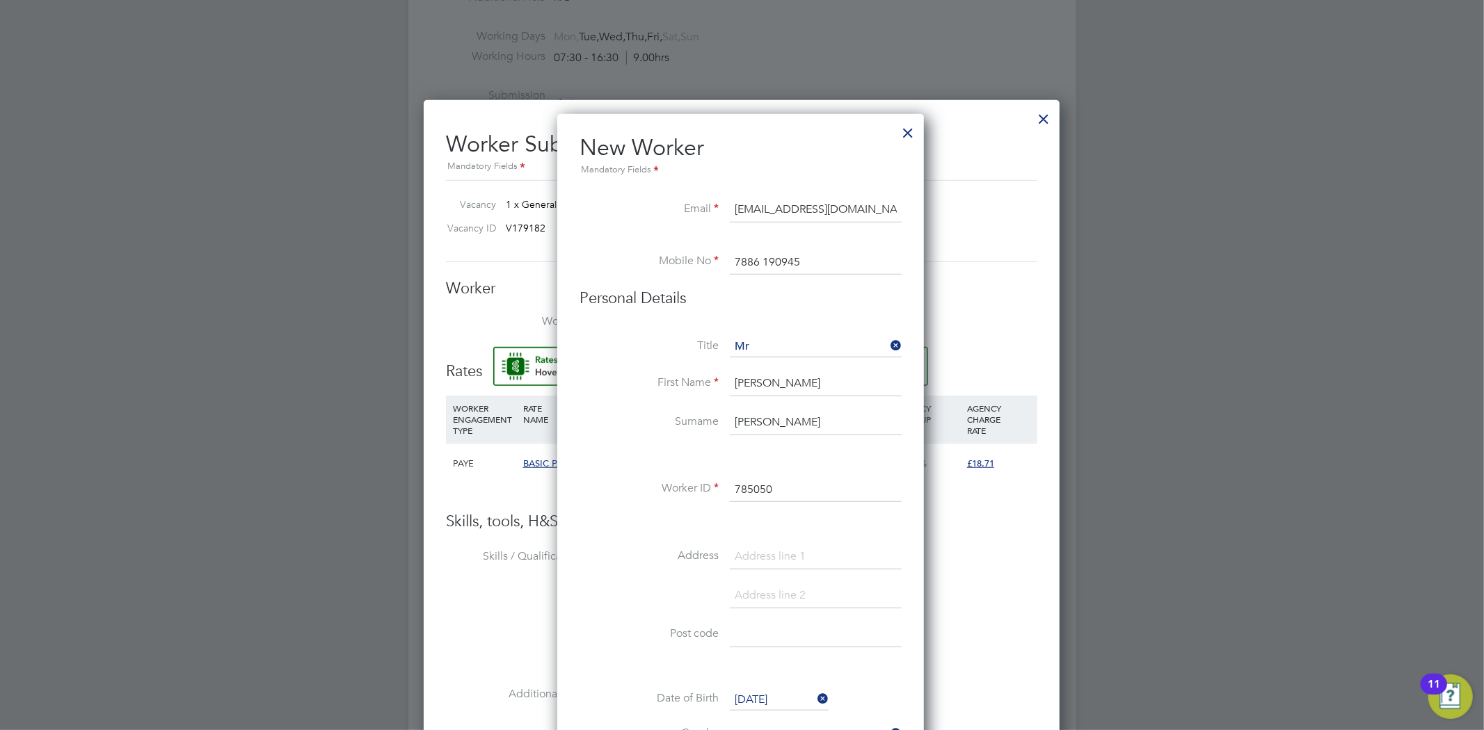
scroll to position [726, 0]
click at [791, 488] on input "785050" at bounding box center [816, 489] width 172 height 25
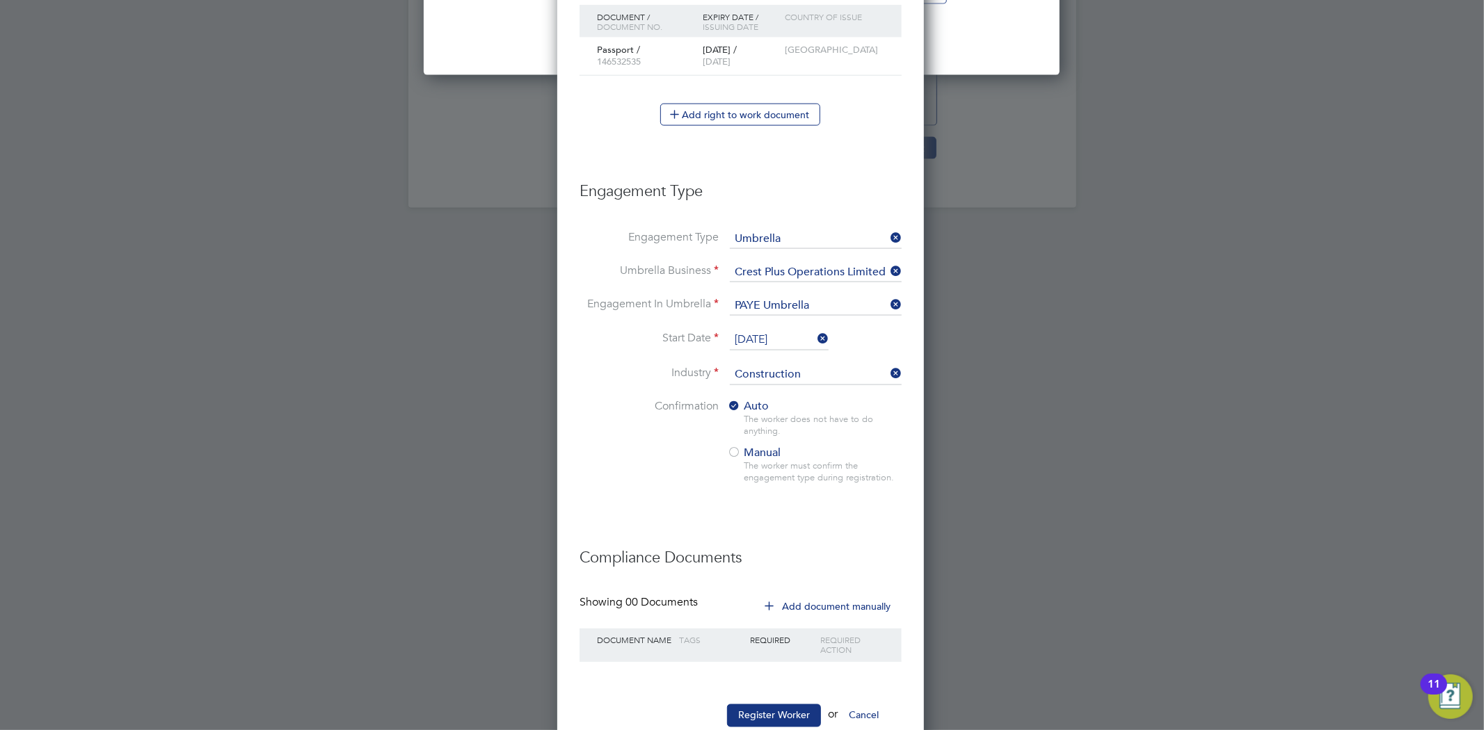
scroll to position [1645, 0]
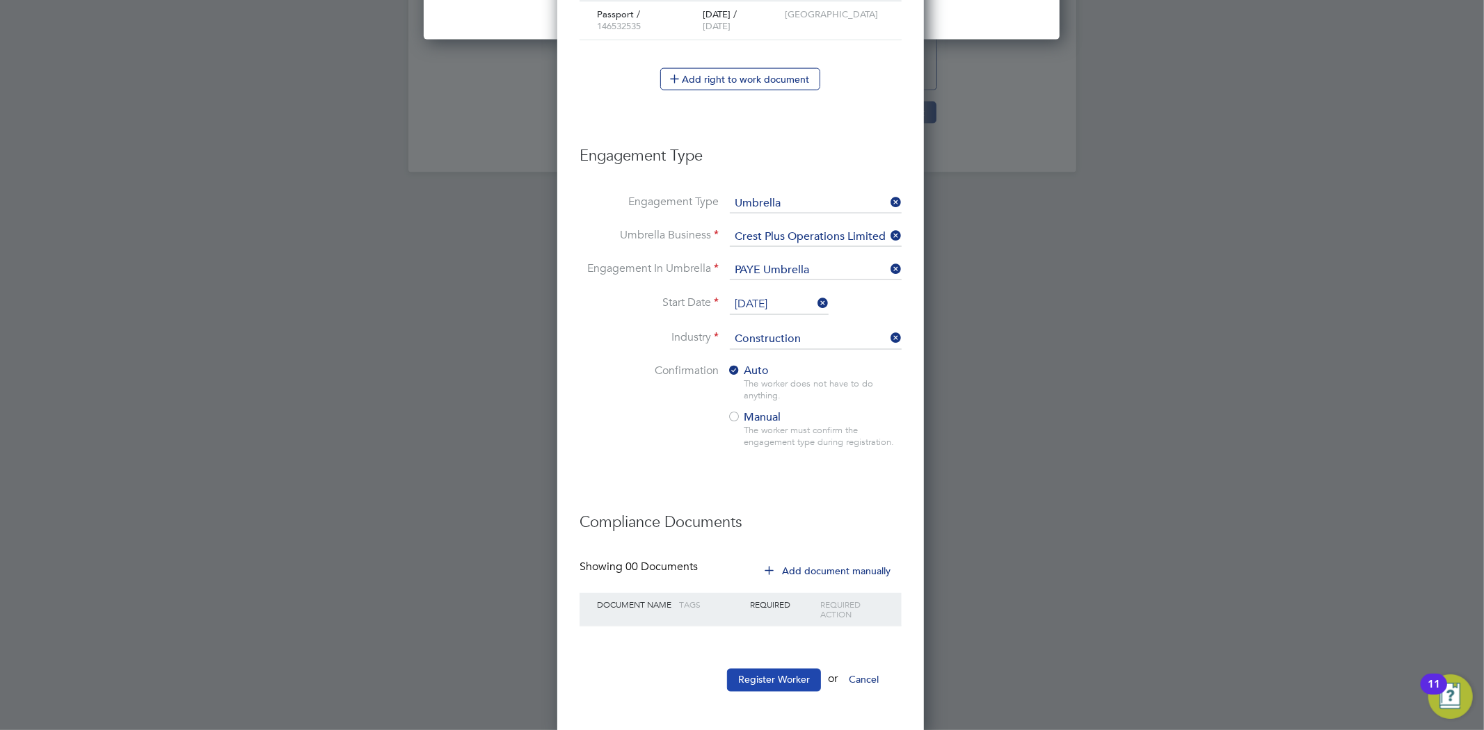
type input "78505"
click at [746, 677] on button "Register Worker" at bounding box center [774, 680] width 94 height 22
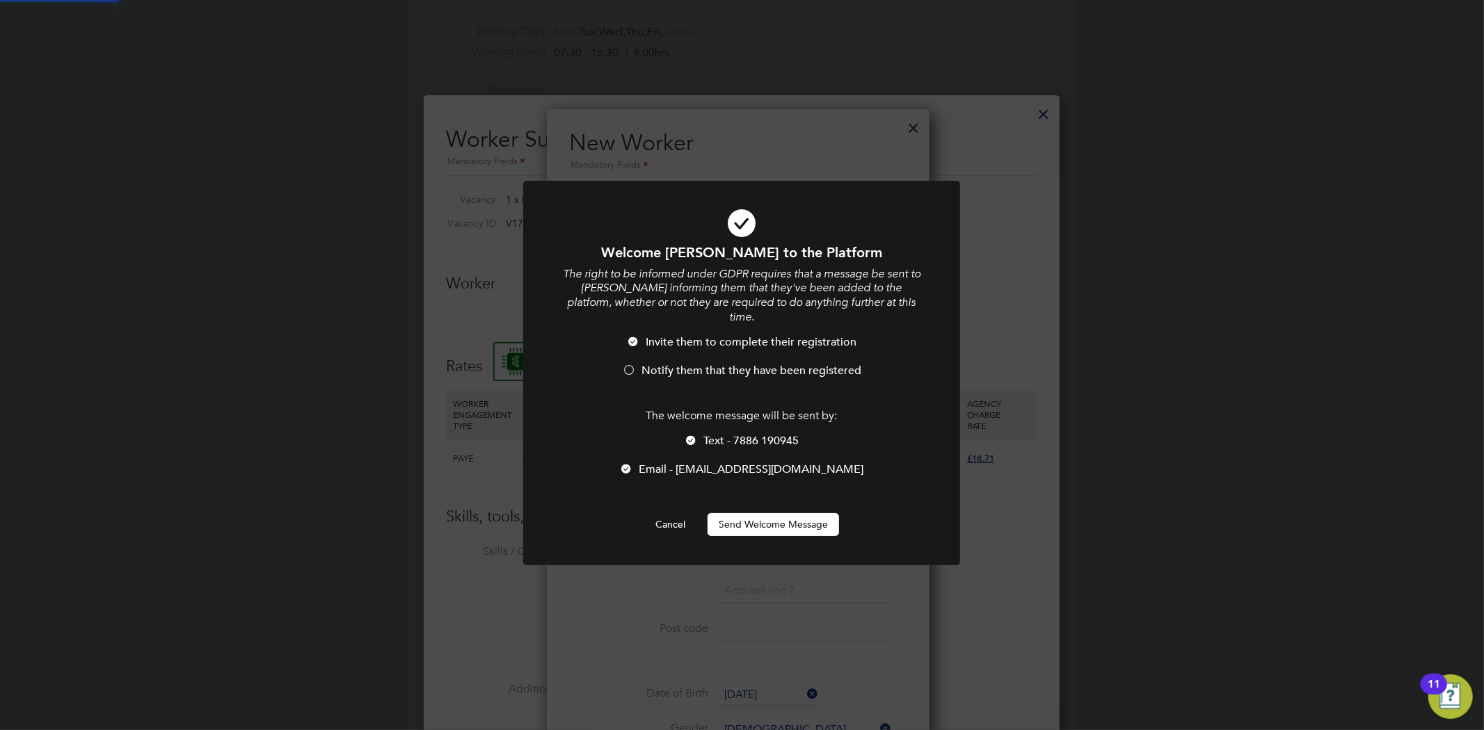
scroll to position [0, 0]
click at [769, 518] on button "Send Welcome Message" at bounding box center [772, 524] width 131 height 22
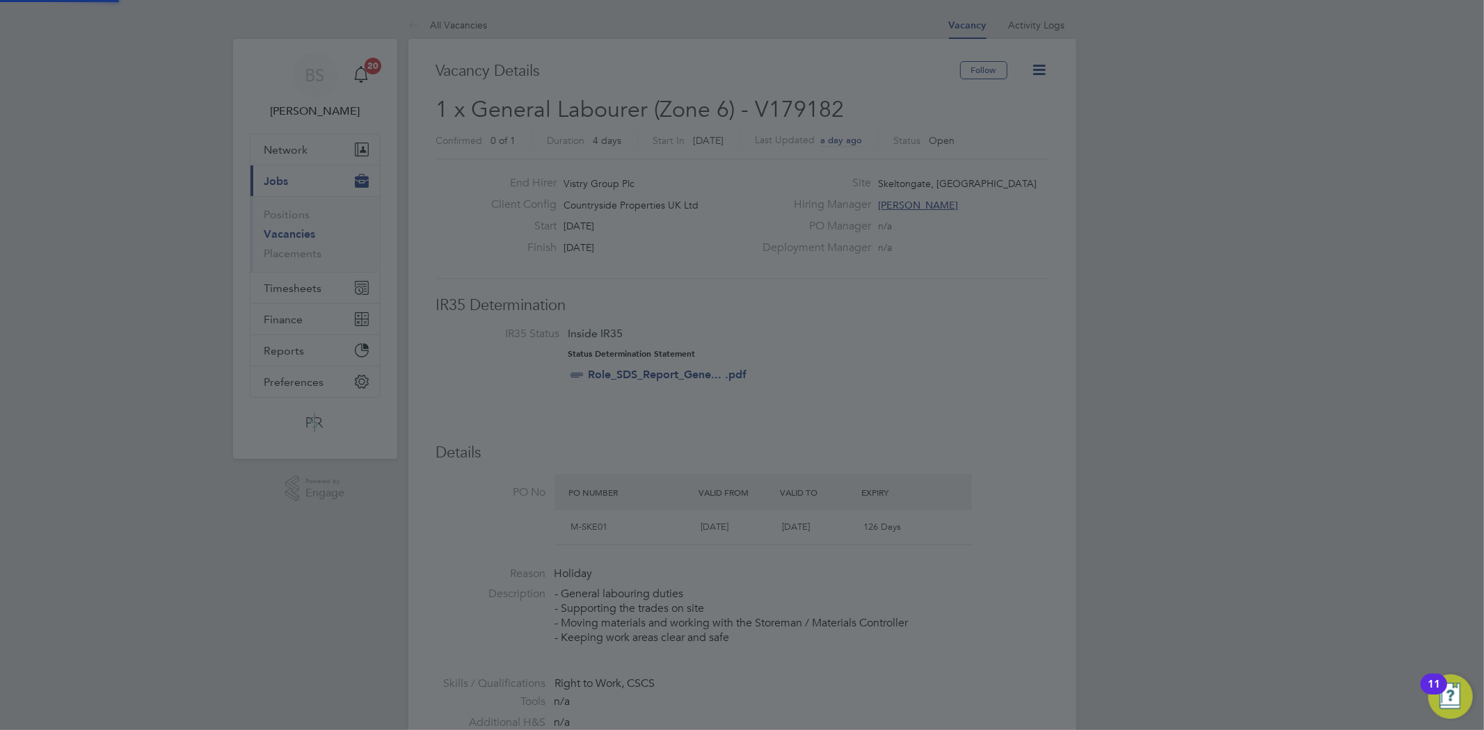
scroll to position [730, 0]
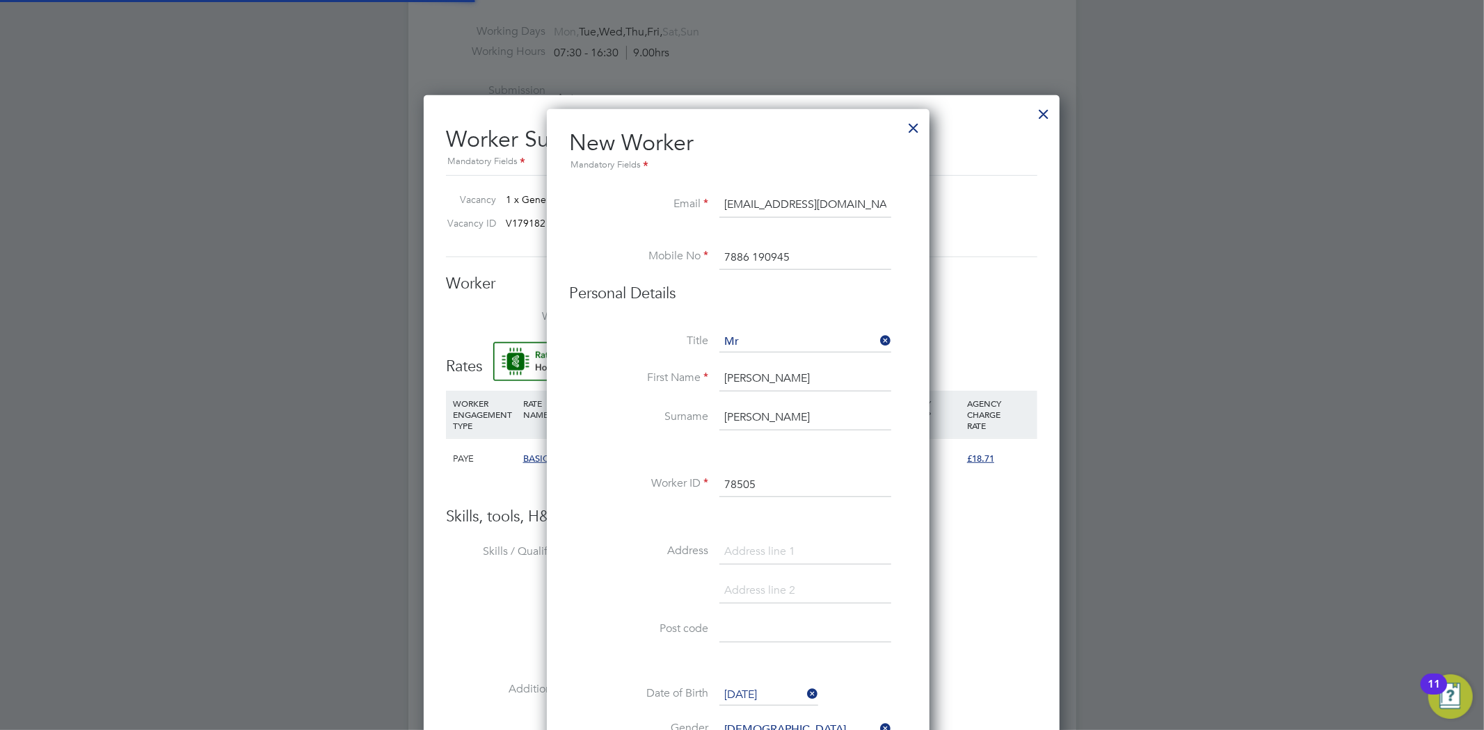
type input "Simon Daniel (78505)"
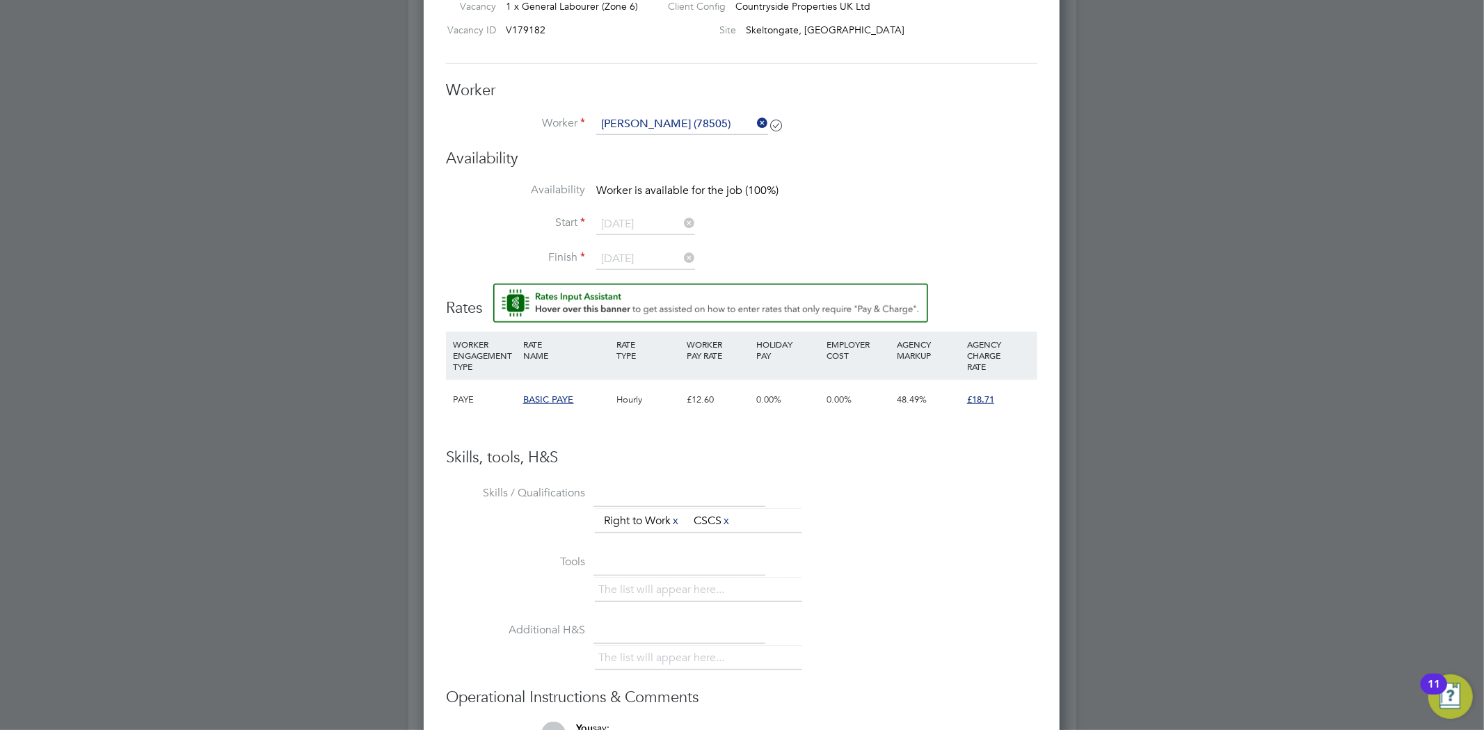
scroll to position [927, 0]
click at [714, 132] on li "Worker Simon Daniel (78505)" at bounding box center [741, 128] width 591 height 35
click at [754, 120] on icon at bounding box center [754, 119] width 0 height 19
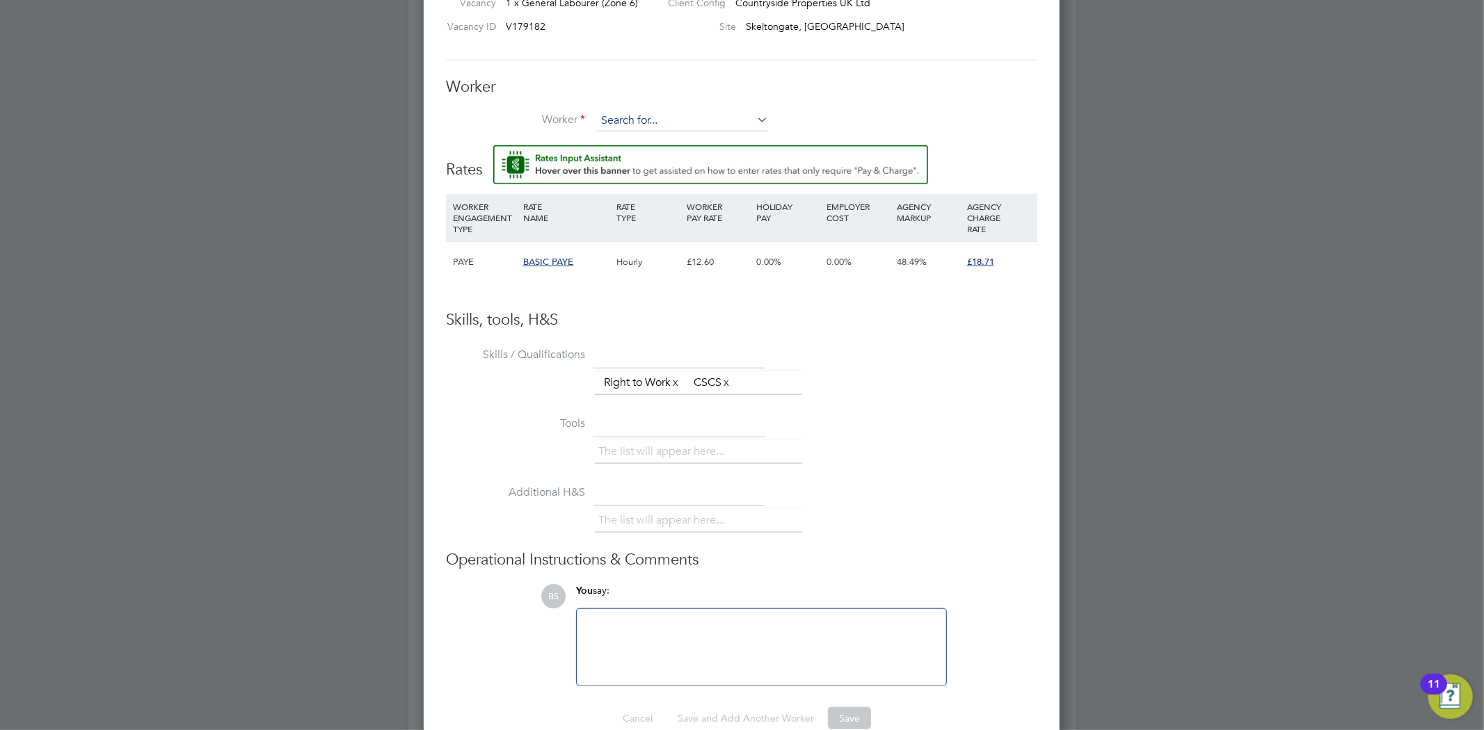
click at [721, 120] on input at bounding box center [682, 121] width 172 height 21
click at [714, 154] on li "Simon D aniel (78505)" at bounding box center [681, 159] width 173 height 19
type input "Simon Daniel (78505)"
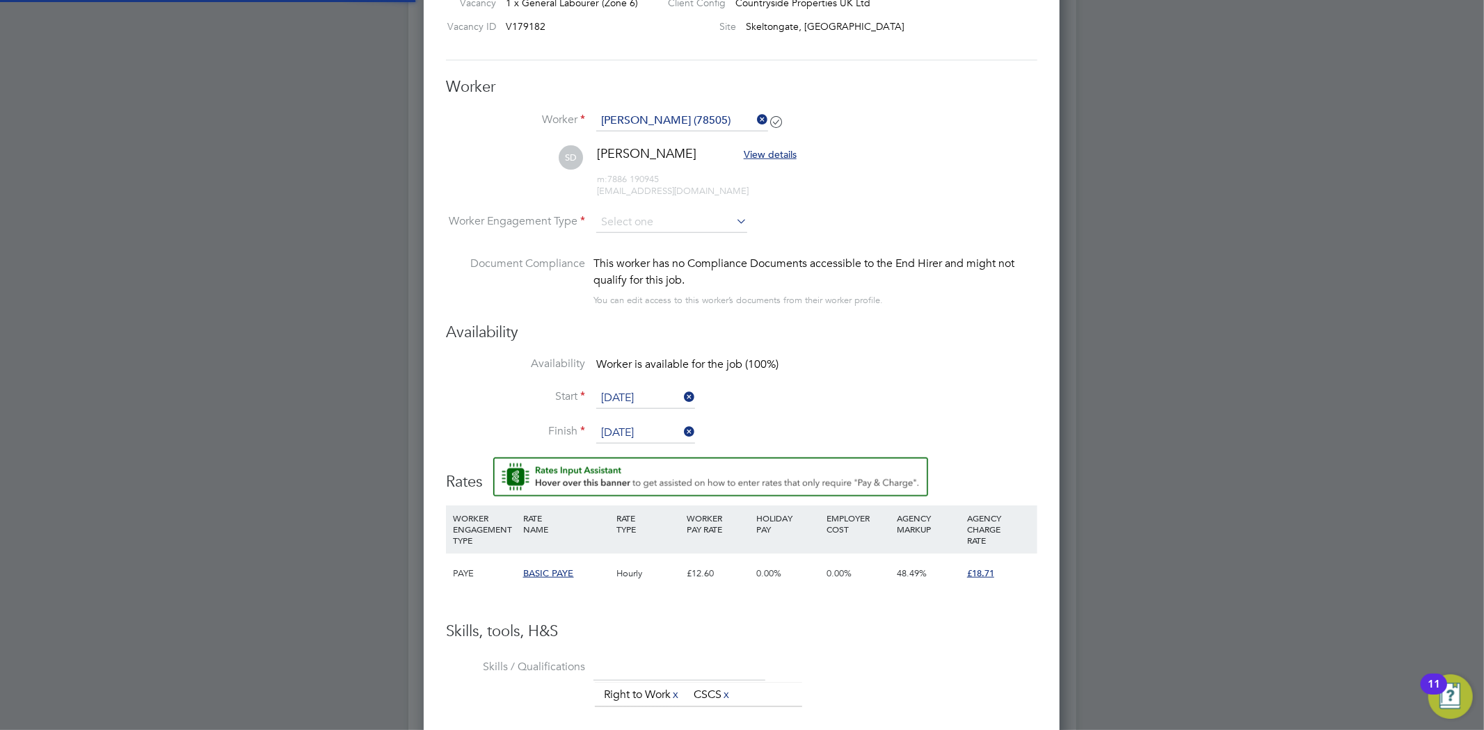
scroll to position [7, 8]
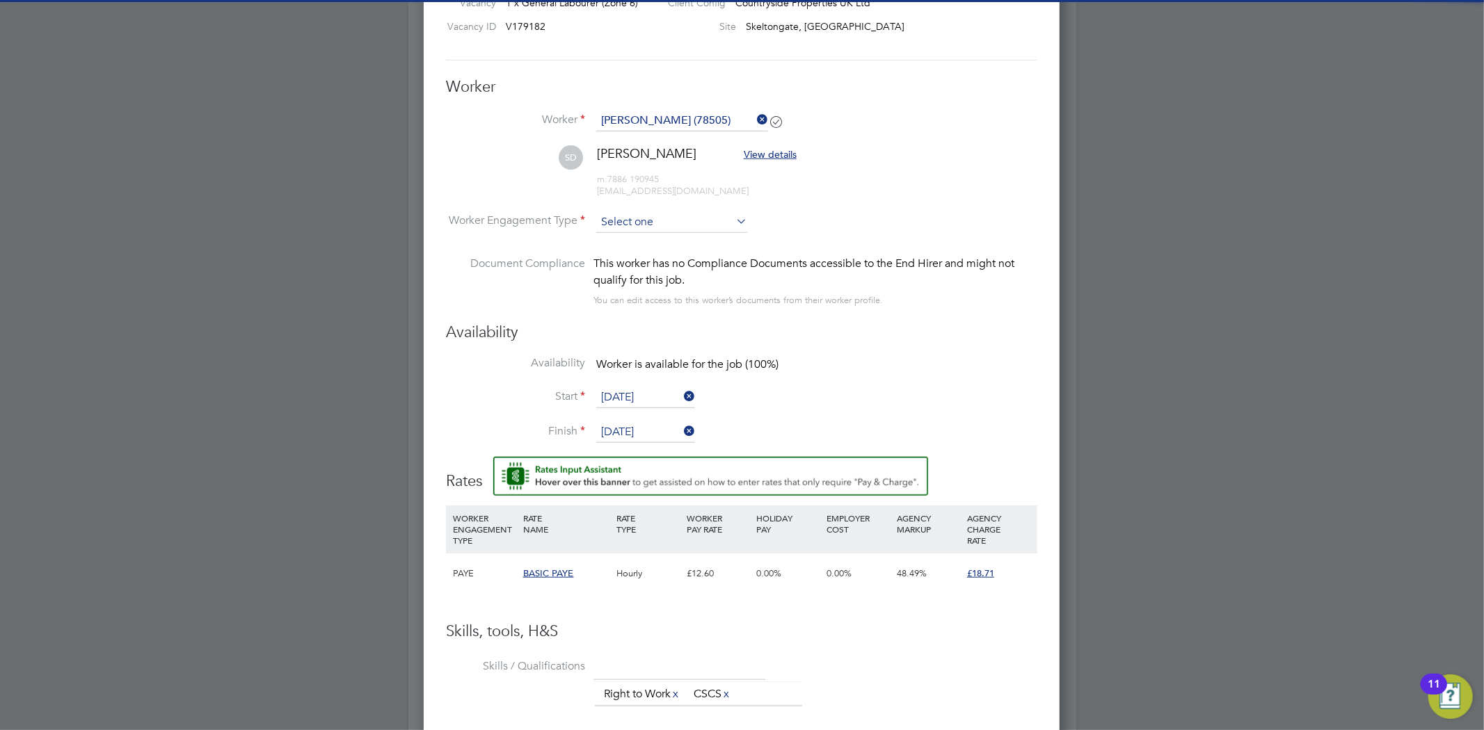
click at [657, 230] on input at bounding box center [671, 222] width 151 height 21
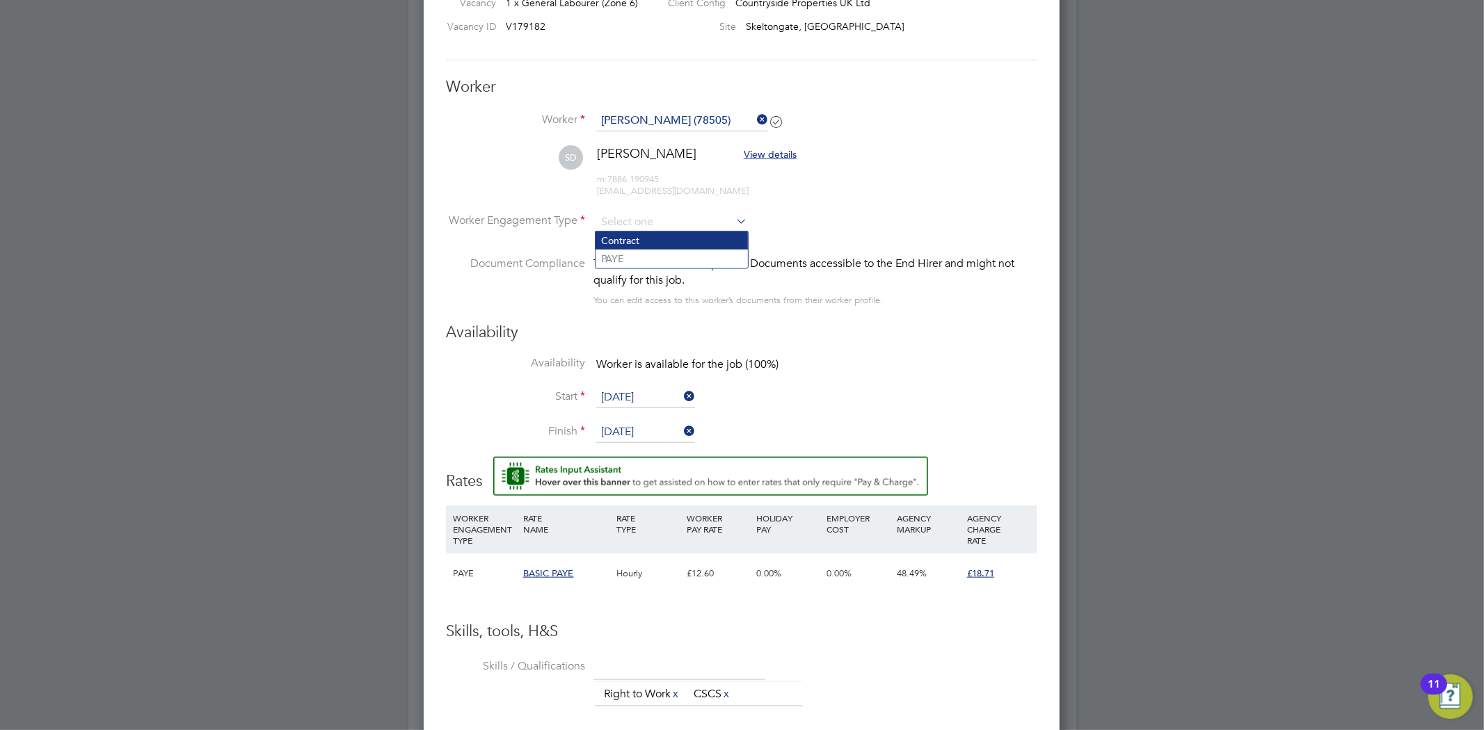
click at [657, 243] on li "Contract" at bounding box center [671, 241] width 152 height 18
type input "Contract"
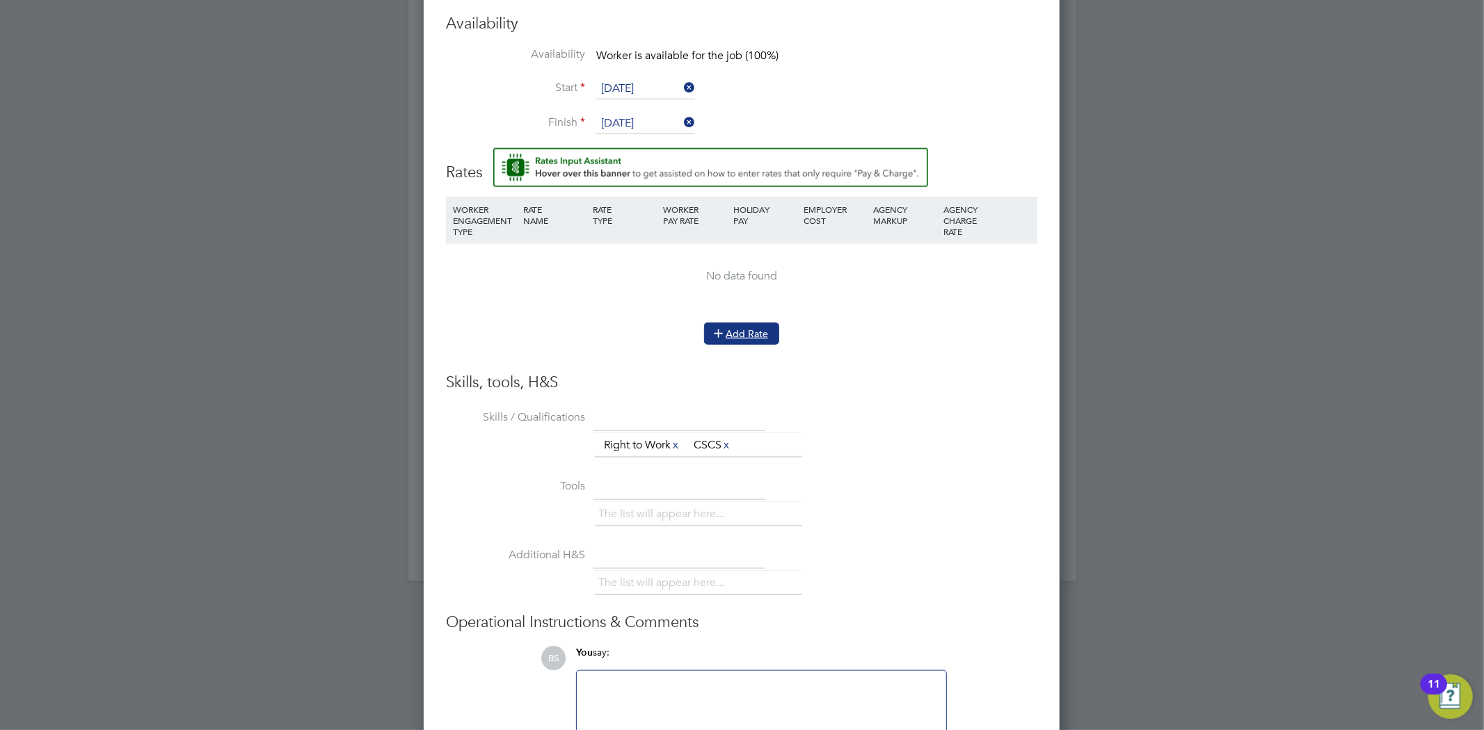
click at [758, 335] on button "Add Rate" at bounding box center [741, 334] width 75 height 22
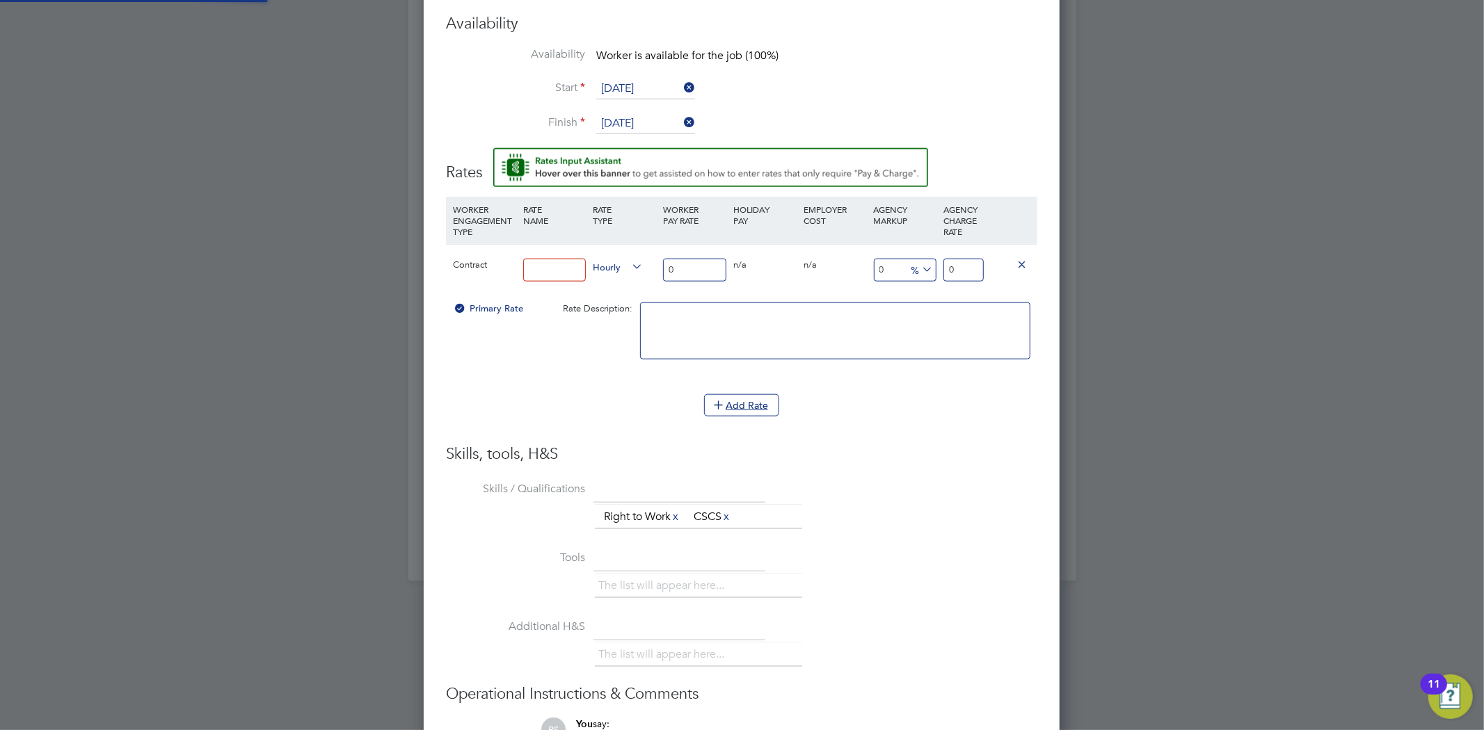
click at [577, 272] on input at bounding box center [554, 270] width 63 height 23
click at [565, 266] on input at bounding box center [554, 270] width 63 height 23
click at [550, 269] on input at bounding box center [554, 270] width 63 height 23
type input "u"
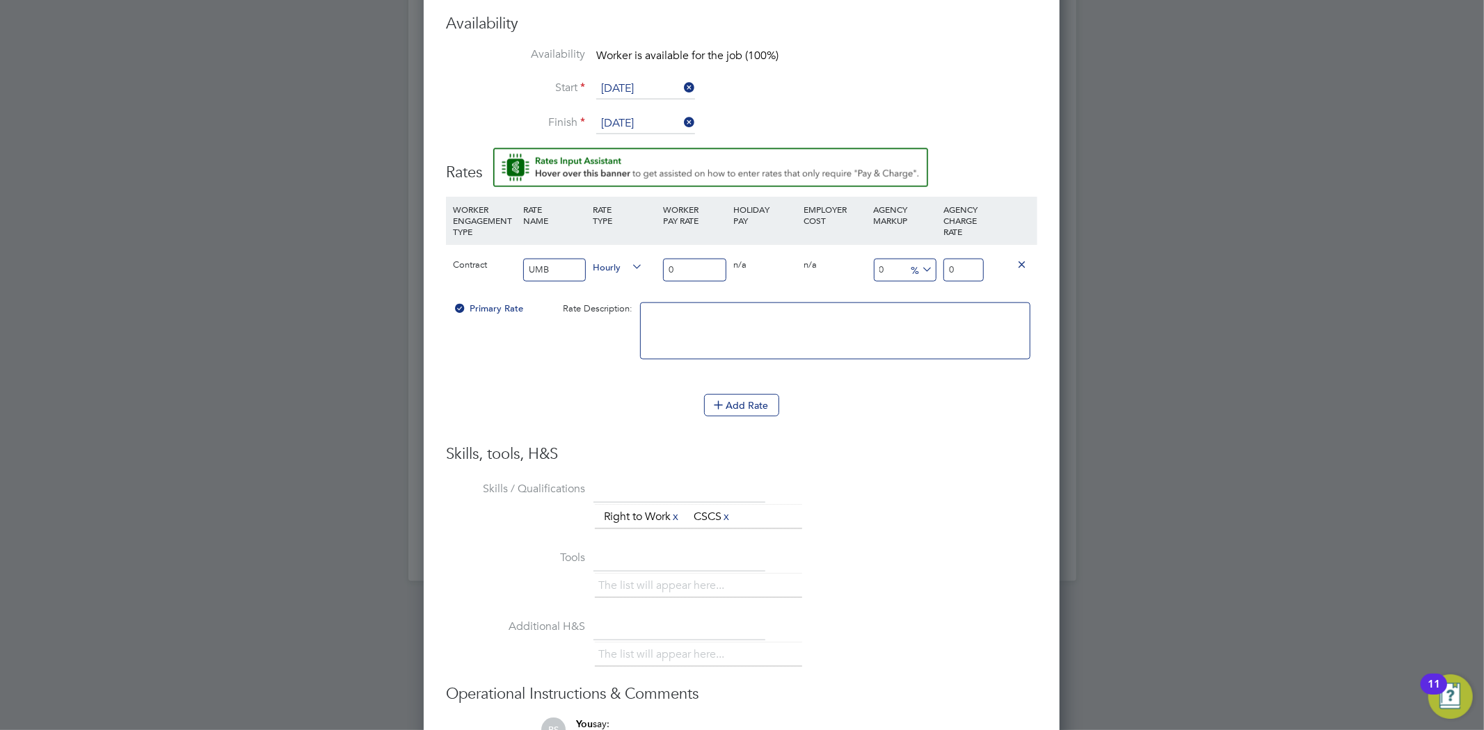
type input "UMB"
click at [732, 268] on div "0 n/a" at bounding box center [765, 265] width 70 height 40
click at [682, 268] on input "0" at bounding box center [694, 270] width 63 height 23
drag, startPoint x: 676, startPoint y: 269, endPoint x: 644, endPoint y: 262, distance: 32.7
click at [644, 262] on div "Contract UMB Hourly 0 0 n/a 0 n/a 0 0 % 0" at bounding box center [741, 269] width 591 height 51
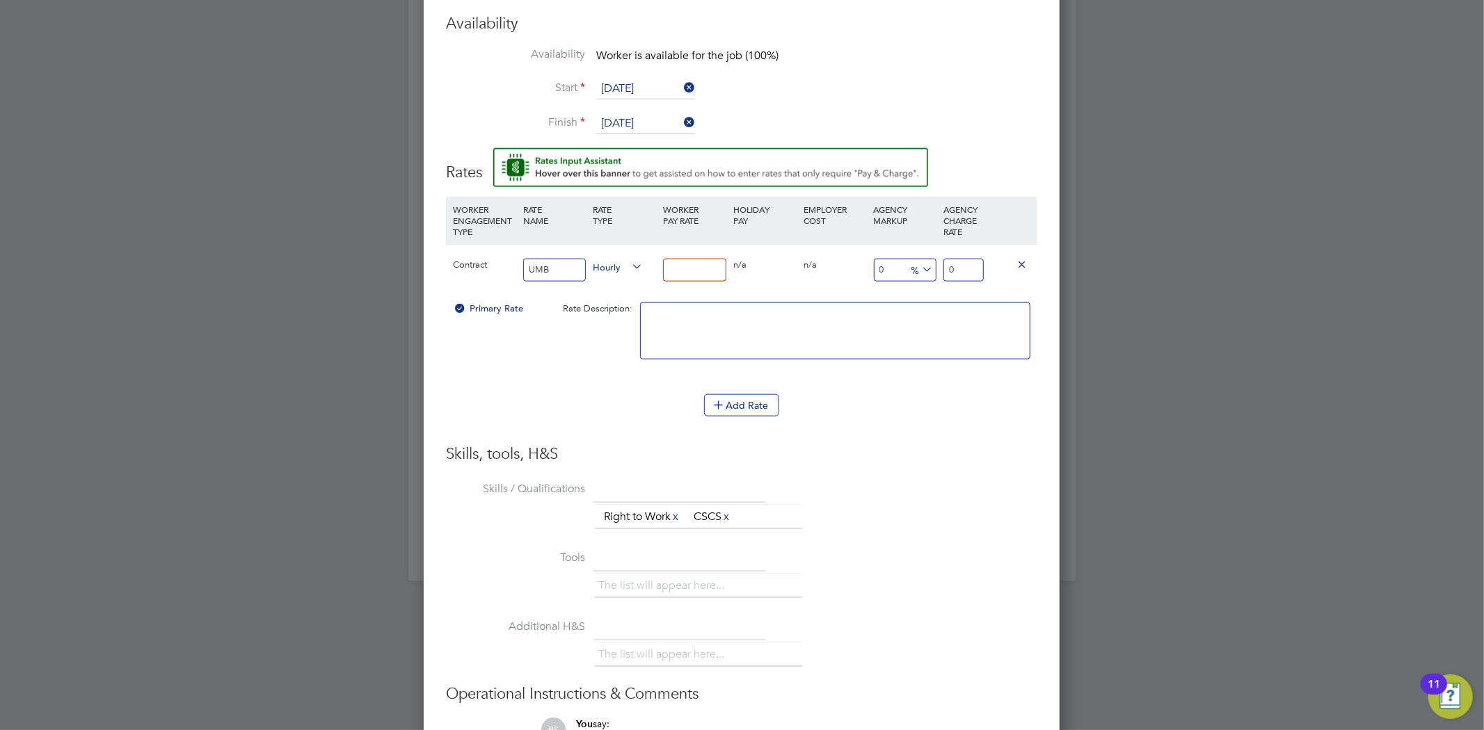
type input "1"
type input "16"
type input "16.5"
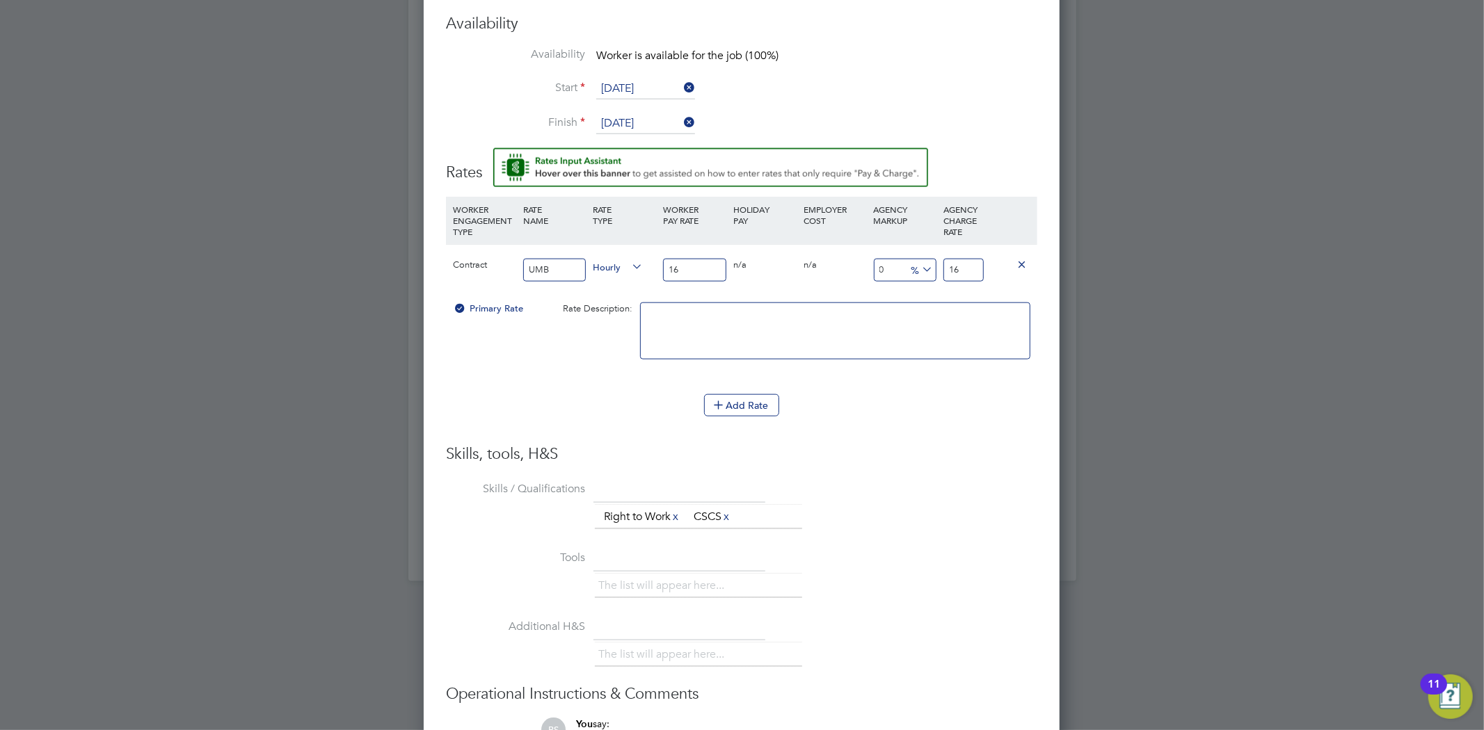
type input "16.5"
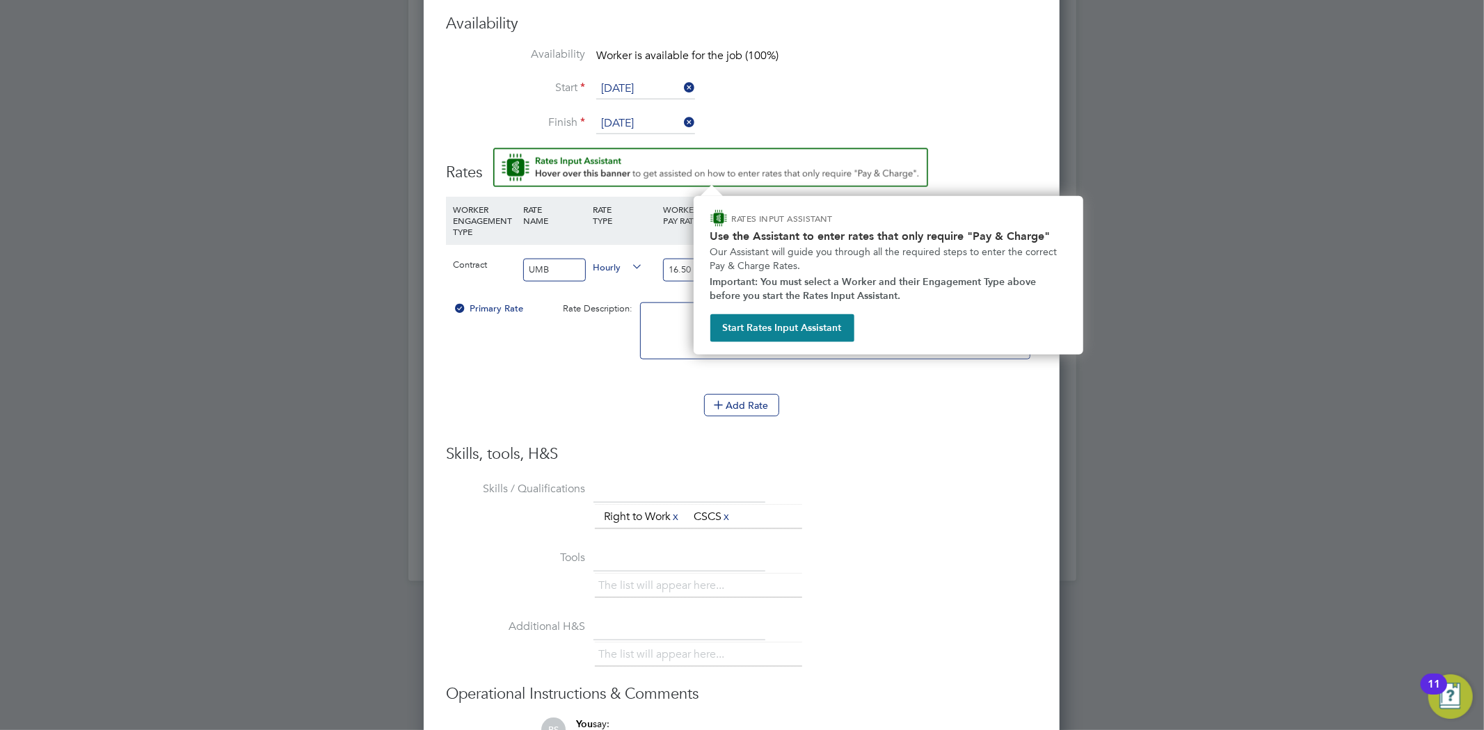
type input "16.50"
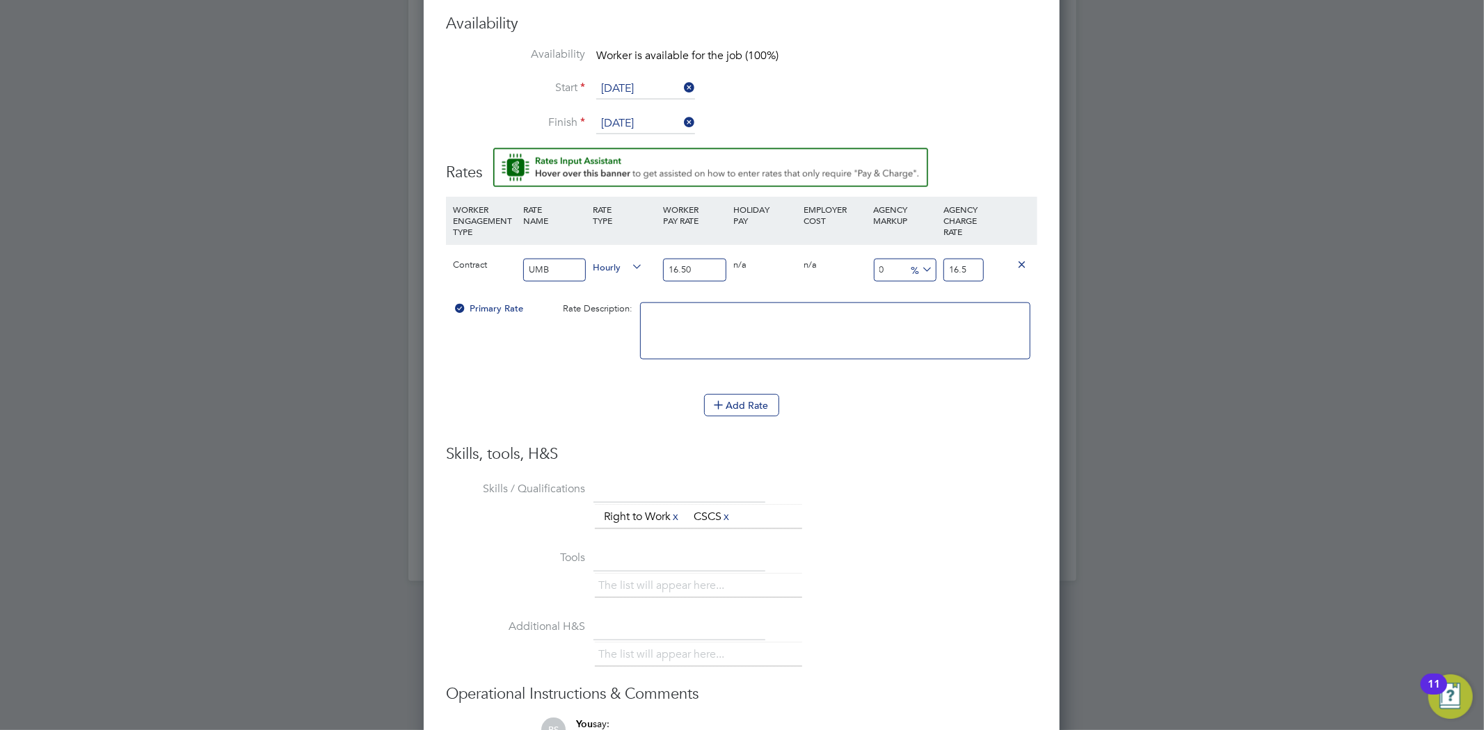
click at [965, 264] on input "16.5" at bounding box center [963, 270] width 40 height 23
type input "-93.93939393939394"
type input "1"
type input "9.090909090909092"
type input "18"
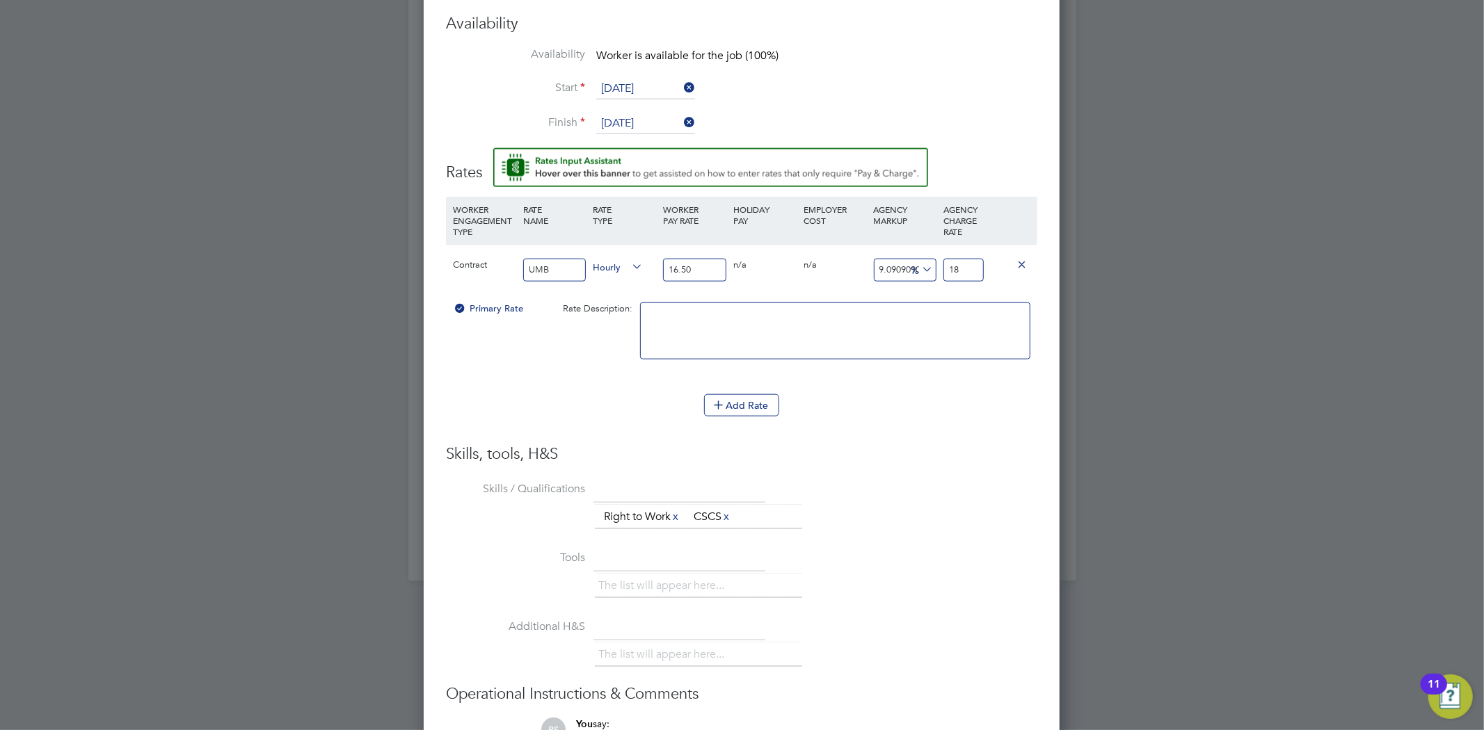
type input "13.333333333333334"
type input "18.7"
type input "13.393939393939394"
type input "18.71"
click at [927, 404] on div "Add Rate" at bounding box center [741, 405] width 591 height 22
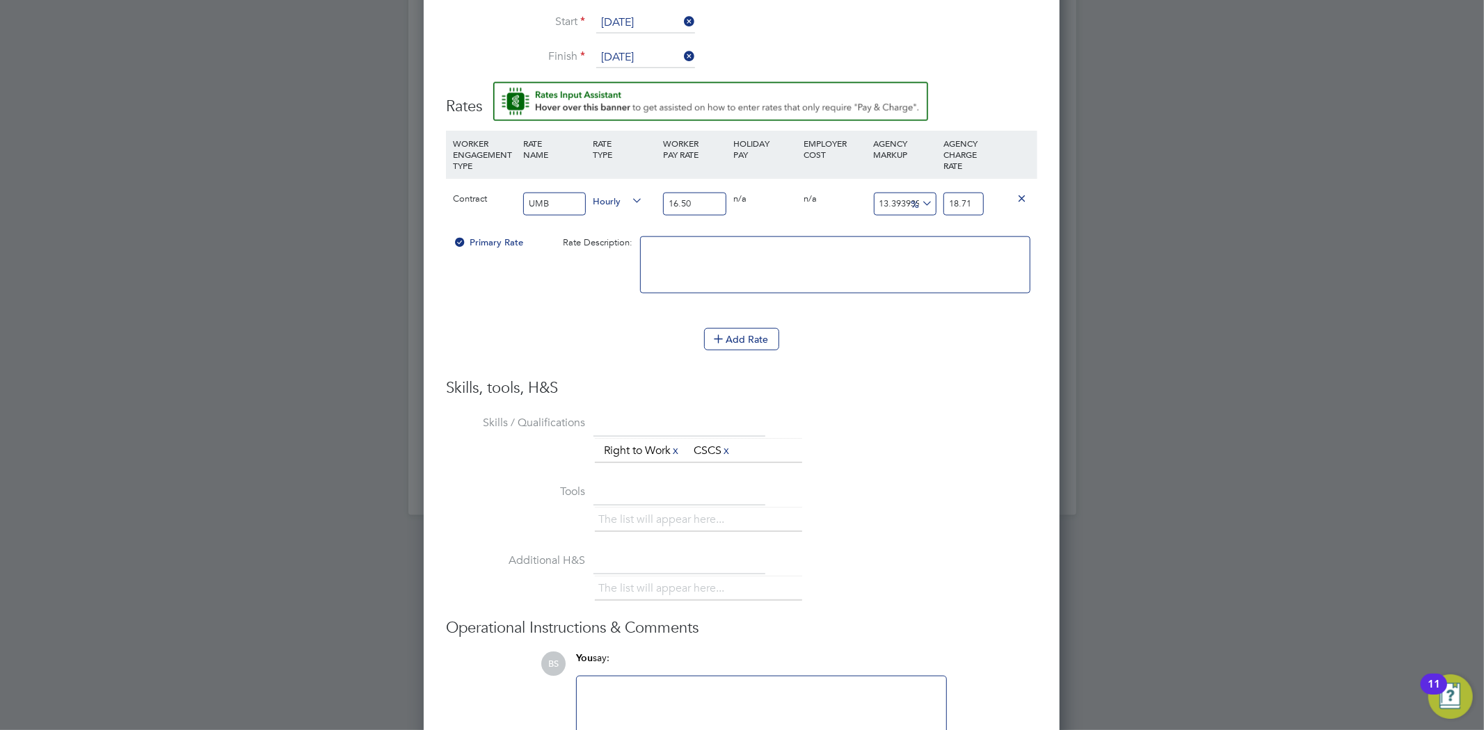
scroll to position [1395, 0]
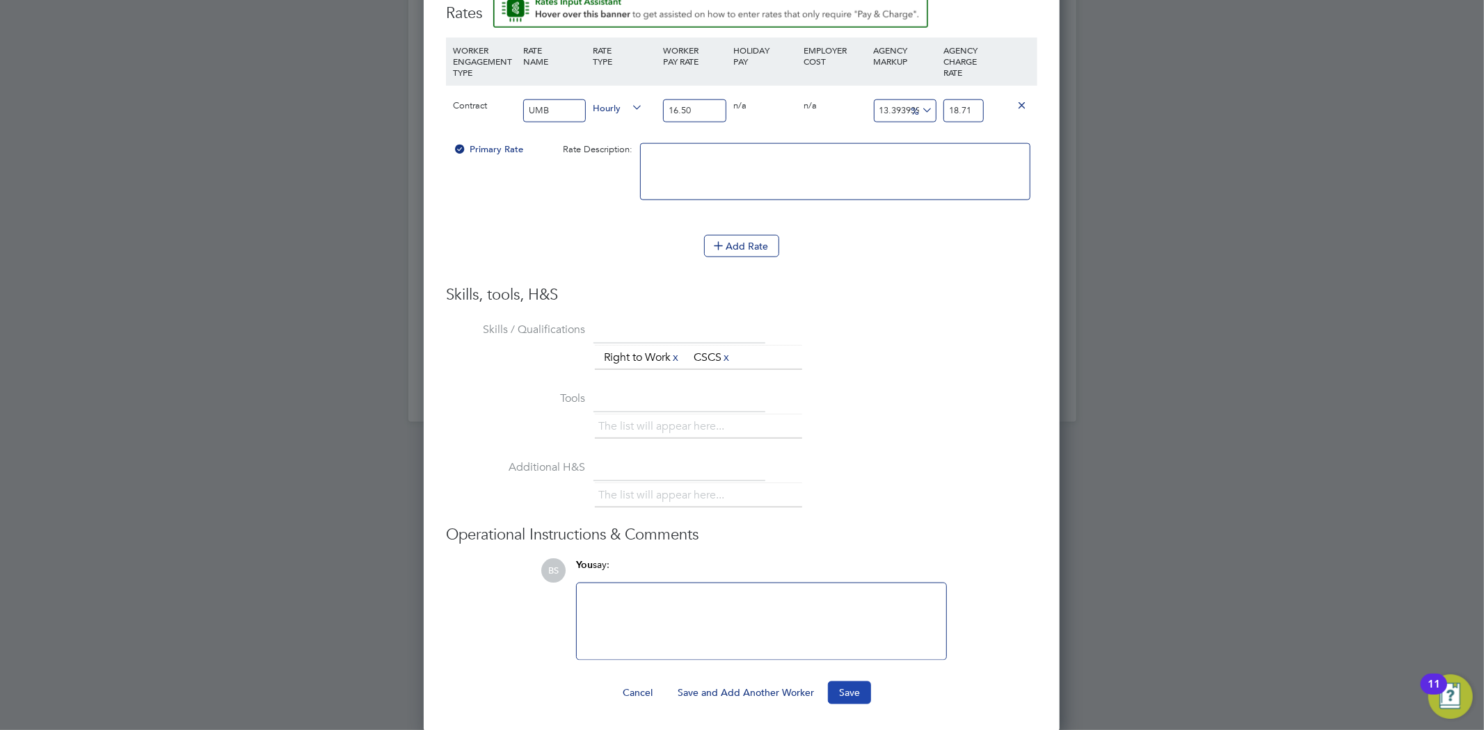
click at [840, 689] on button "Save" at bounding box center [849, 693] width 43 height 22
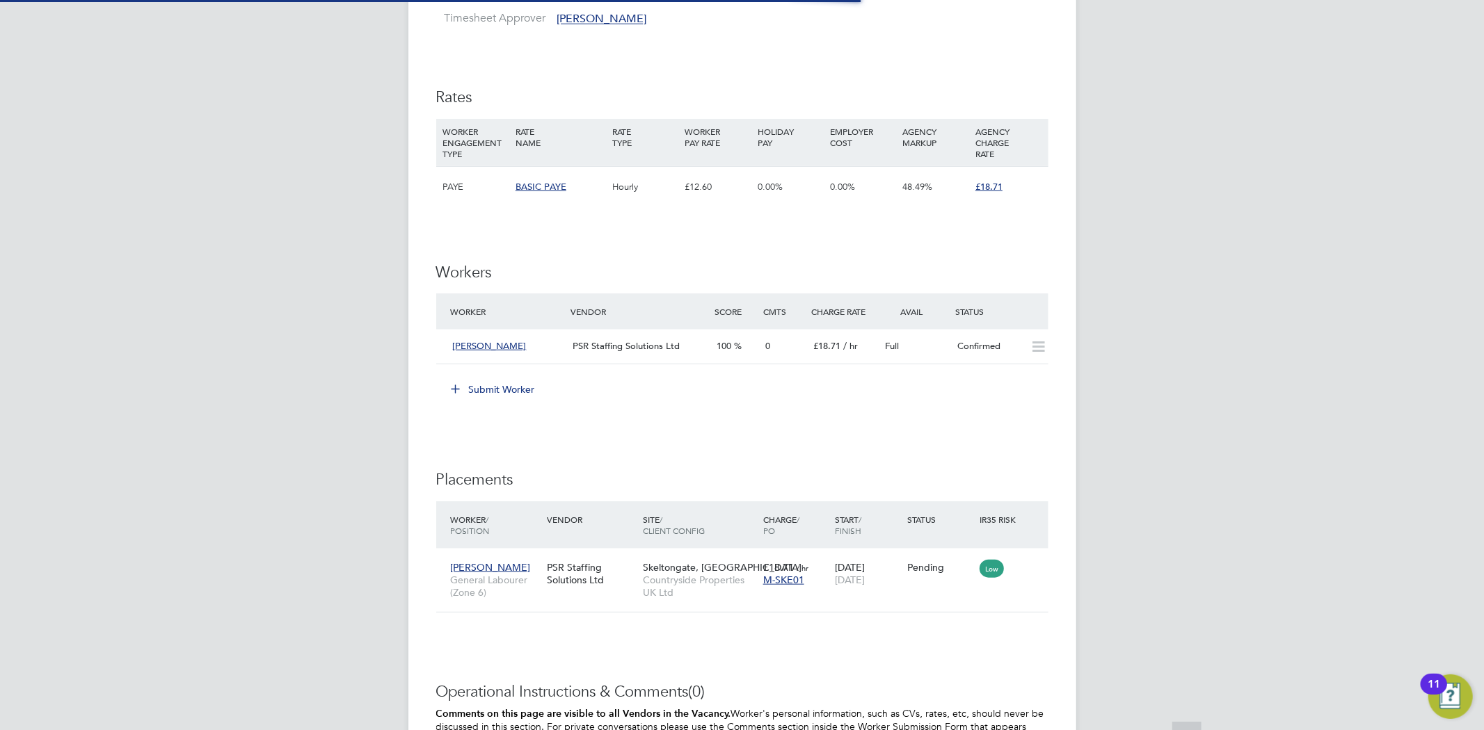
scroll to position [52, 97]
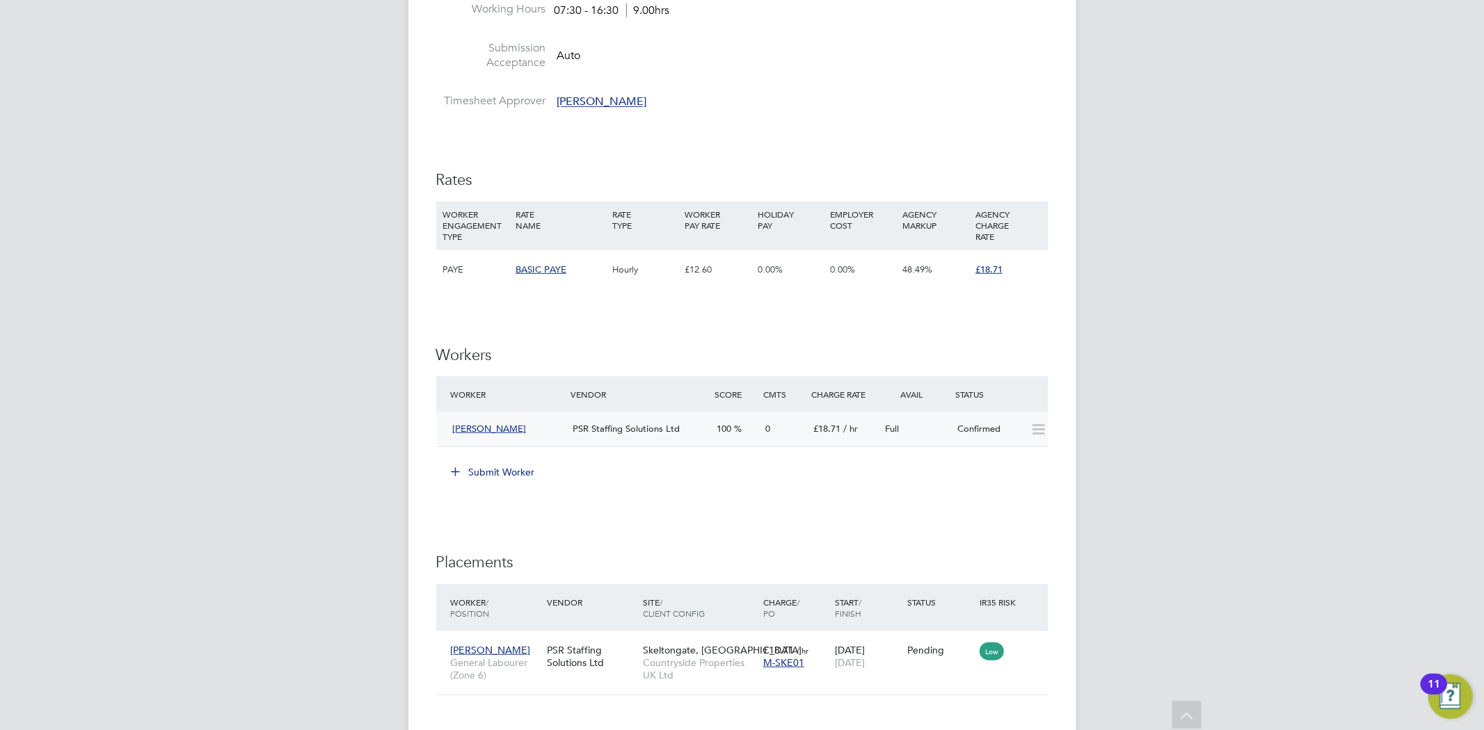
click at [750, 434] on div "100" at bounding box center [736, 429] width 48 height 23
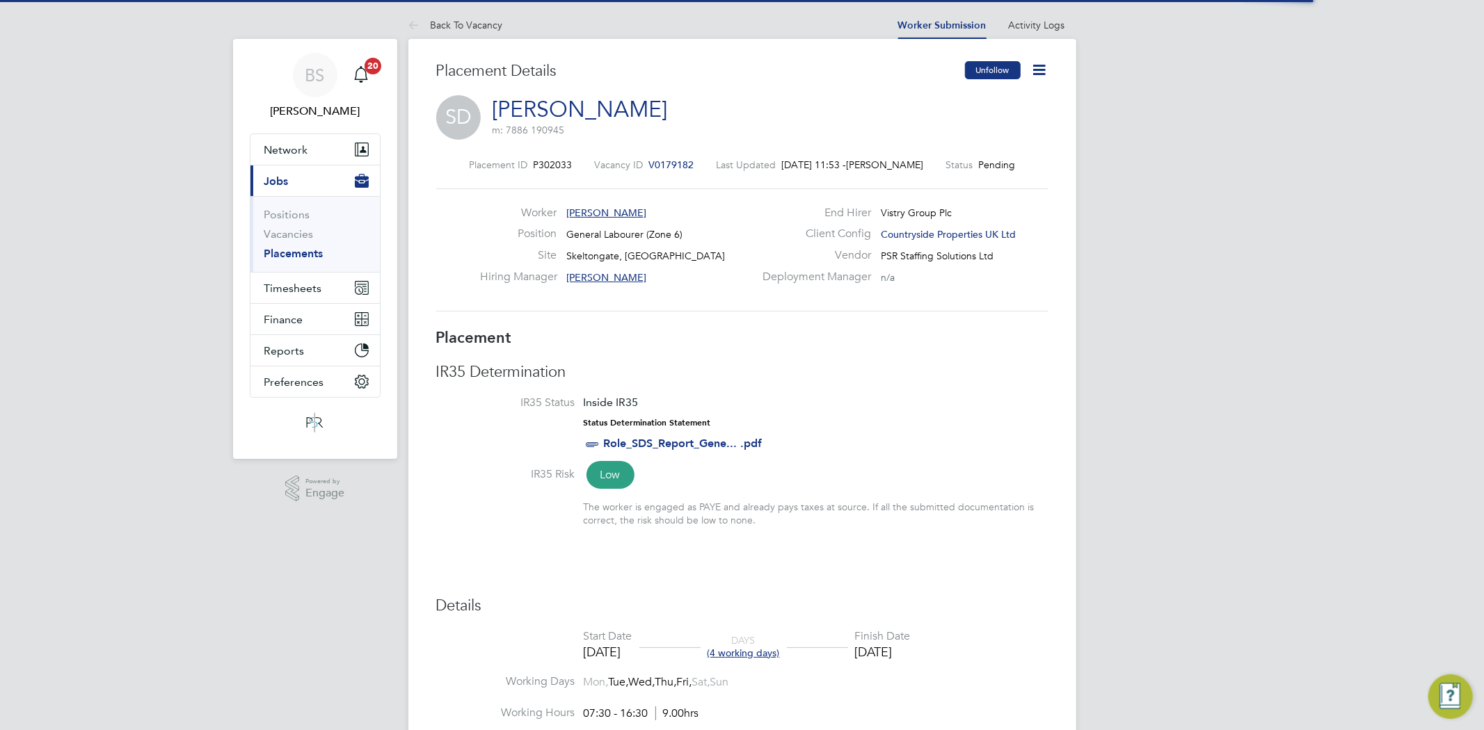
scroll to position [14, 98]
click at [1032, 66] on icon at bounding box center [1039, 69] width 17 height 17
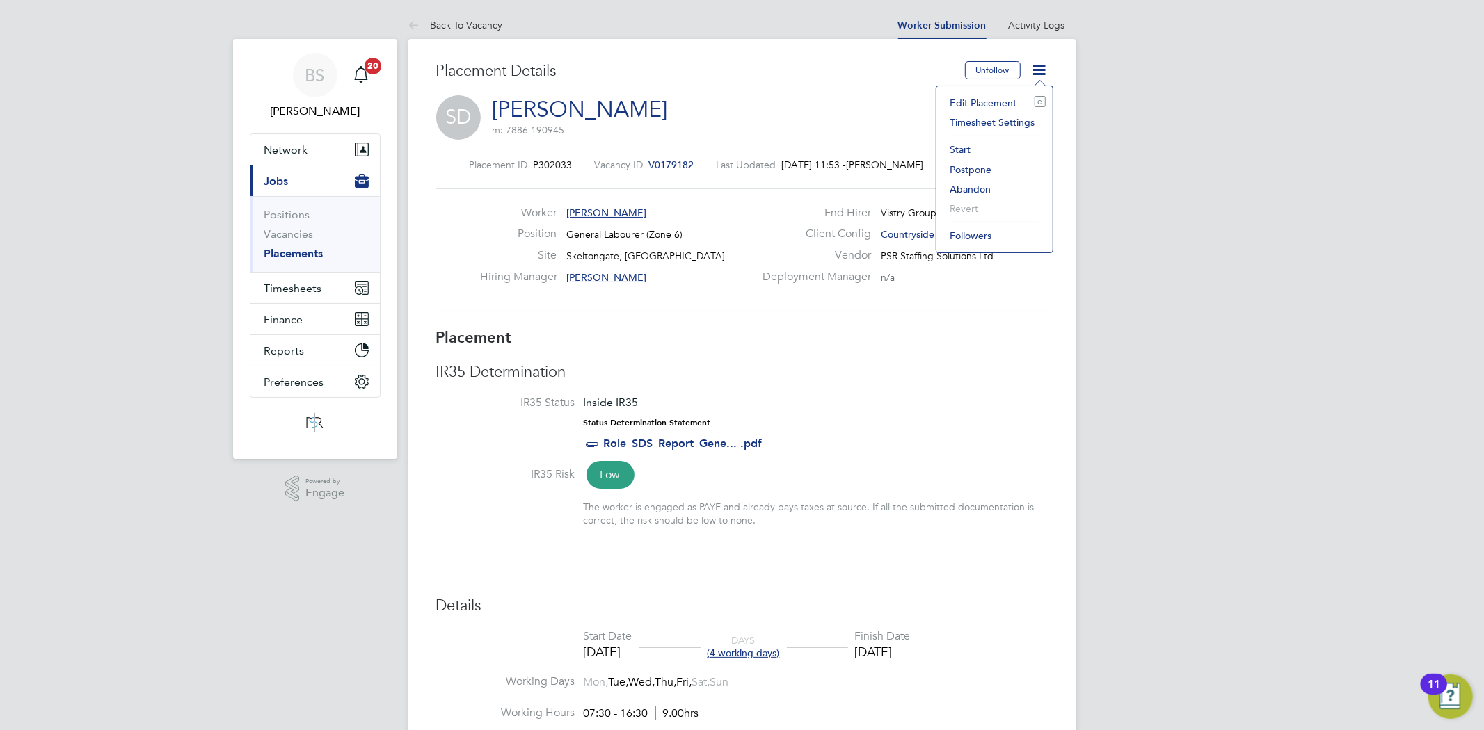
click at [963, 149] on li "Start" at bounding box center [994, 149] width 102 height 19
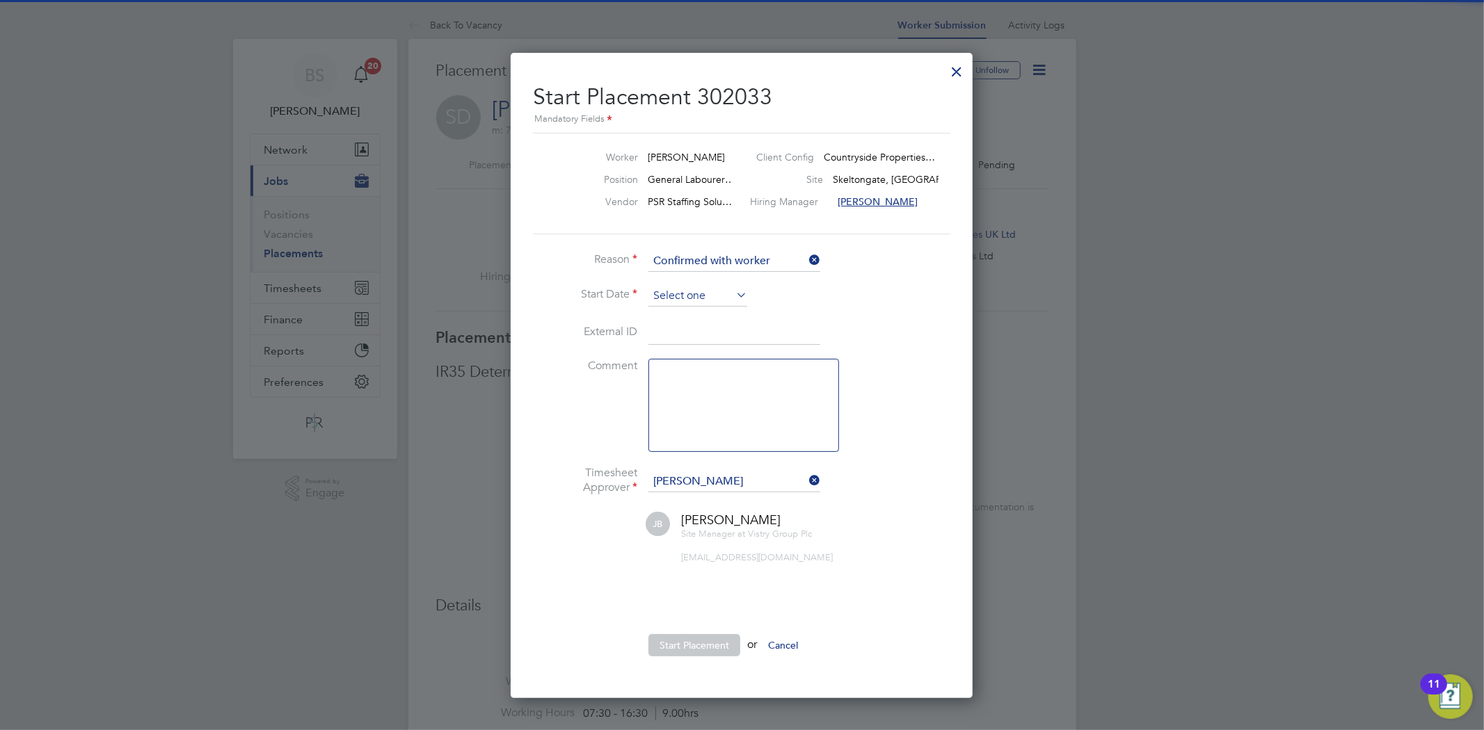
click at [682, 292] on input at bounding box center [697, 296] width 99 height 21
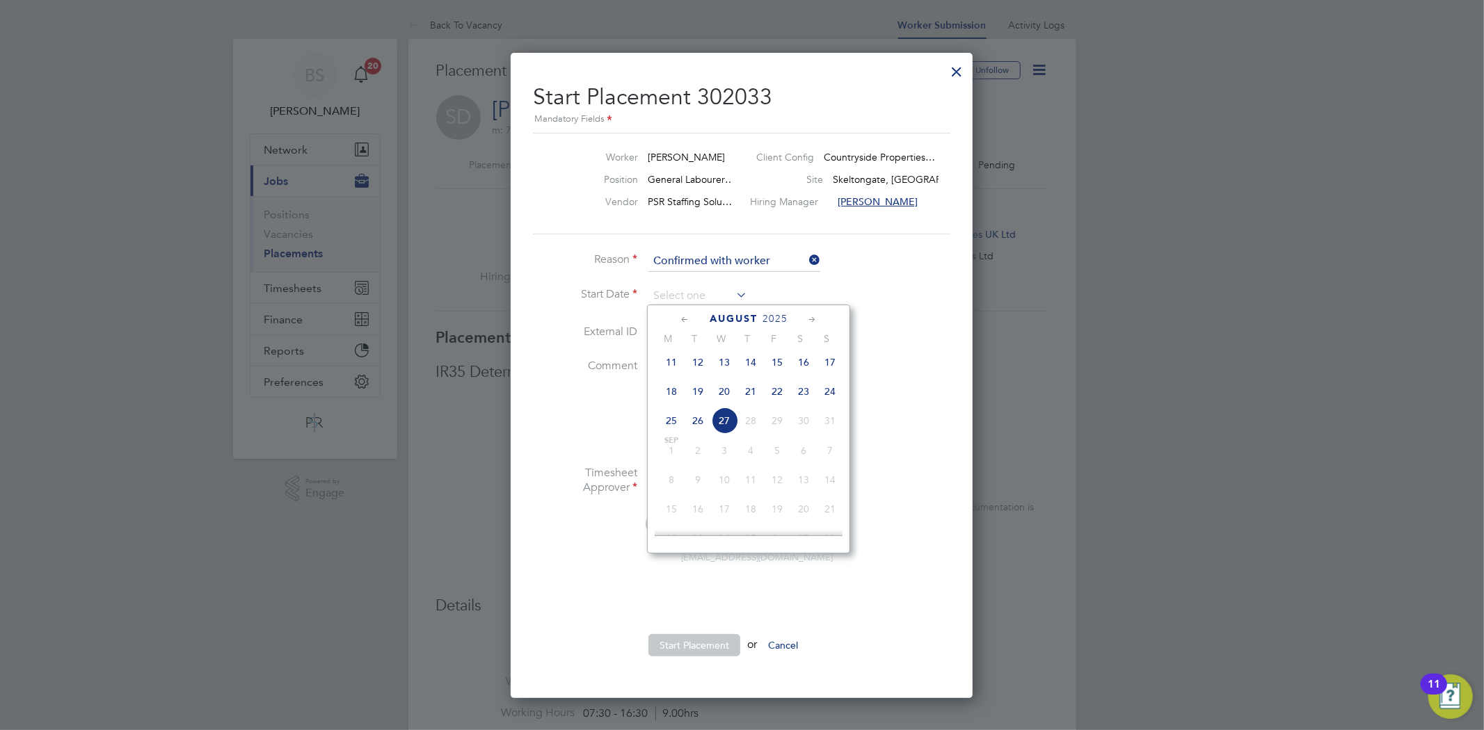
click at [699, 428] on span "26" at bounding box center [697, 421] width 26 height 26
type input "[DATE]"
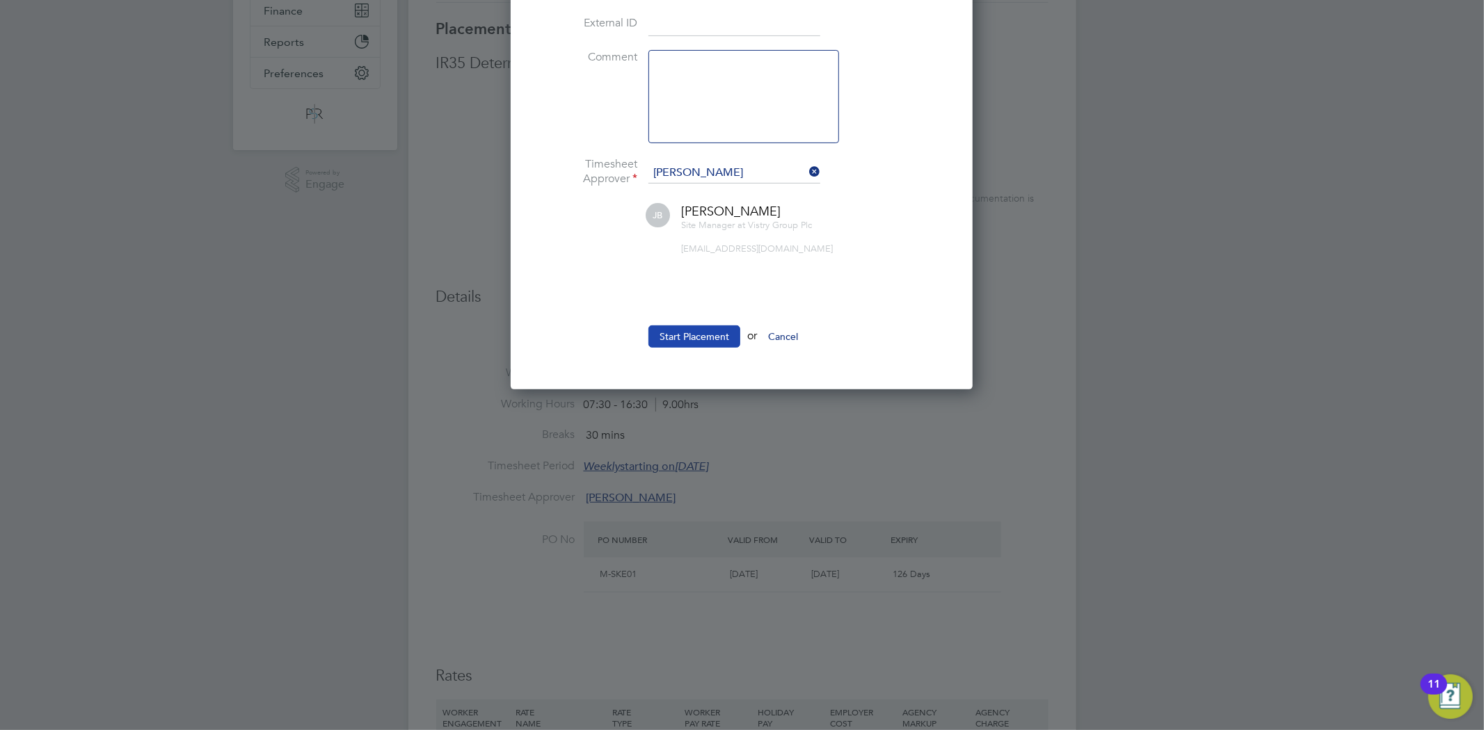
click at [697, 336] on button "Start Placement" at bounding box center [694, 337] width 92 height 22
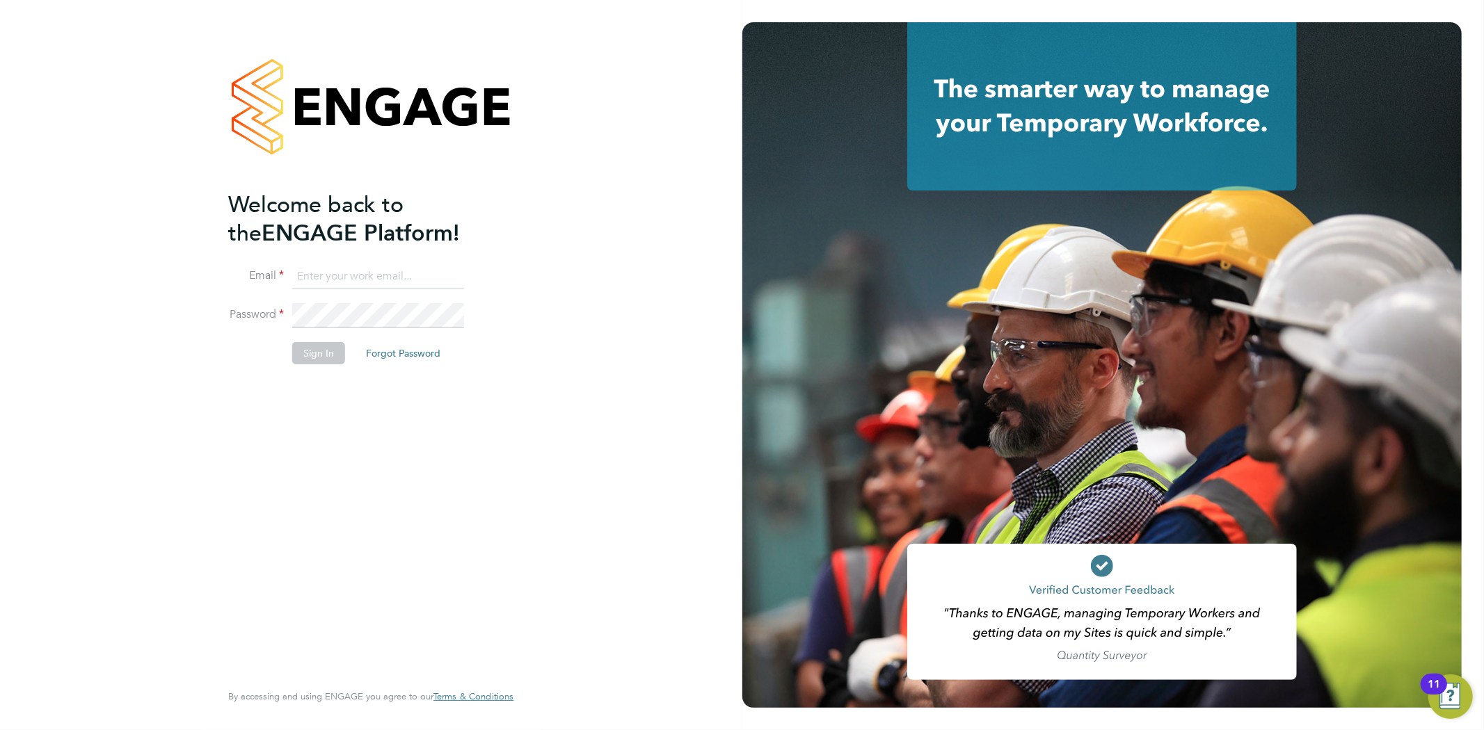
type input "seddon@psrsolutions.co.uk"
click at [306, 353] on button "Sign In" at bounding box center [318, 353] width 53 height 22
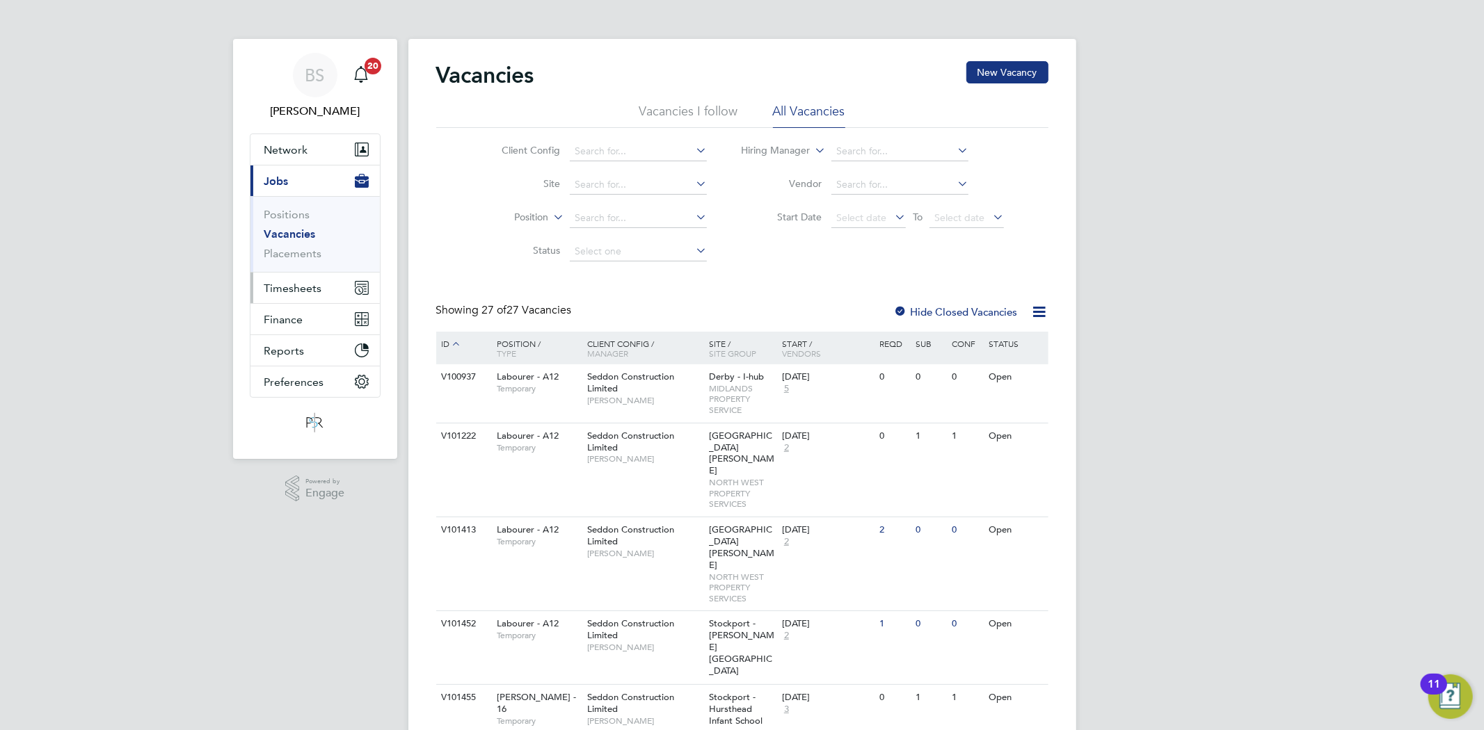
click at [316, 294] on span "Timesheets" at bounding box center [293, 288] width 58 height 13
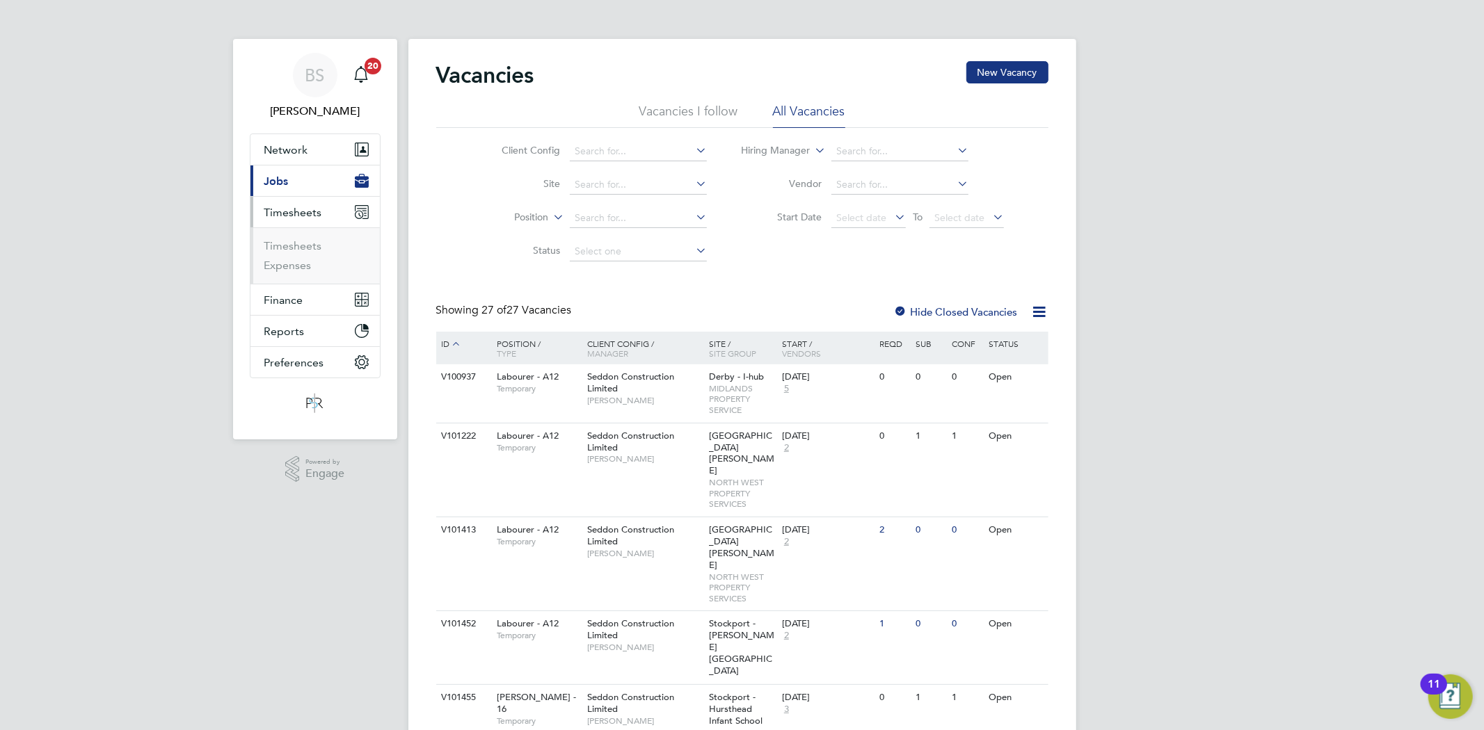
click at [284, 182] on span "Jobs" at bounding box center [276, 181] width 24 height 13
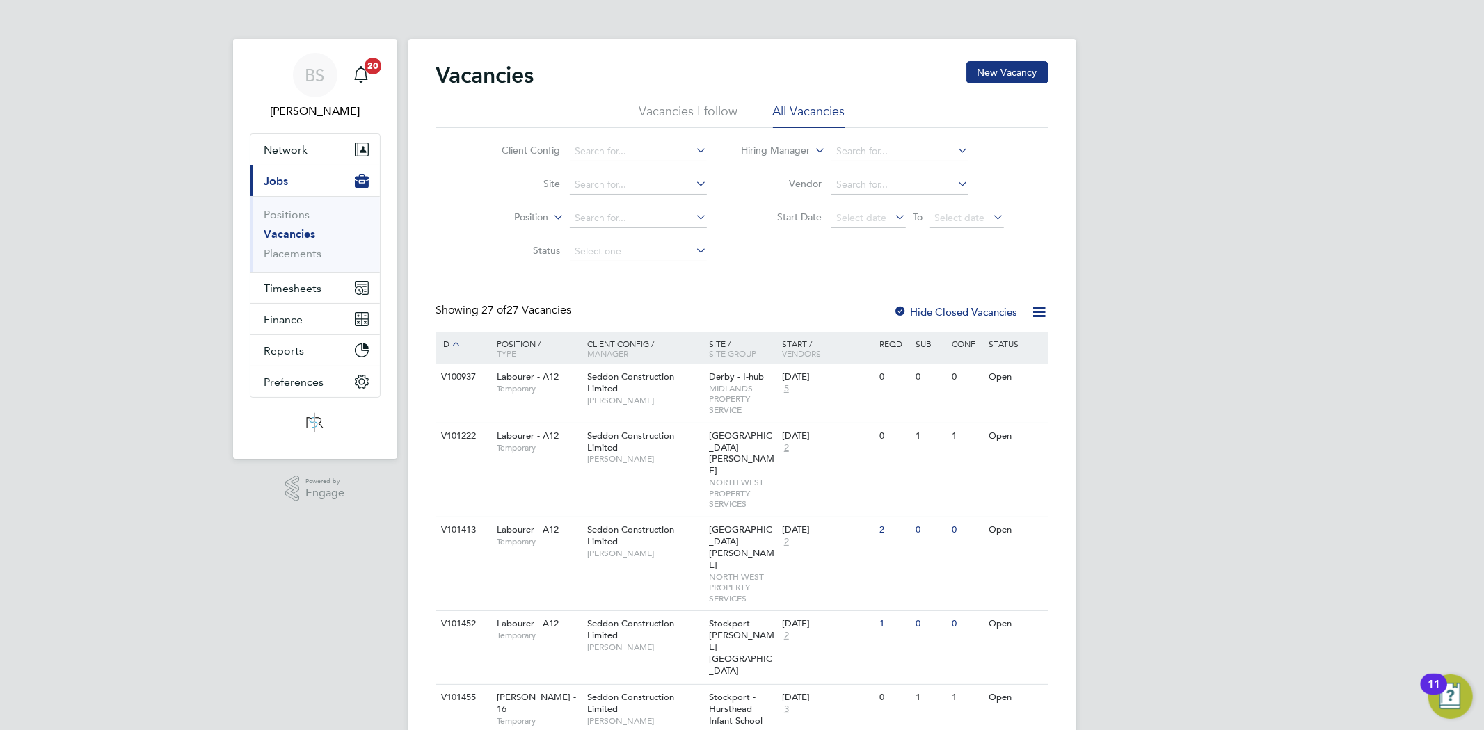
click at [275, 232] on link "Vacancies" at bounding box center [289, 233] width 51 height 13
click at [618, 159] on input at bounding box center [638, 151] width 137 height 19
click at [618, 168] on li "Country side Properties UK Ltd" at bounding box center [642, 170] width 147 height 19
type input "Countryside Properties UK Ltd"
